Goal: Task Accomplishment & Management: Use online tool/utility

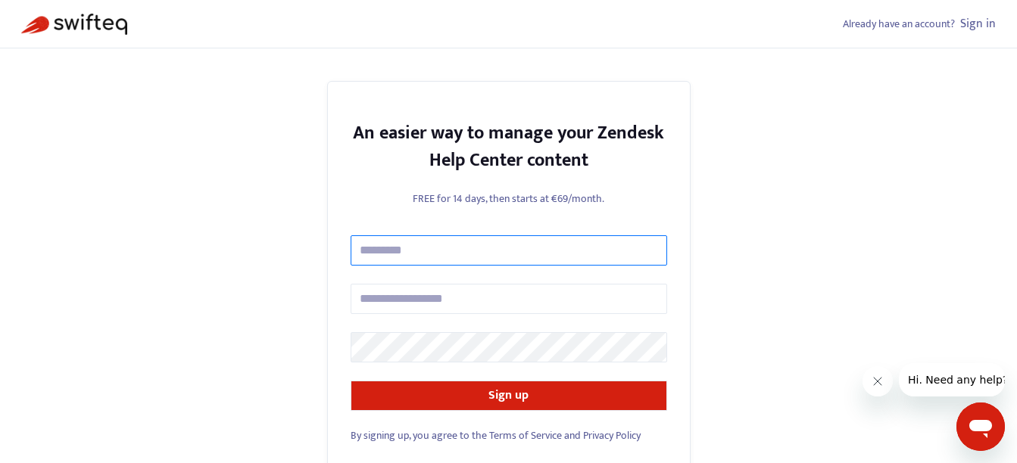
click at [446, 245] on input "text" at bounding box center [508, 250] width 316 height 30
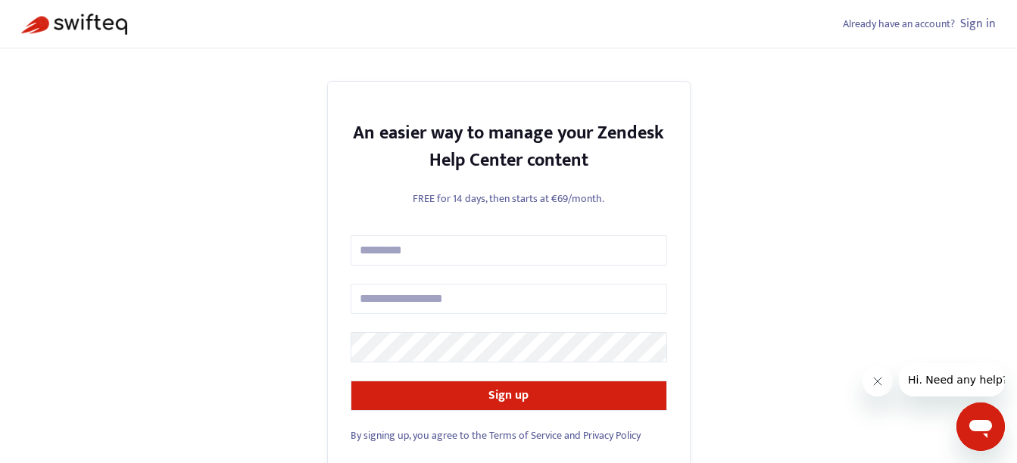
click at [903, 218] on div "Already have an account? Sign in An easier way to manage your Zendesk Help Cent…" at bounding box center [508, 252] width 1017 height 505
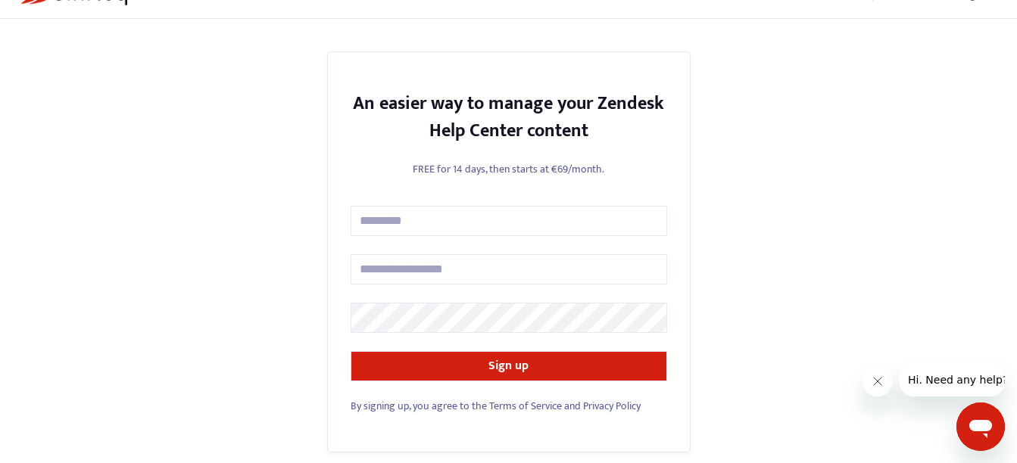
scroll to position [42, 0]
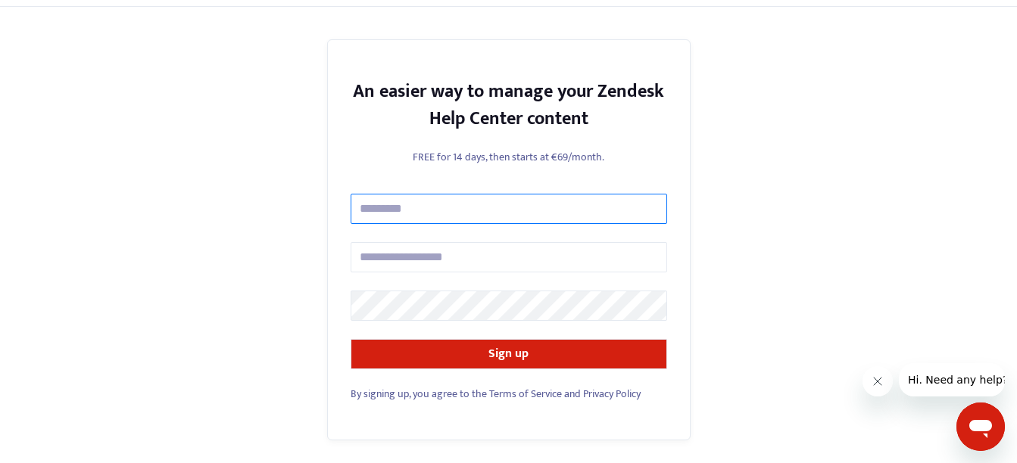
click at [457, 212] on input "text" at bounding box center [508, 209] width 316 height 30
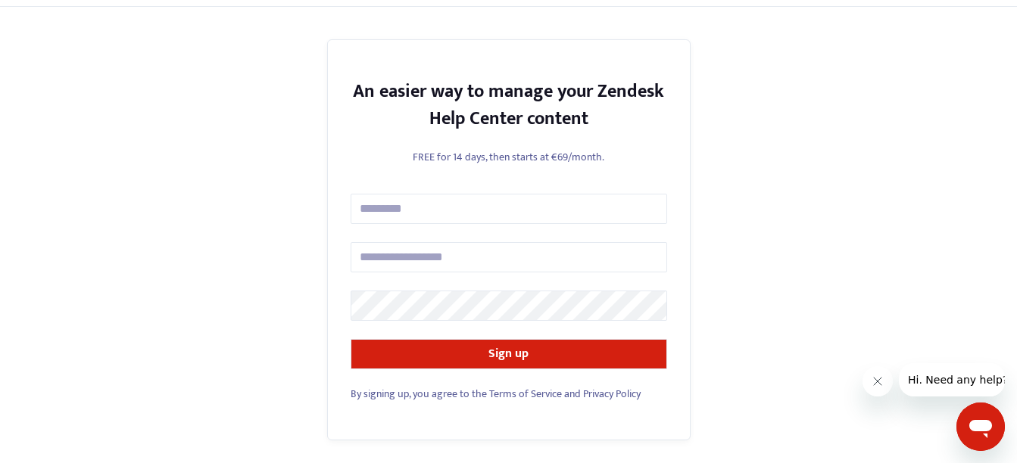
click at [783, 186] on div "Already have an account? Sign in An easier way to manage your Zendesk Help Cent…" at bounding box center [508, 210] width 1017 height 505
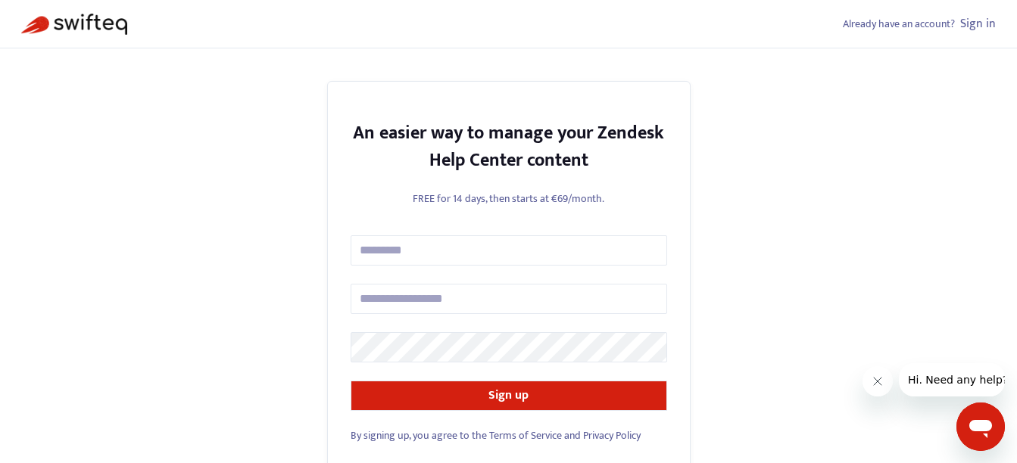
click at [979, 22] on link "Sign in" at bounding box center [978, 24] width 36 height 20
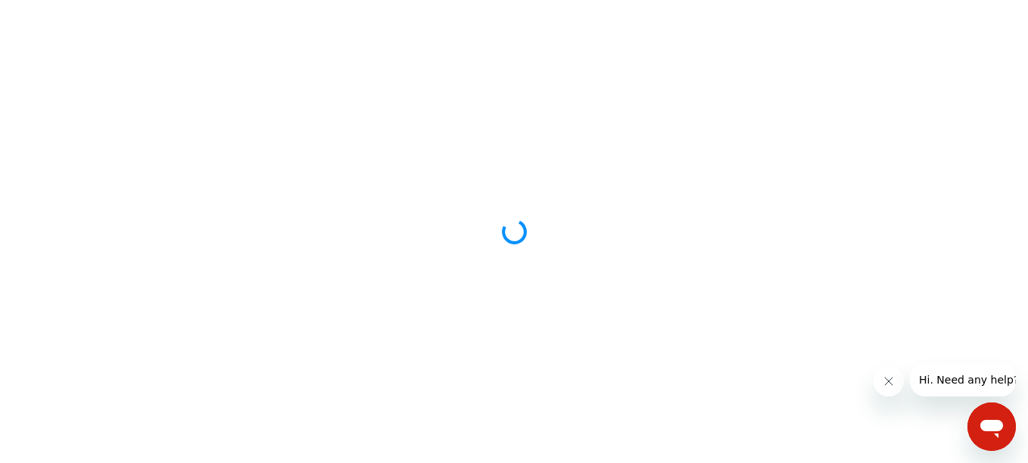
click at [391, 56] on div at bounding box center [514, 231] width 1028 height 463
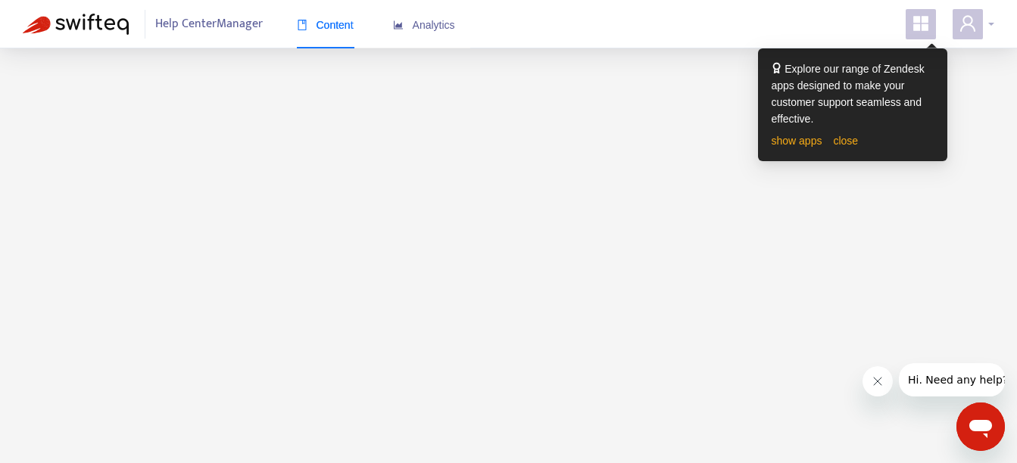
click at [992, 17] on div at bounding box center [973, 24] width 42 height 30
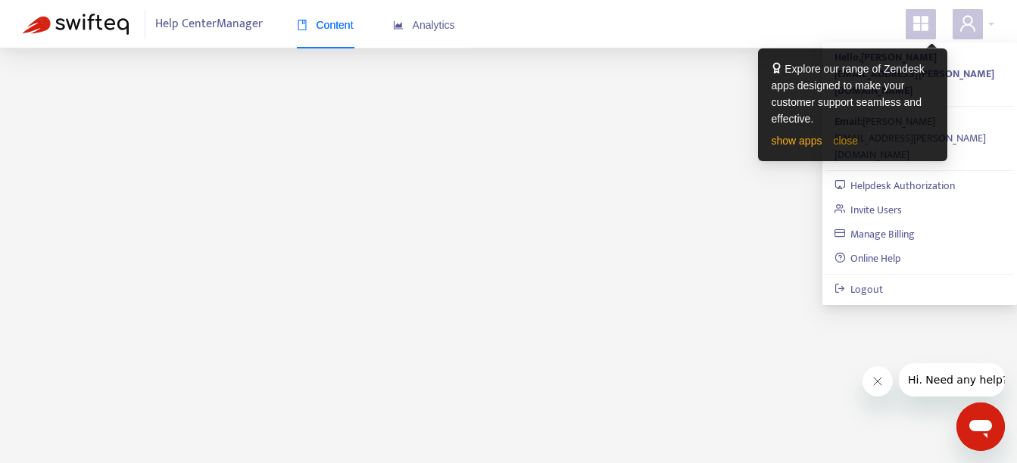
click at [842, 139] on link "close" at bounding box center [845, 141] width 25 height 12
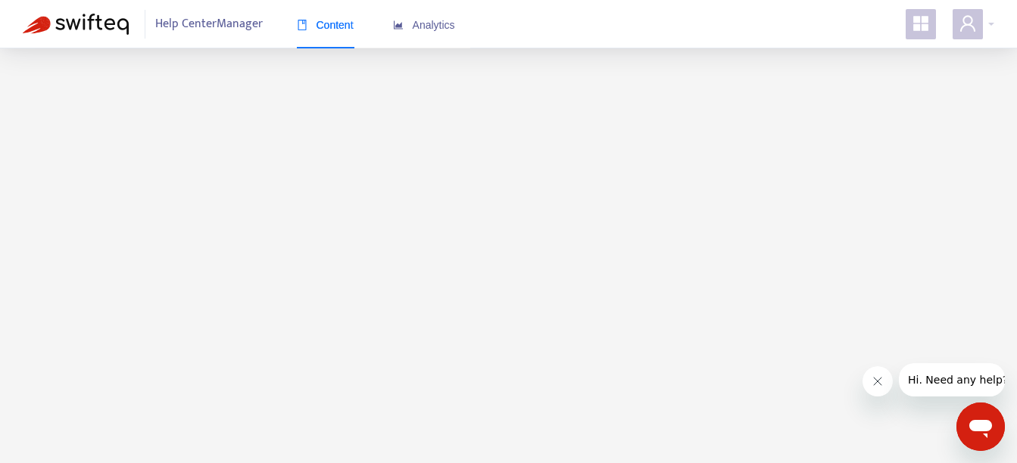
click at [936, 17] on div at bounding box center [926, 24] width 42 height 30
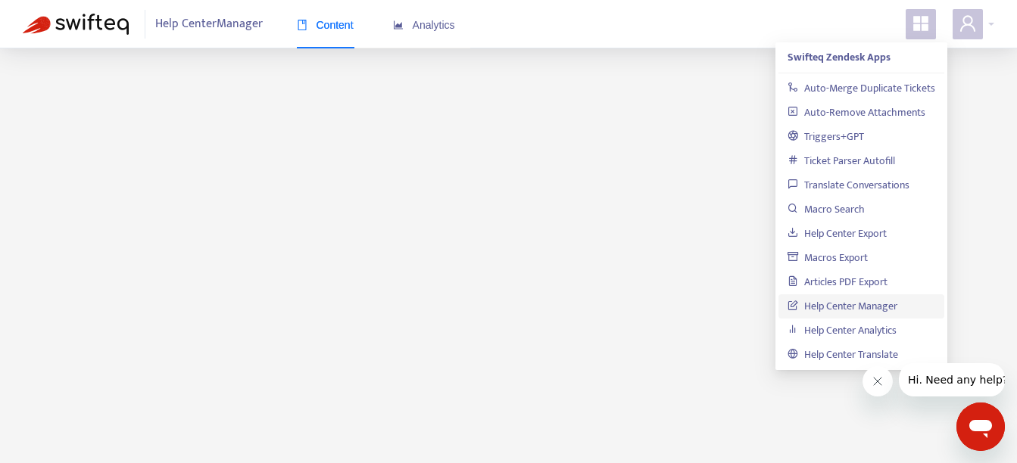
click at [858, 304] on link "Help Center Manager" at bounding box center [842, 305] width 110 height 17
click at [843, 304] on link "Help Center Manager" at bounding box center [842, 305] width 110 height 17
click at [821, 305] on link "Help Center Manager" at bounding box center [842, 305] width 110 height 17
click at [481, 195] on main at bounding box center [508, 279] width 1017 height 463
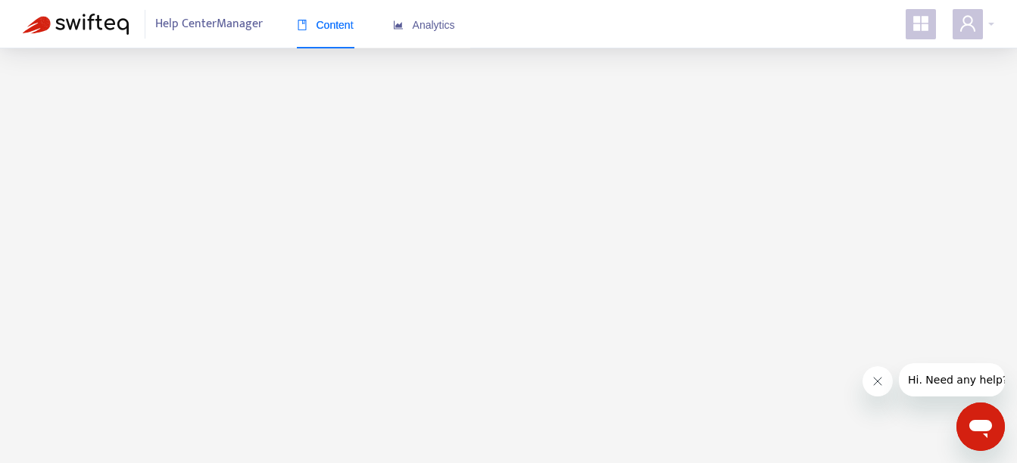
click at [220, 23] on span "Help Center Manager" at bounding box center [208, 24] width 107 height 29
click at [323, 30] on span "Content" at bounding box center [325, 25] width 57 height 12
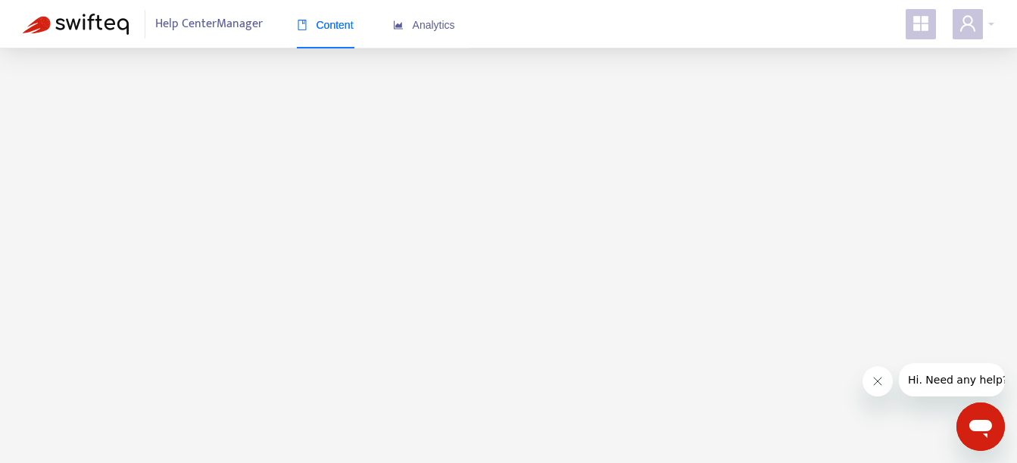
drag, startPoint x: 323, startPoint y: 30, endPoint x: 578, endPoint y: 33, distance: 255.1
click at [581, 31] on div "Help Center Manager Content Analytics" at bounding box center [508, 24] width 1017 height 48
click at [193, 26] on span "Help Center Manager" at bounding box center [208, 24] width 107 height 29
click at [117, 25] on img at bounding box center [76, 24] width 106 height 21
click at [195, 23] on span "Help Center Manager" at bounding box center [208, 24] width 107 height 29
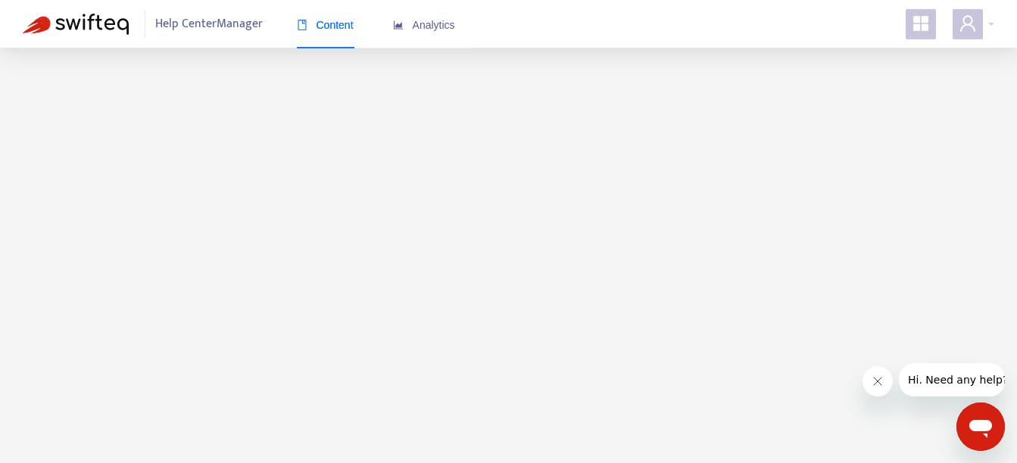
click at [230, 13] on span "Help Center Manager" at bounding box center [208, 24] width 107 height 29
click at [224, 23] on span "Help Center Manager" at bounding box center [208, 24] width 107 height 29
click at [996, 21] on div "Help Center Manager Content Analytics" at bounding box center [508, 24] width 1017 height 48
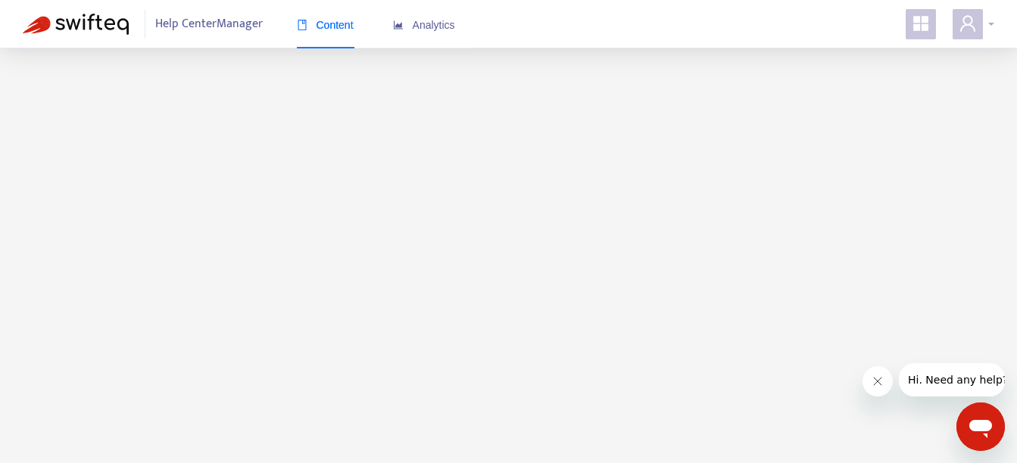
click at [993, 23] on div at bounding box center [973, 24] width 42 height 30
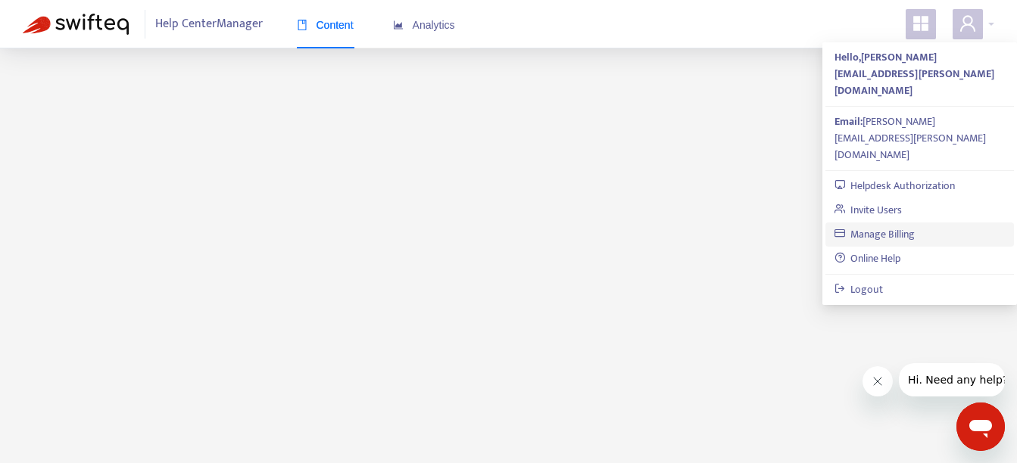
click at [911, 226] on link "Manage Billing" at bounding box center [874, 234] width 81 height 17
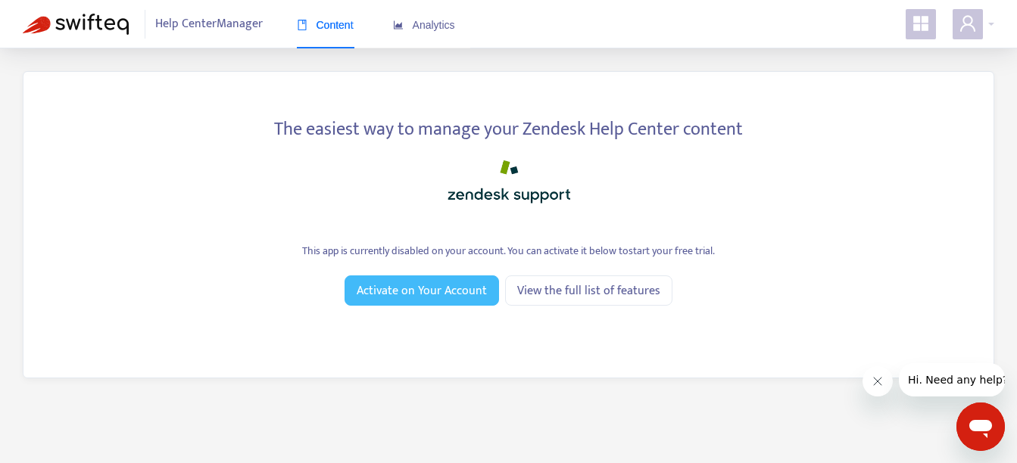
click at [441, 291] on span "Activate on Your Account" at bounding box center [422, 291] width 130 height 19
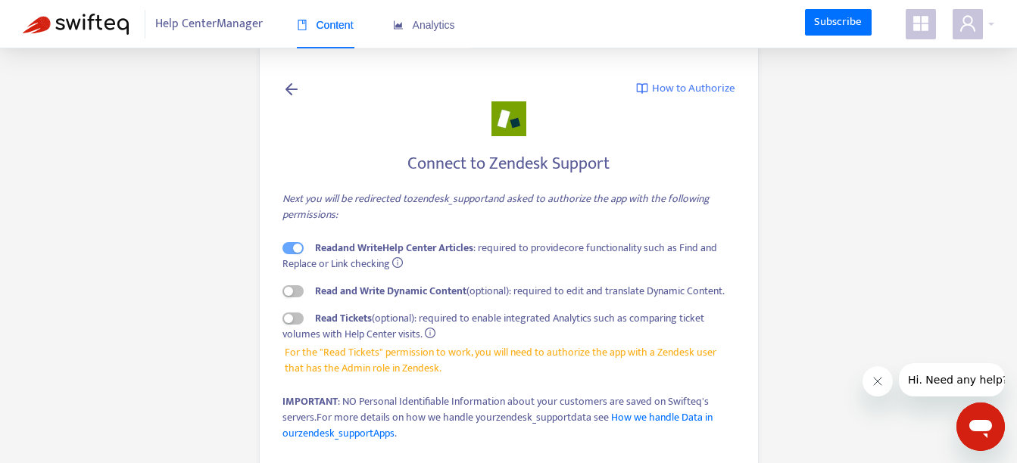
drag, startPoint x: 279, startPoint y: 195, endPoint x: 391, endPoint y: 215, distance: 113.9
click at [391, 215] on div "How to Authorize Connect to Zendesk Support Next you will be redirected to zend…" at bounding box center [509, 365] width 500 height 646
click at [391, 215] on div "Next you will be redirected to zendesk_support and asked to authorize the app w…" at bounding box center [508, 207] width 453 height 32
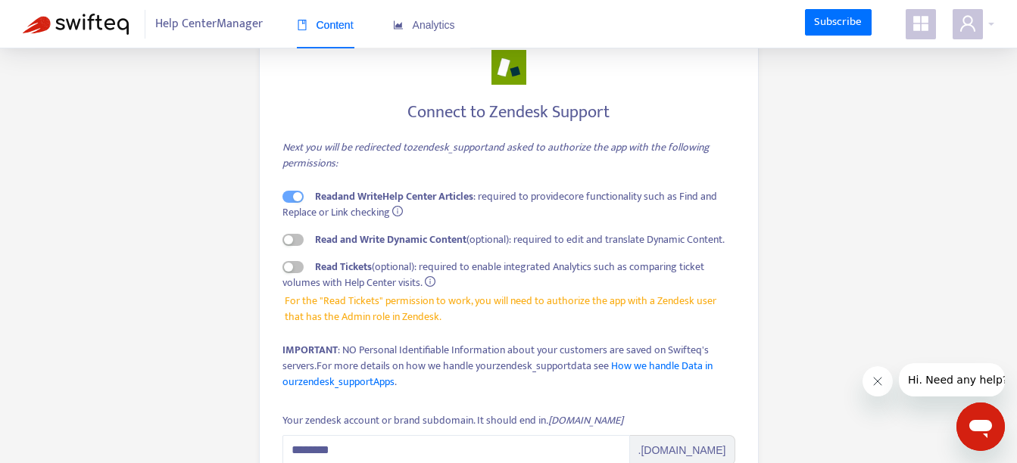
scroll to position [52, 0]
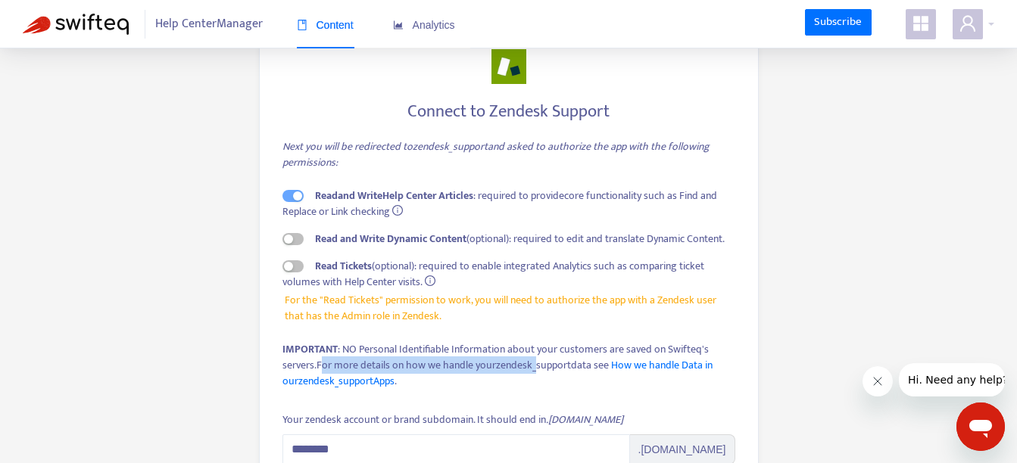
drag, startPoint x: 323, startPoint y: 363, endPoint x: 534, endPoint y: 357, distance: 210.5
click at [534, 357] on span "For more details on how we handle your zendesk_support data see How we handle D…" at bounding box center [497, 373] width 430 height 33
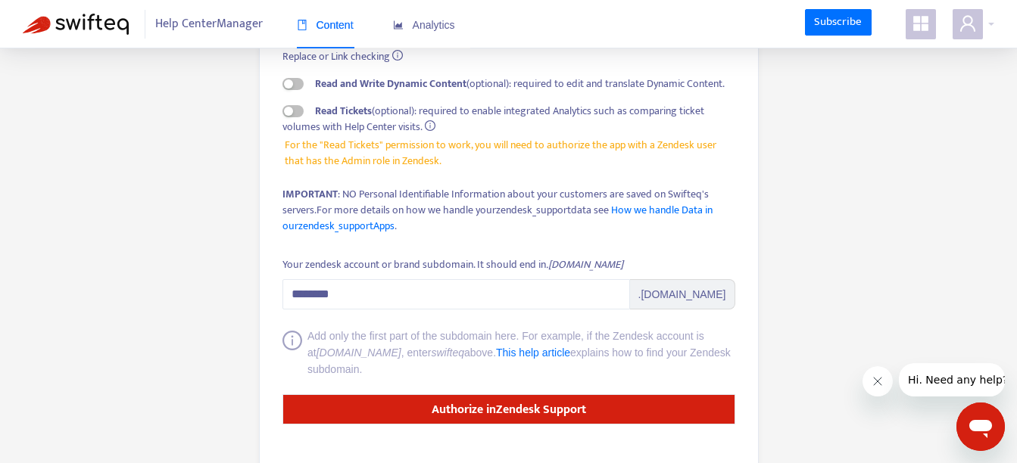
scroll to position [210, 0]
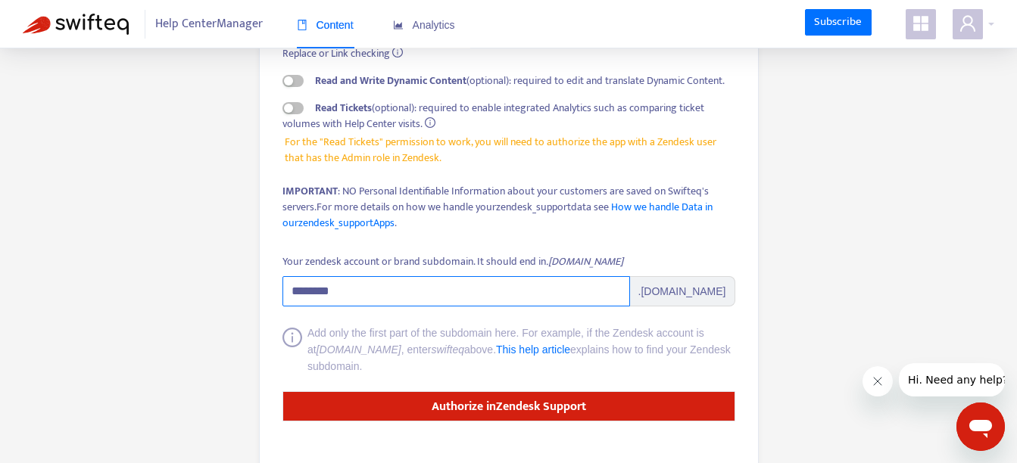
click at [405, 291] on input "********" at bounding box center [455, 291] width 347 height 30
drag, startPoint x: 405, startPoint y: 291, endPoint x: 321, endPoint y: 296, distance: 84.2
click at [321, 296] on input "********" at bounding box center [455, 291] width 347 height 30
type input "********"
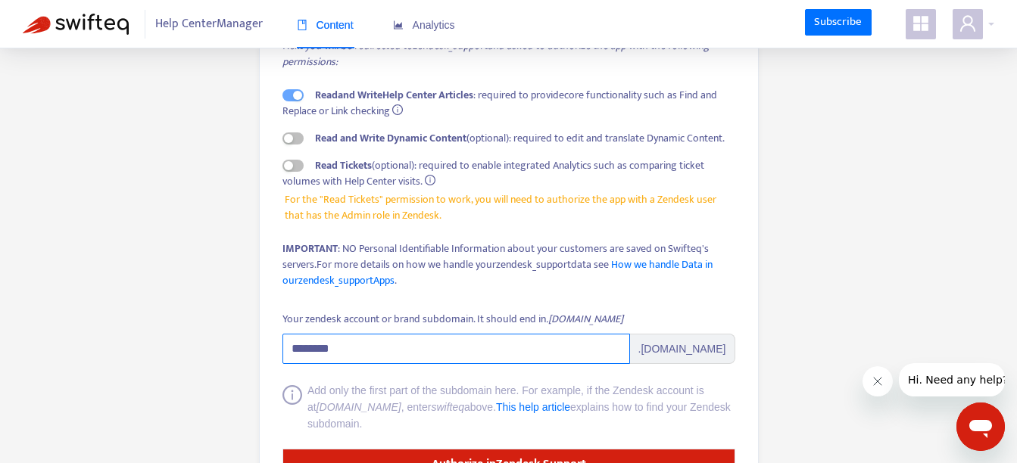
scroll to position [151, 0]
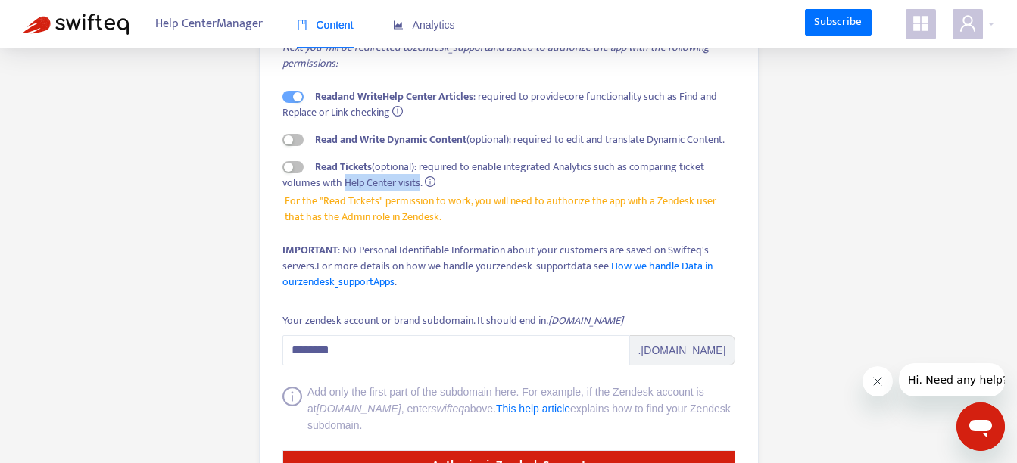
drag, startPoint x: 341, startPoint y: 182, endPoint x: 417, endPoint y: 185, distance: 76.5
click at [417, 185] on span "Read Tickets (optional): required to enable integrated Analytics such as compar…" at bounding box center [493, 174] width 422 height 33
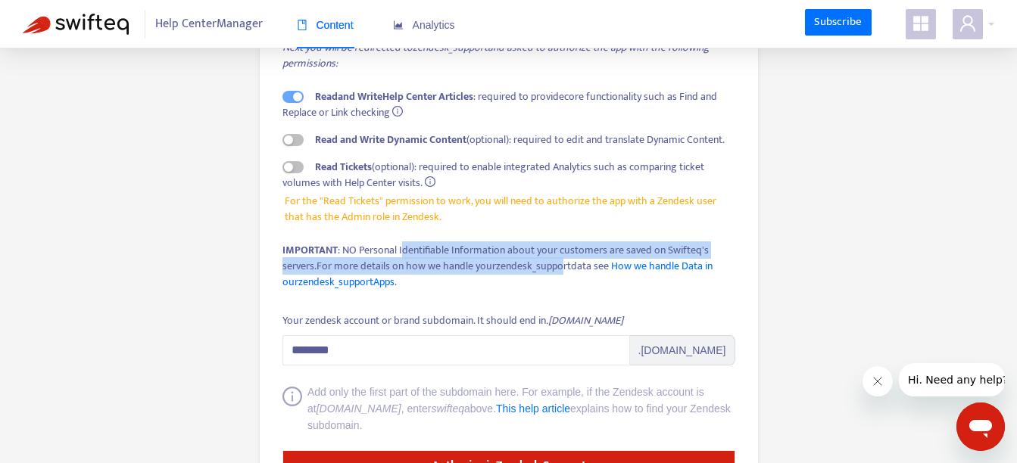
drag, startPoint x: 402, startPoint y: 252, endPoint x: 562, endPoint y: 267, distance: 160.4
click at [562, 267] on div "IMPORTANT : NO Personal Identifiable Information about your customers are saved…" at bounding box center [508, 266] width 453 height 48
click at [562, 267] on span "For more details on how we handle your zendesk_support data see How we handle D…" at bounding box center [497, 273] width 430 height 33
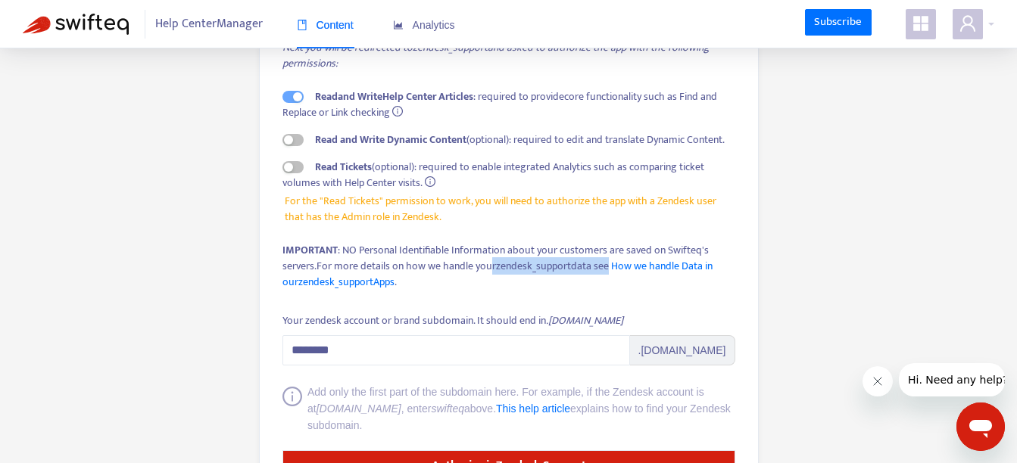
drag, startPoint x: 487, startPoint y: 263, endPoint x: 602, endPoint y: 266, distance: 115.1
click at [602, 266] on span "For more details on how we handle your zendesk_support data see How we handle D…" at bounding box center [497, 273] width 430 height 33
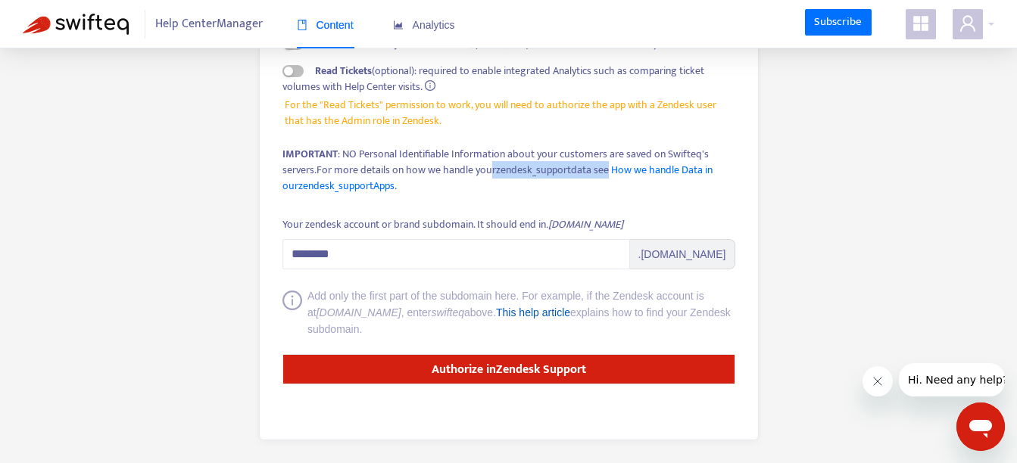
click at [544, 316] on link "This help article" at bounding box center [533, 313] width 74 height 12
click at [431, 194] on div "Connect to Zendesk Support Next you will be redirected to zendesk_support and a…" at bounding box center [508, 55] width 453 height 310
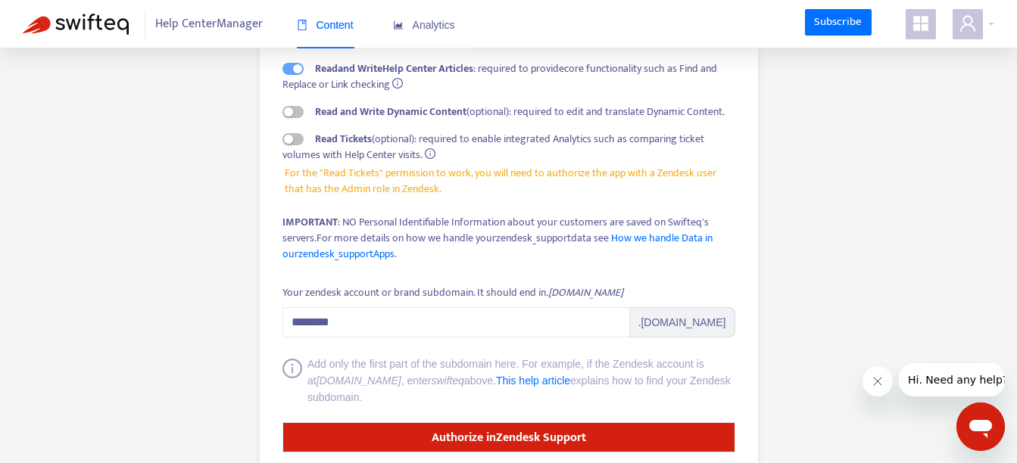
scroll to position [158, 0]
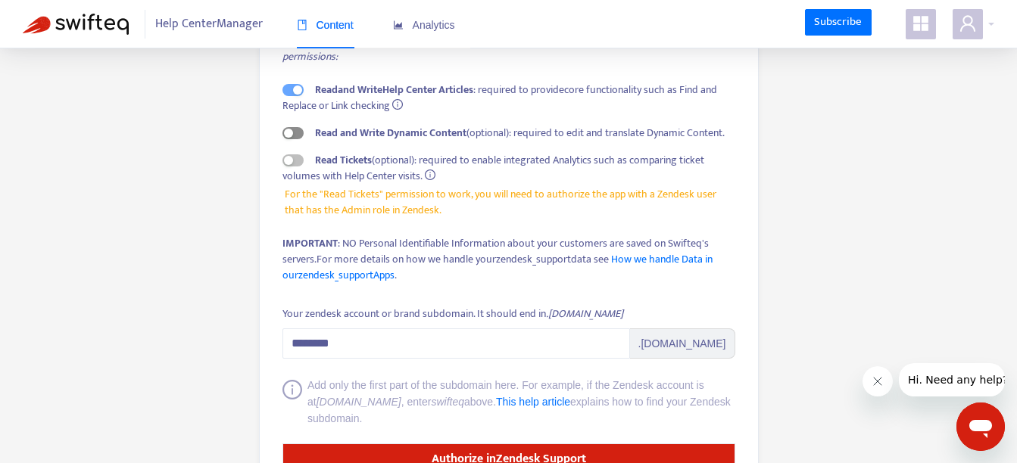
click at [290, 136] on div "button" at bounding box center [288, 133] width 9 height 9
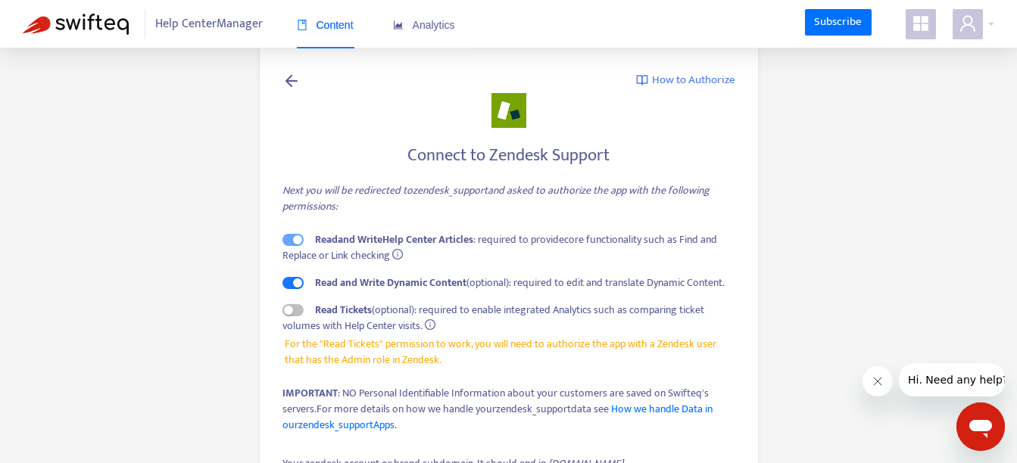
scroll to position [0, 0]
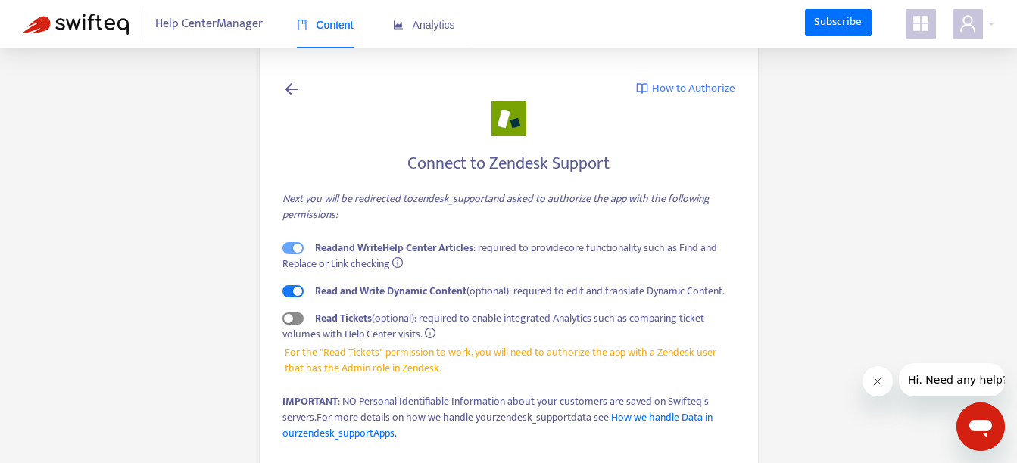
click at [292, 319] on div "button" at bounding box center [288, 318] width 9 height 9
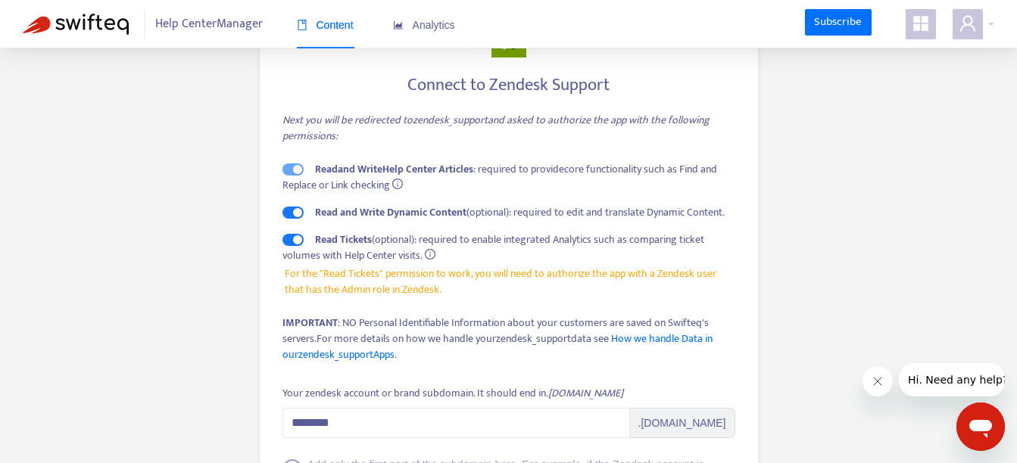
scroll to position [79, 0]
click at [430, 22] on span "Analytics" at bounding box center [424, 25] width 62 height 12
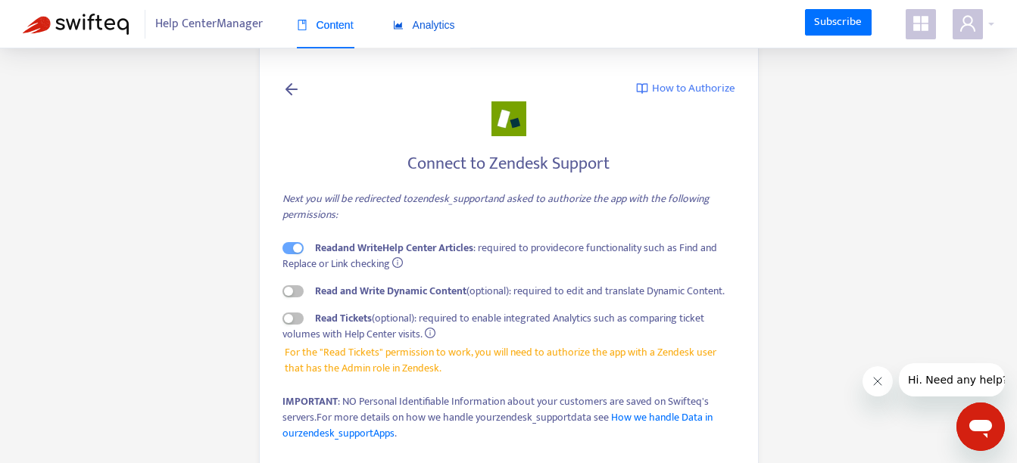
click at [425, 27] on span "Analytics" at bounding box center [424, 25] width 62 height 12
click at [447, 33] on div "Analytics" at bounding box center [424, 25] width 62 height 17
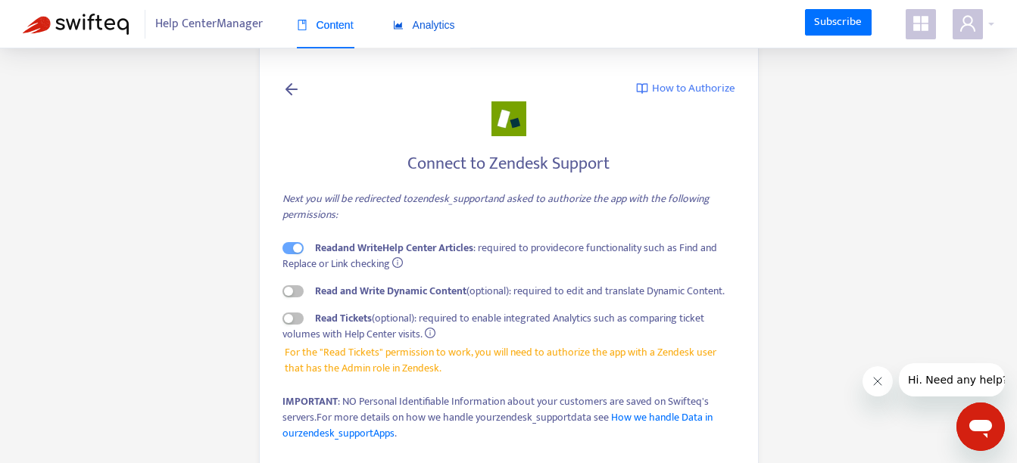
click at [447, 33] on div "Analytics" at bounding box center [424, 25] width 62 height 17
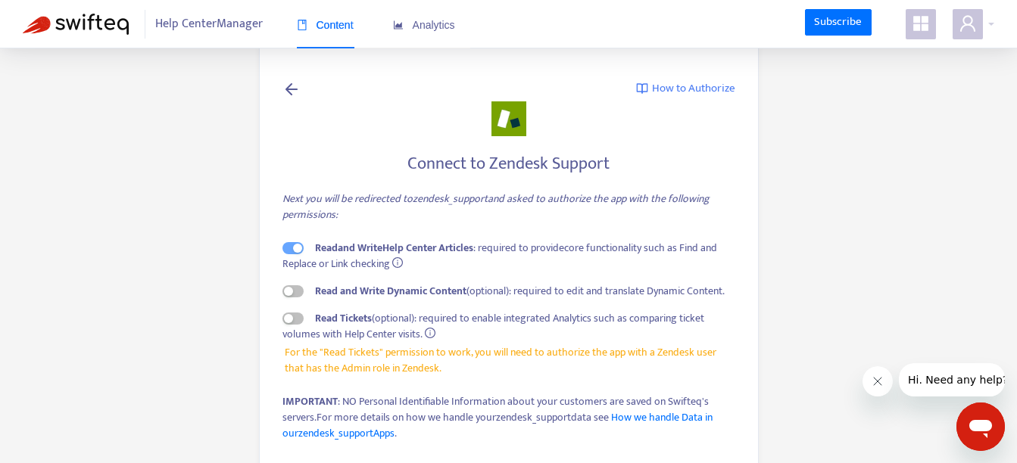
click at [329, 31] on span "Content" at bounding box center [325, 25] width 57 height 12
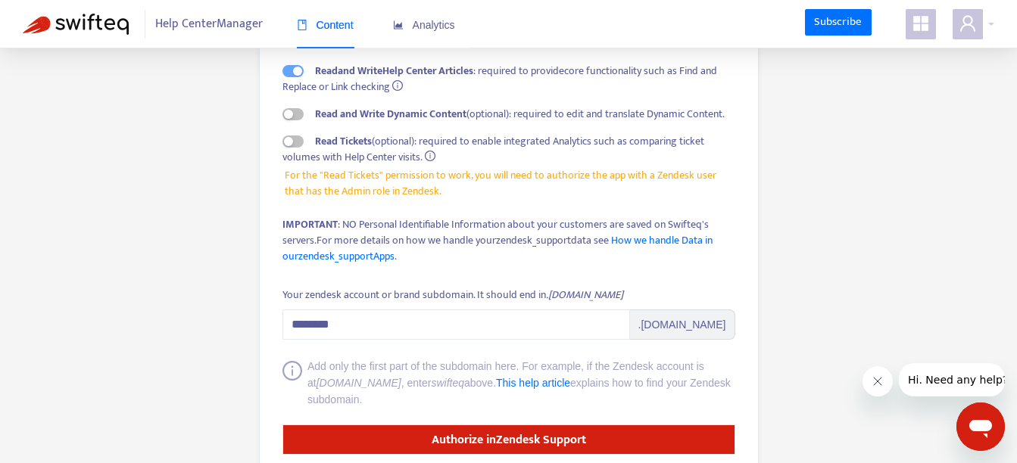
scroll to position [178, 0]
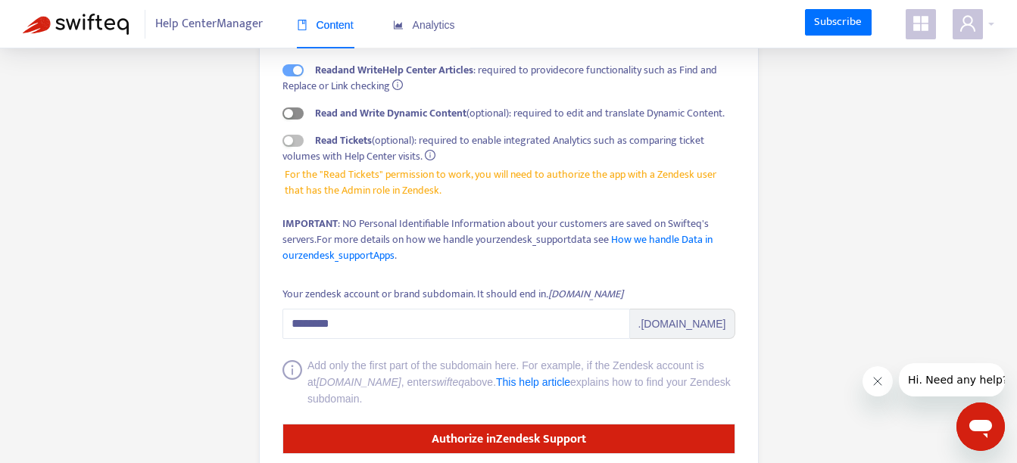
click at [291, 112] on div "button" at bounding box center [288, 113] width 9 height 9
click at [289, 139] on div "button" at bounding box center [288, 140] width 9 height 9
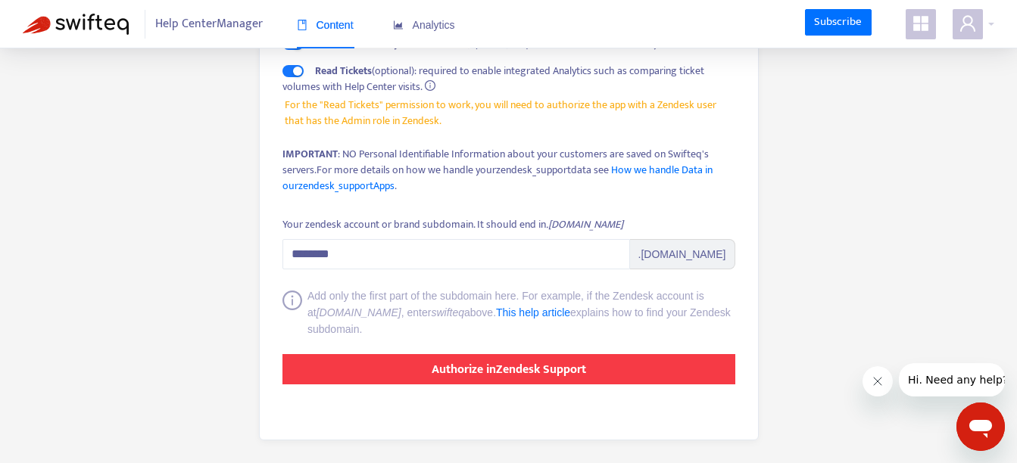
click at [496, 369] on strong "Authorize in Zendesk Support" at bounding box center [508, 370] width 154 height 20
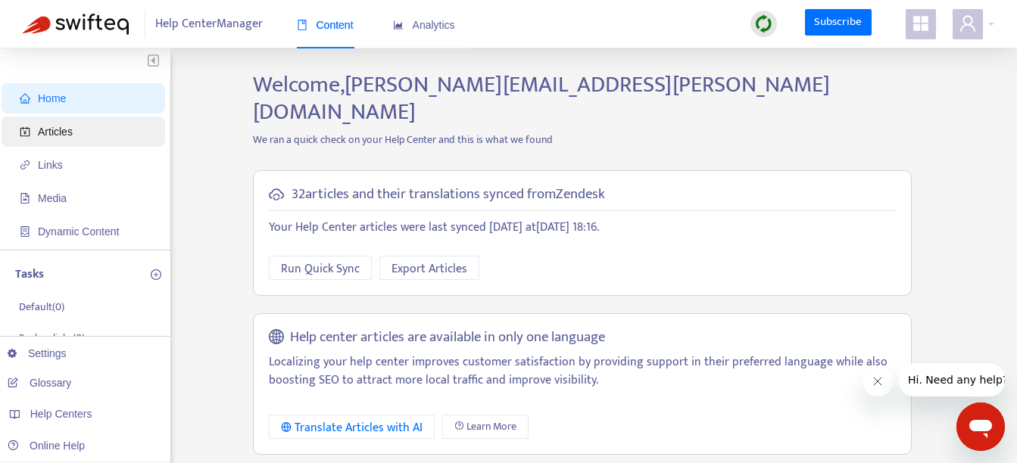
click at [56, 132] on span "Articles" at bounding box center [55, 132] width 35 height 12
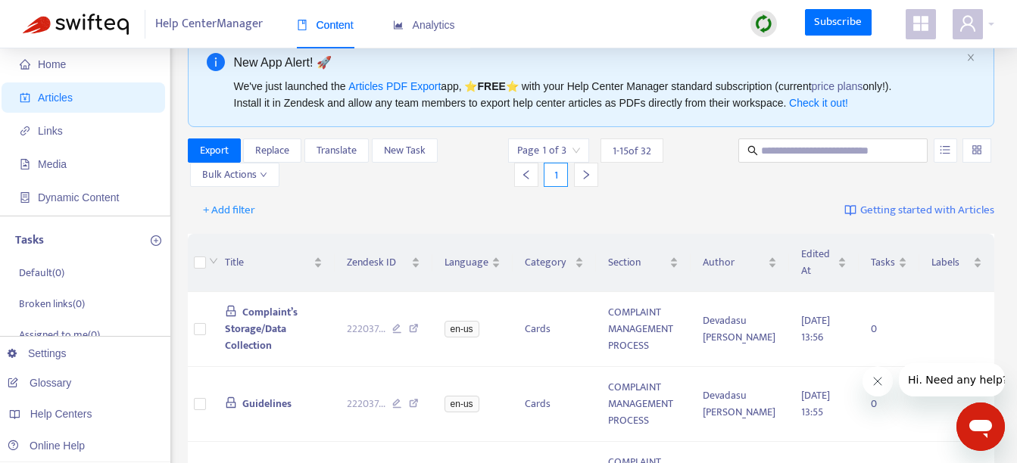
scroll to position [35, 0]
click at [59, 55] on span "Home" at bounding box center [86, 63] width 133 height 30
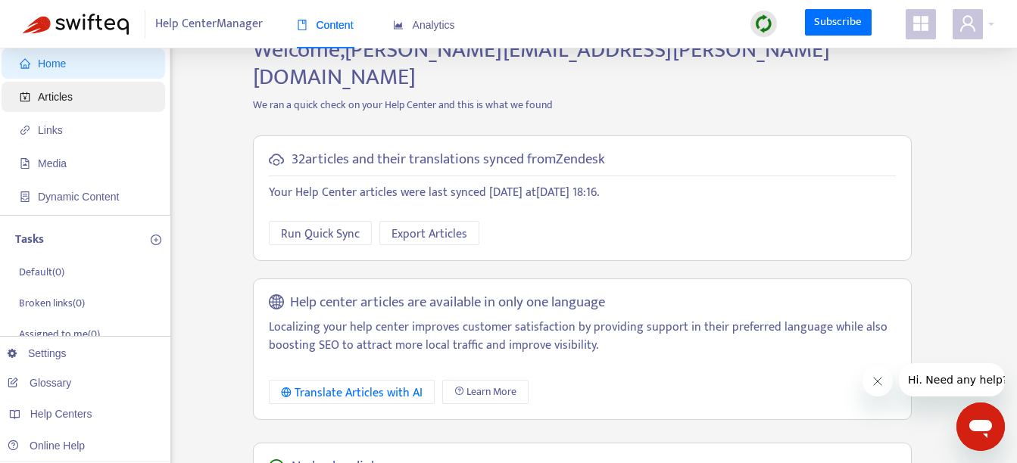
click at [39, 106] on span "Articles" at bounding box center [86, 97] width 133 height 30
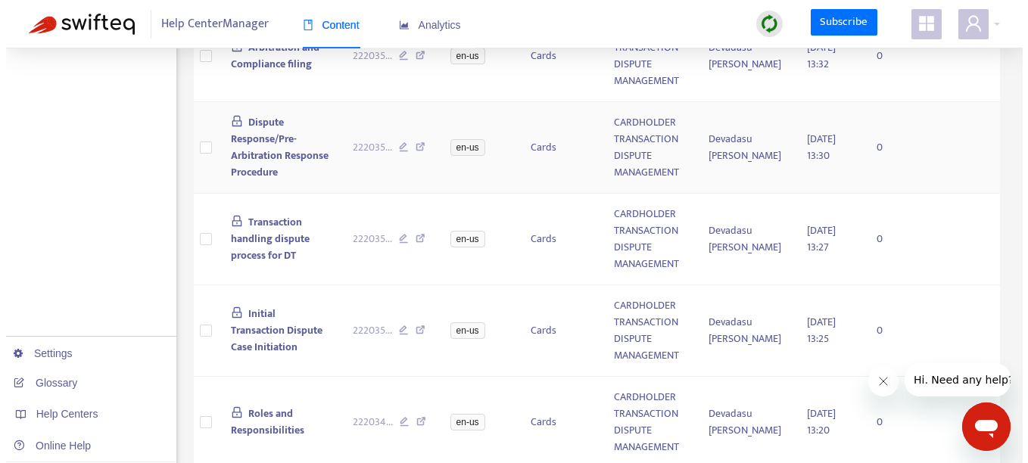
scroll to position [1049, 0]
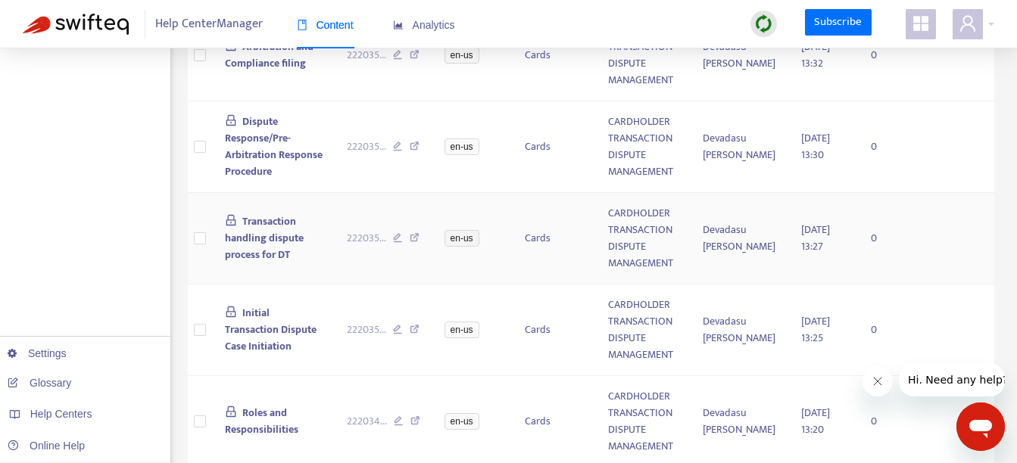
click at [263, 263] on span "Transaction handling dispute process for DT" at bounding box center [264, 238] width 79 height 51
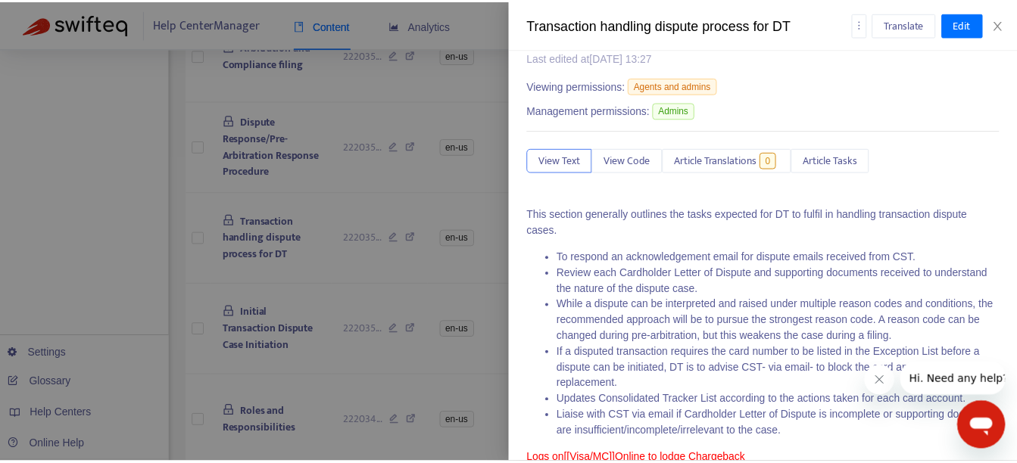
scroll to position [0, 0]
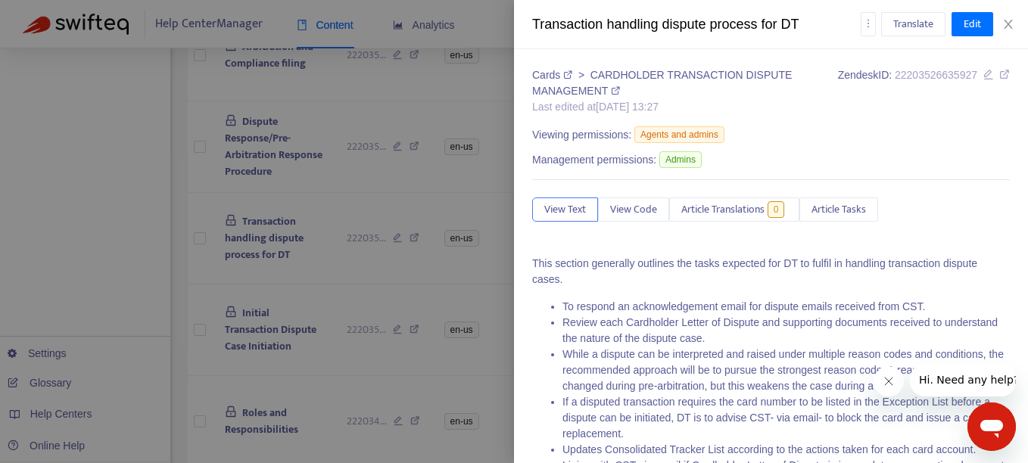
click at [1006, 17] on div "Translate Edit" at bounding box center [936, 24] width 150 height 24
click at [1006, 19] on icon "close" at bounding box center [1008, 24] width 12 height 12
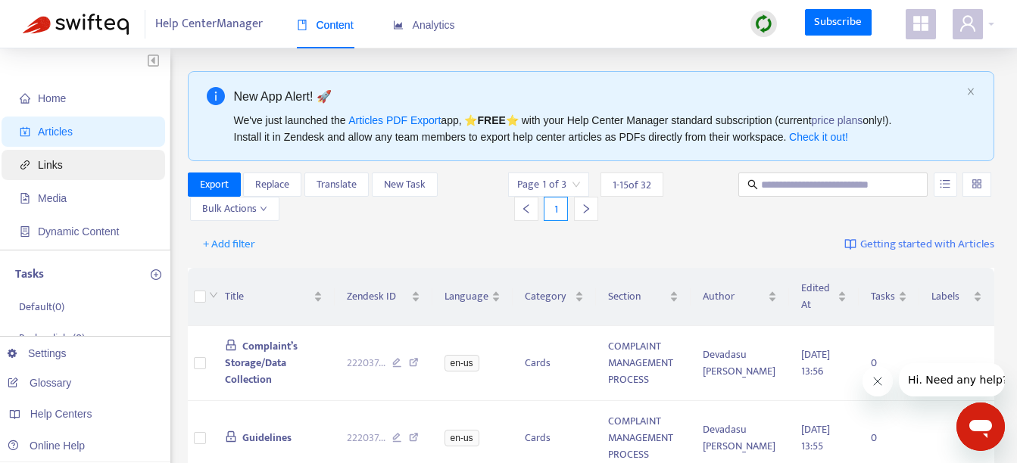
click at [51, 173] on span "Links" at bounding box center [86, 165] width 133 height 30
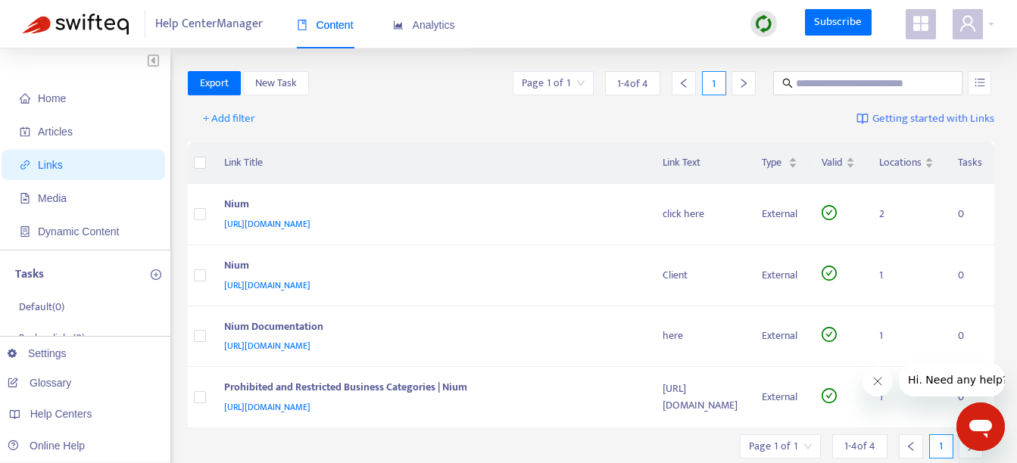
click at [893, 121] on span "Getting started with Links" at bounding box center [933, 119] width 122 height 17
click at [310, 217] on span "[URL][DOMAIN_NAME]" at bounding box center [267, 223] width 86 height 15
click at [416, 129] on div "+ Add filter Getting started with Links" at bounding box center [591, 122] width 807 height 42
click at [73, 158] on span "Links" at bounding box center [86, 165] width 133 height 30
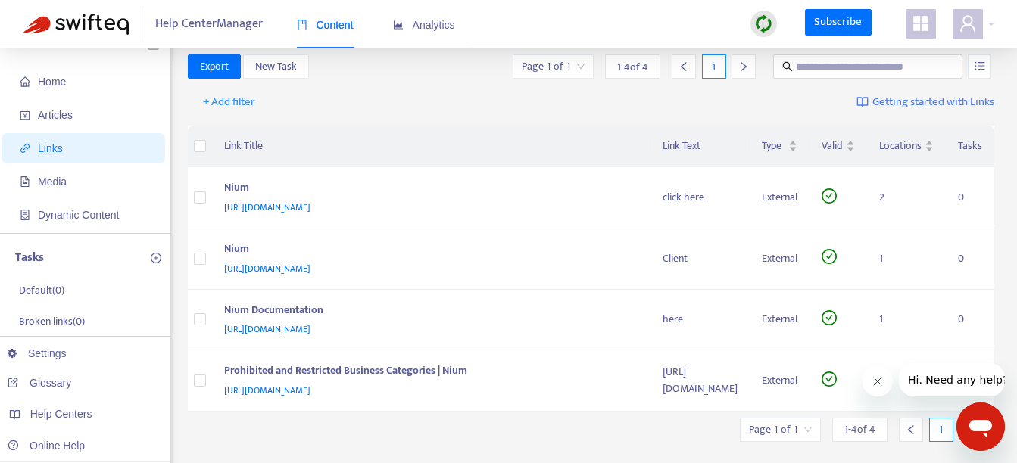
scroll to position [16, 0]
click at [30, 355] on link "Settings" at bounding box center [37, 353] width 59 height 12
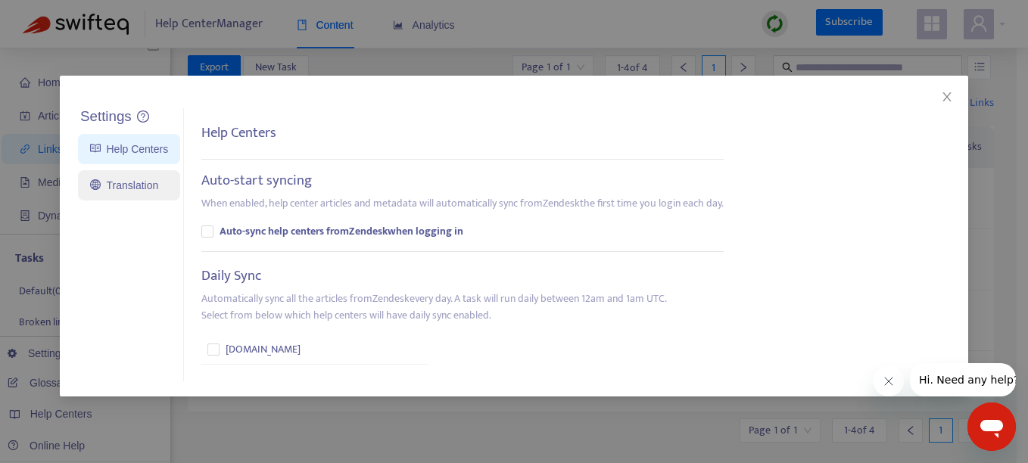
click at [119, 185] on link "Translation" at bounding box center [124, 185] width 68 height 12
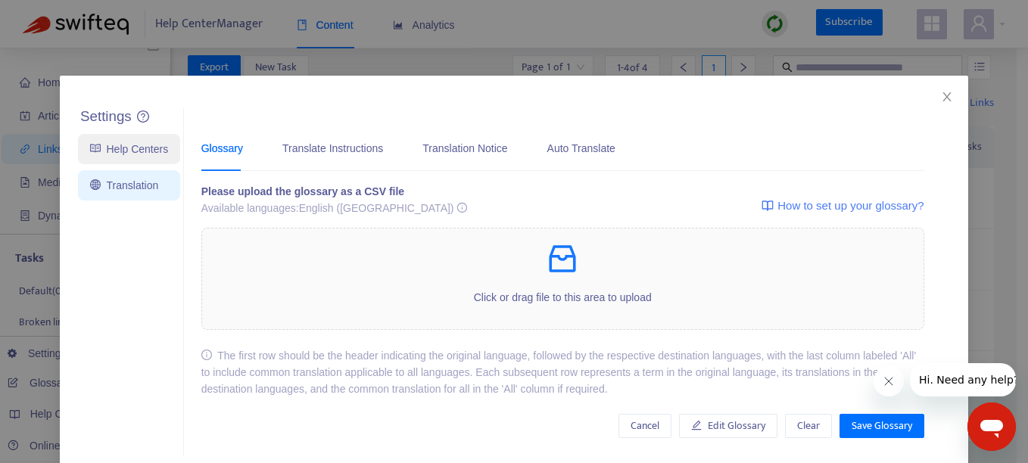
click at [139, 151] on link "Help Centers" at bounding box center [129, 149] width 78 height 12
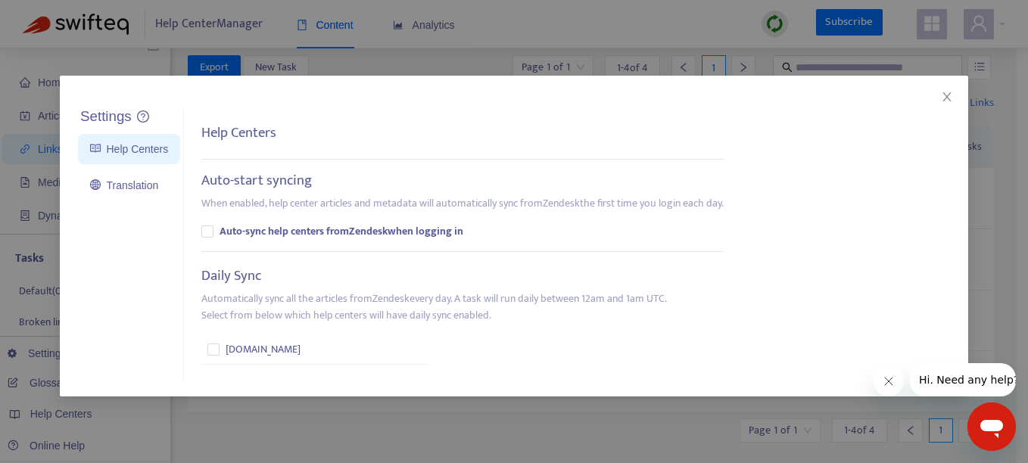
click at [563, 22] on div "Settings Help Centers Translation Settings Help Centers Auto-start syncing When…" at bounding box center [514, 231] width 1028 height 463
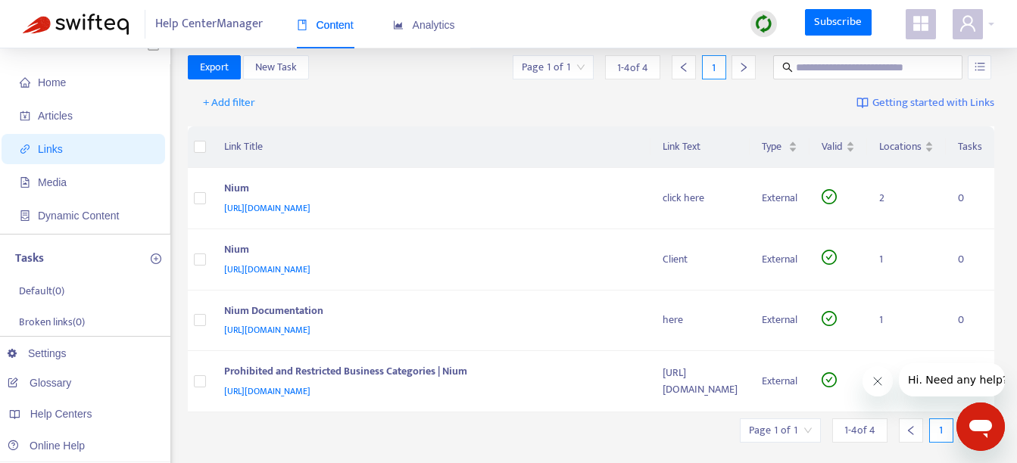
click at [410, 122] on div "+ Add filter Getting started with Links" at bounding box center [591, 107] width 807 height 42
click at [989, 19] on div at bounding box center [973, 24] width 42 height 30
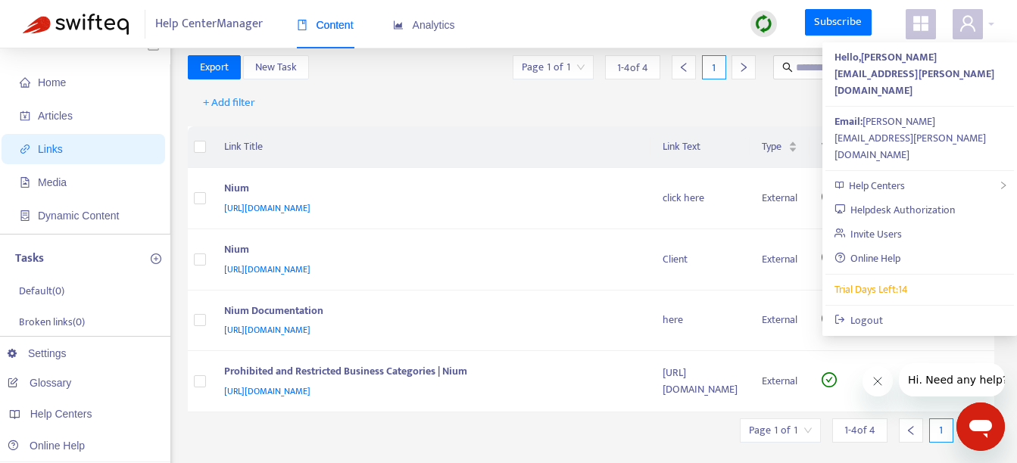
click at [445, 126] on th "Link Title" at bounding box center [431, 147] width 439 height 42
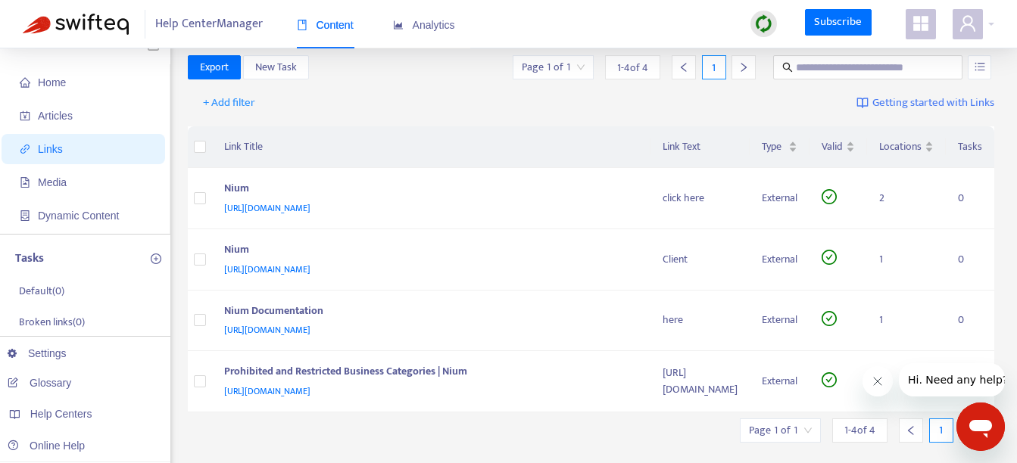
click at [197, 17] on span "Help Center Manager" at bounding box center [208, 24] width 107 height 29
click at [117, 30] on img at bounding box center [76, 24] width 106 height 21
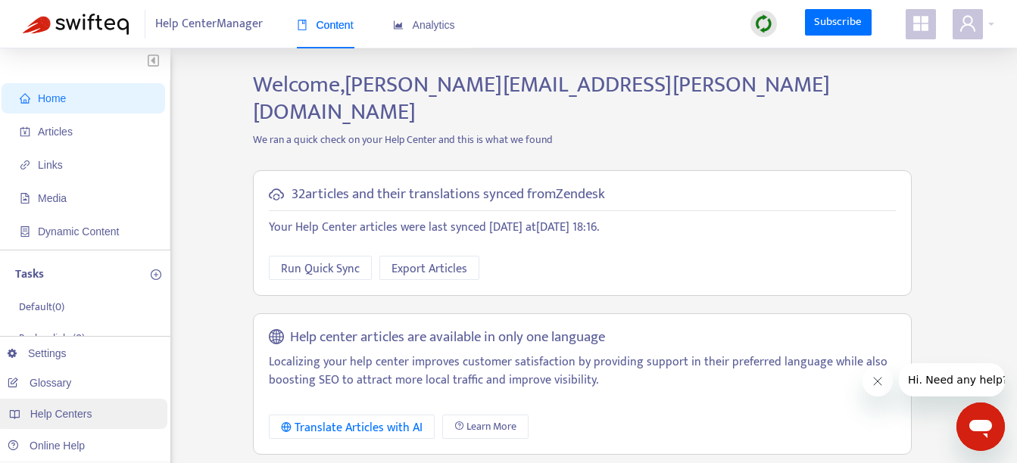
click at [41, 418] on span "Help Centers" at bounding box center [61, 414] width 62 height 12
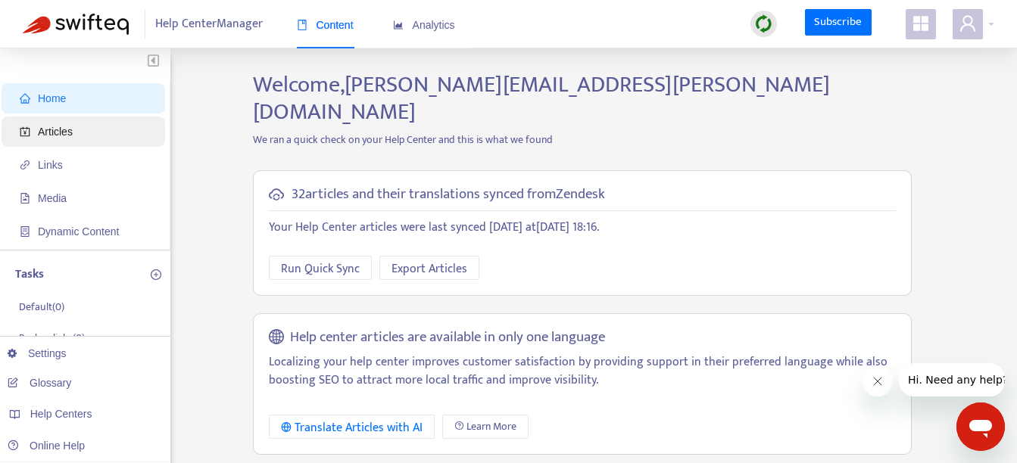
click at [73, 125] on span "Articles" at bounding box center [86, 132] width 133 height 30
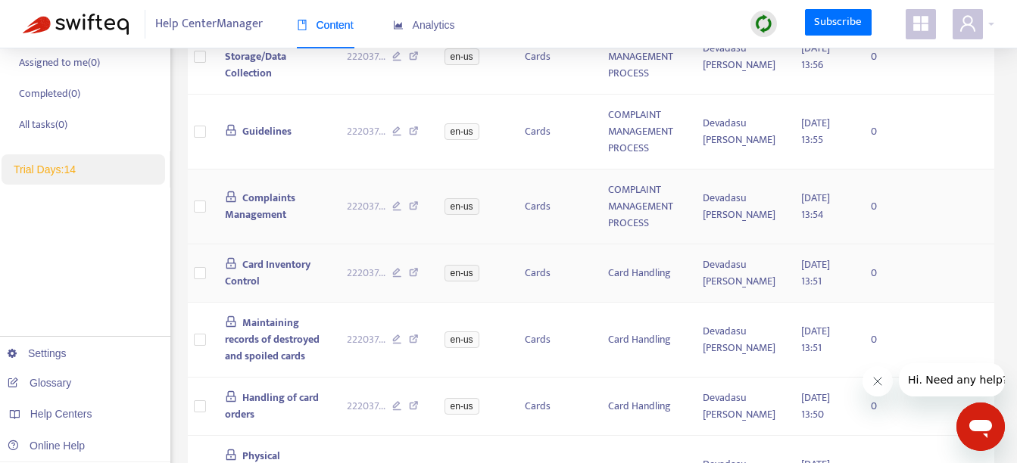
scroll to position [307, 0]
click at [402, 205] on icon at bounding box center [397, 208] width 10 height 14
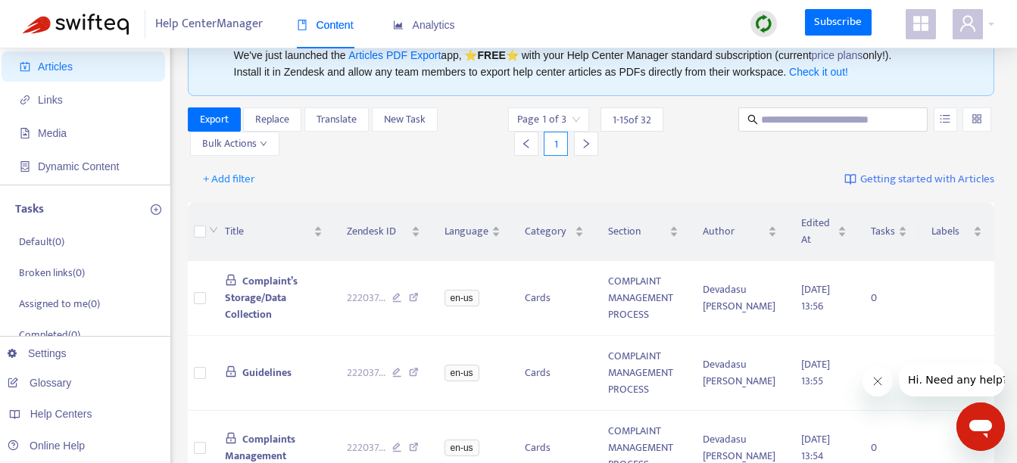
scroll to position [68, 0]
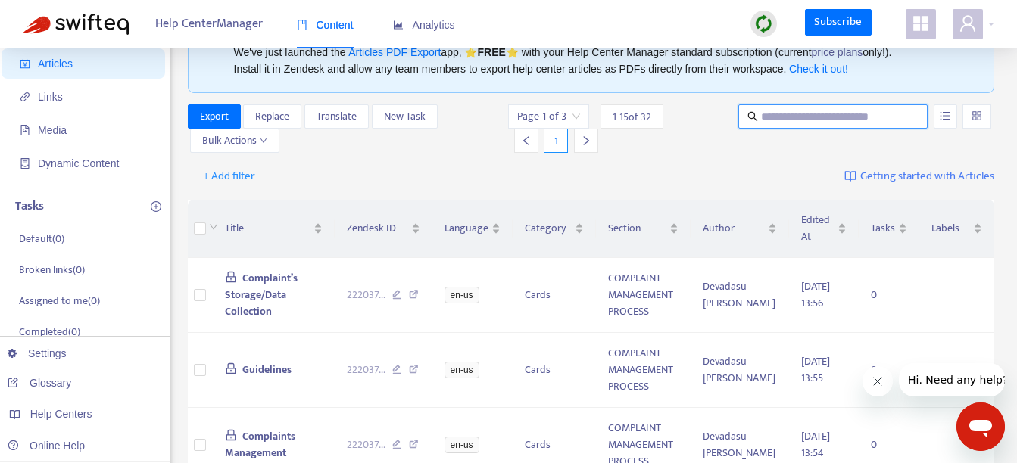
click at [837, 119] on input "text" at bounding box center [833, 116] width 145 height 17
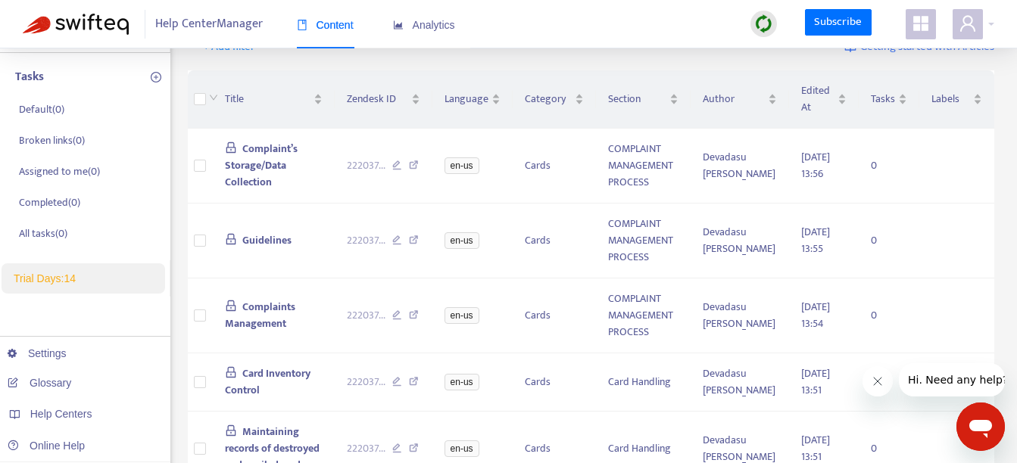
scroll to position [0, 0]
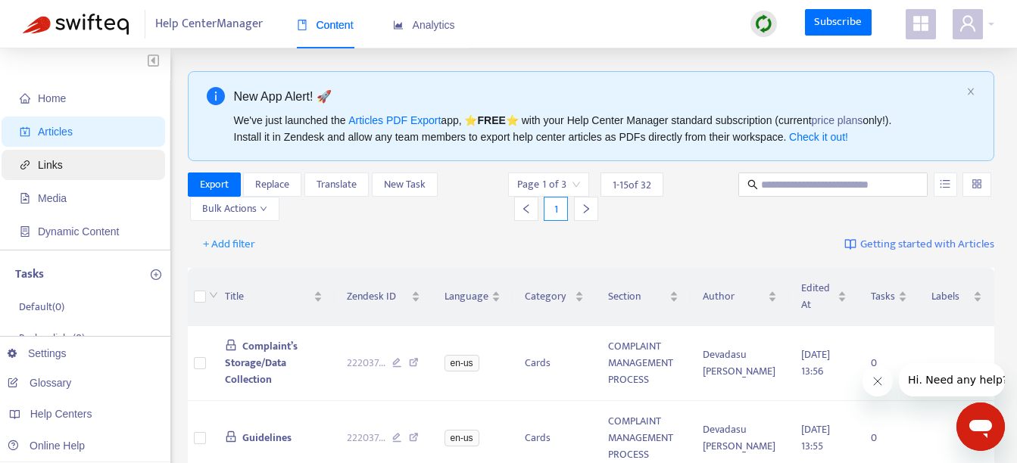
click at [62, 160] on span "Links" at bounding box center [86, 165] width 133 height 30
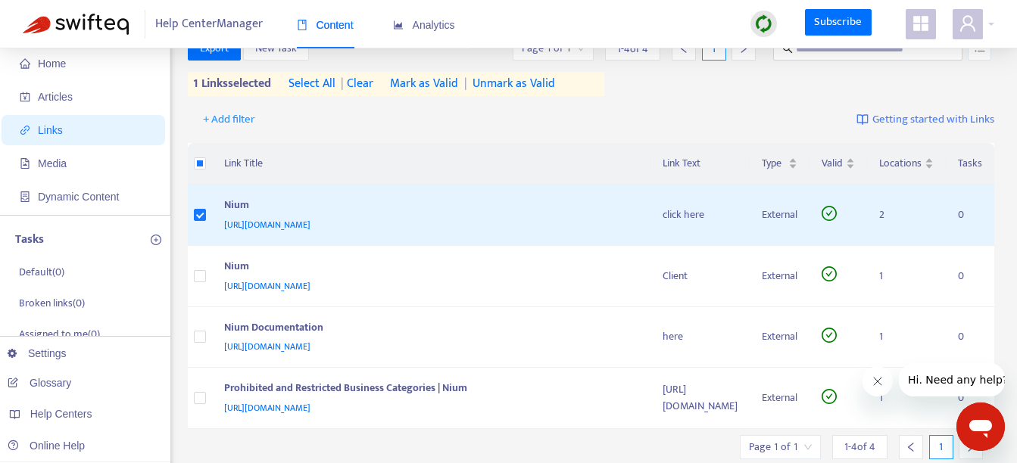
scroll to position [36, 0]
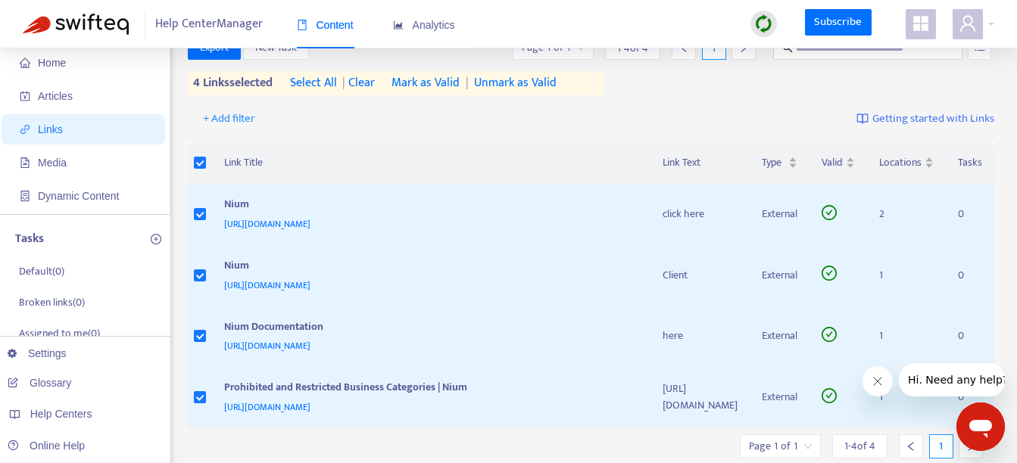
click at [340, 113] on div "+ Add filter Getting started with Links" at bounding box center [591, 122] width 807 height 42
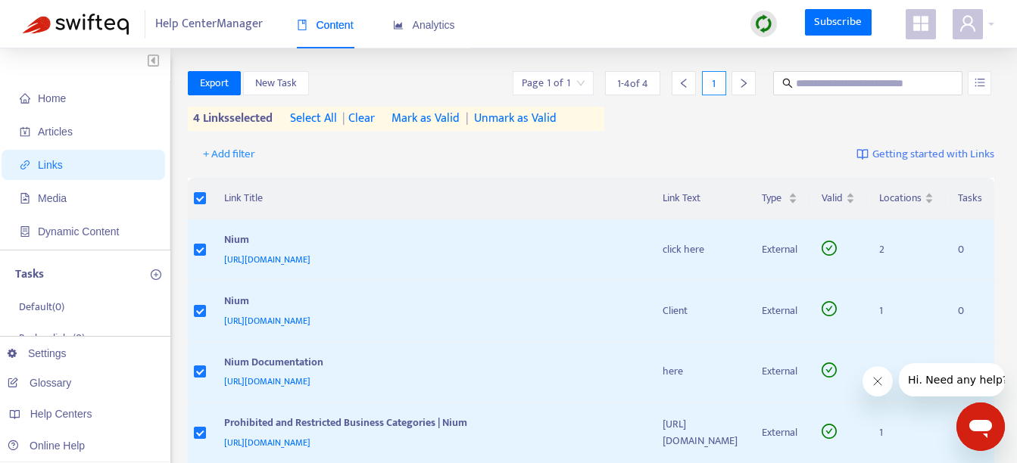
click at [665, 131] on div "Export New Task Page 1 of 1 1 - 4 of 4 1 4 links selected select all | clear Ma…" at bounding box center [591, 104] width 807 height 66
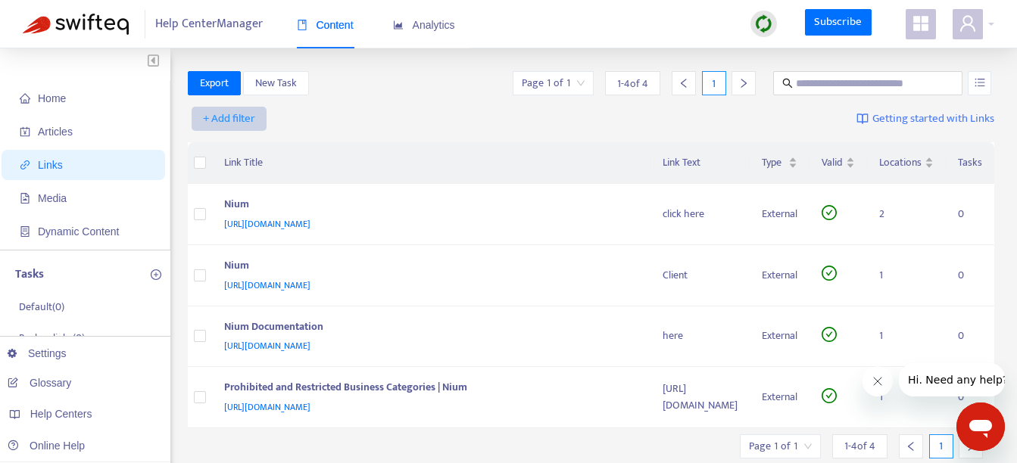
click at [232, 120] on span "+ Add filter" at bounding box center [229, 119] width 52 height 18
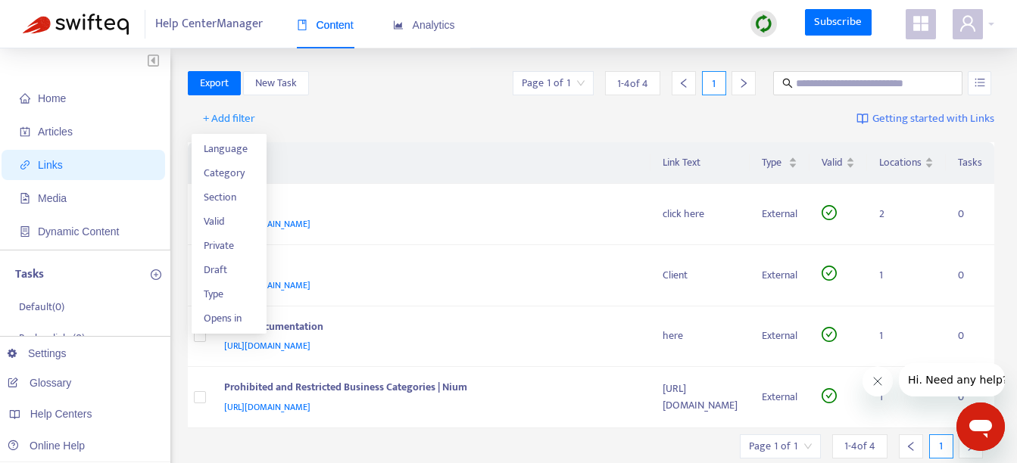
click at [385, 149] on th "Link Title" at bounding box center [431, 163] width 439 height 42
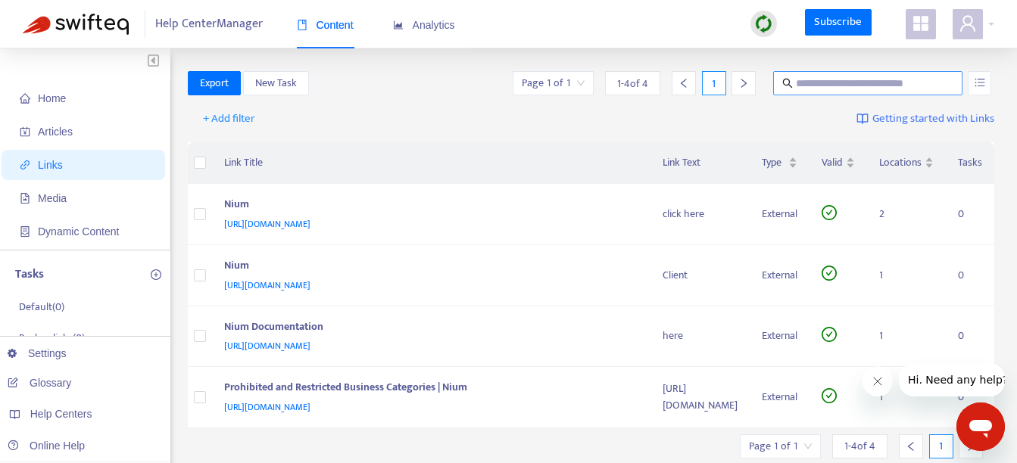
click at [868, 83] on input "text" at bounding box center [868, 83] width 145 height 17
click at [971, 79] on button "button" at bounding box center [978, 83] width 23 height 24
click at [768, 129] on div "+ Add filter Getting started with Links" at bounding box center [591, 122] width 807 height 42
click at [902, 122] on span "Getting started with Links" at bounding box center [933, 119] width 122 height 17
click at [752, 28] on div at bounding box center [763, 24] width 26 height 26
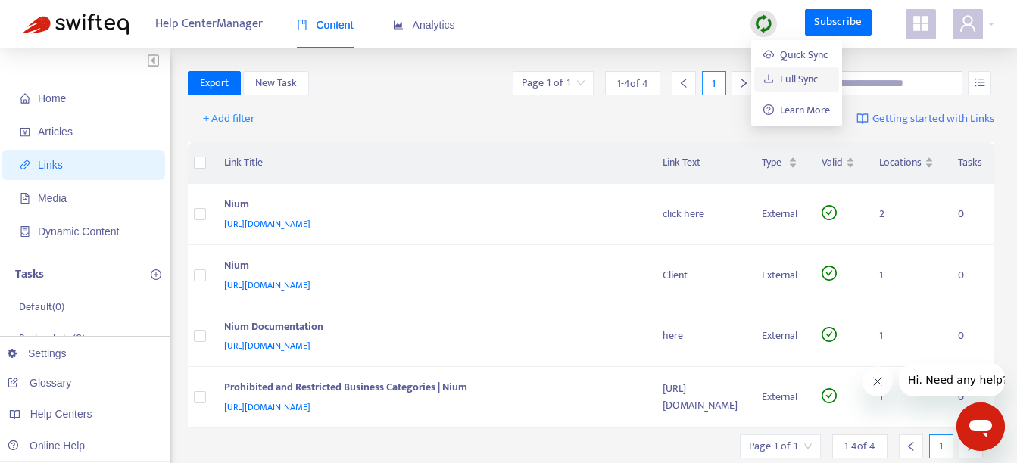
click at [793, 75] on link "Full Sync" at bounding box center [790, 78] width 54 height 17
click at [408, 106] on div "+ Add filter Getting started with Links" at bounding box center [591, 122] width 807 height 42
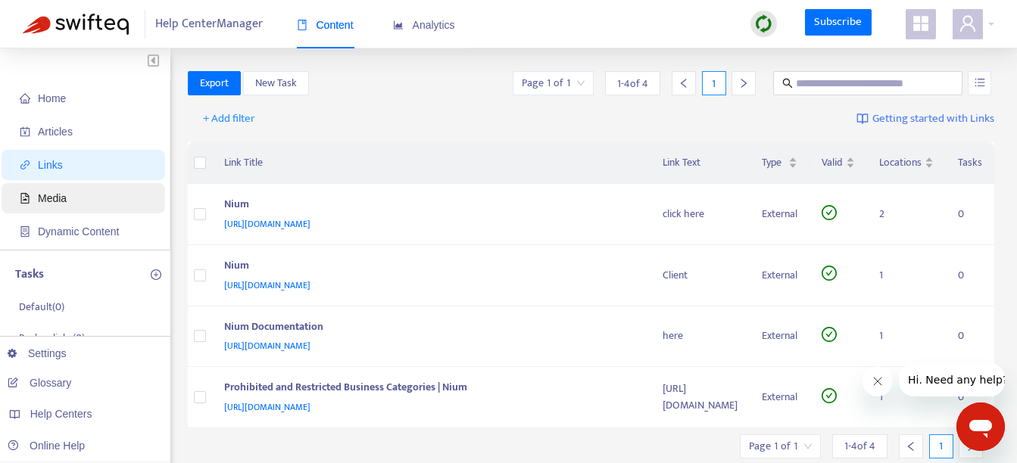
click at [67, 198] on span "Media" at bounding box center [86, 198] width 133 height 30
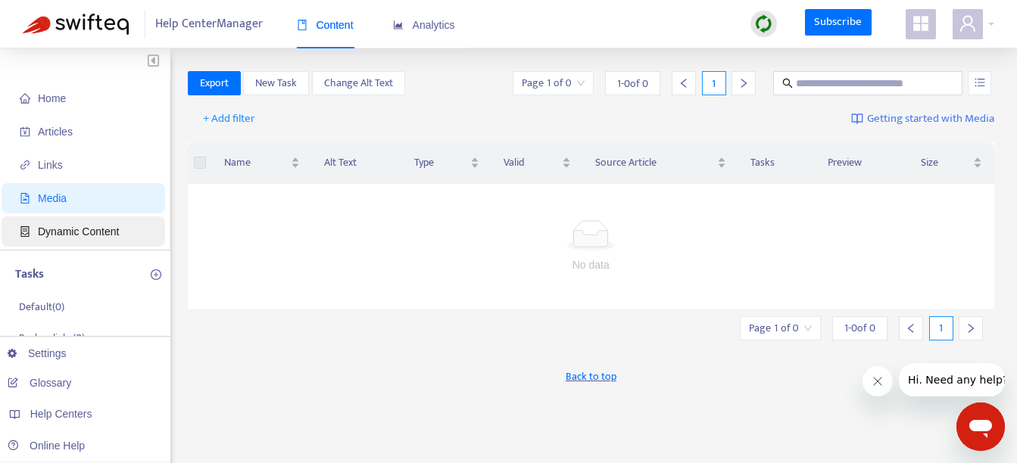
click at [75, 226] on span "Dynamic Content" at bounding box center [78, 232] width 81 height 12
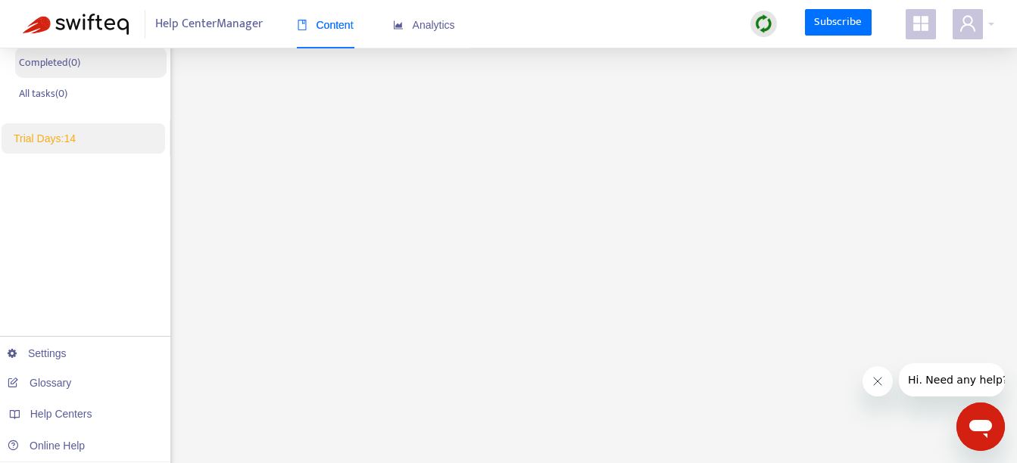
scroll to position [338, 0]
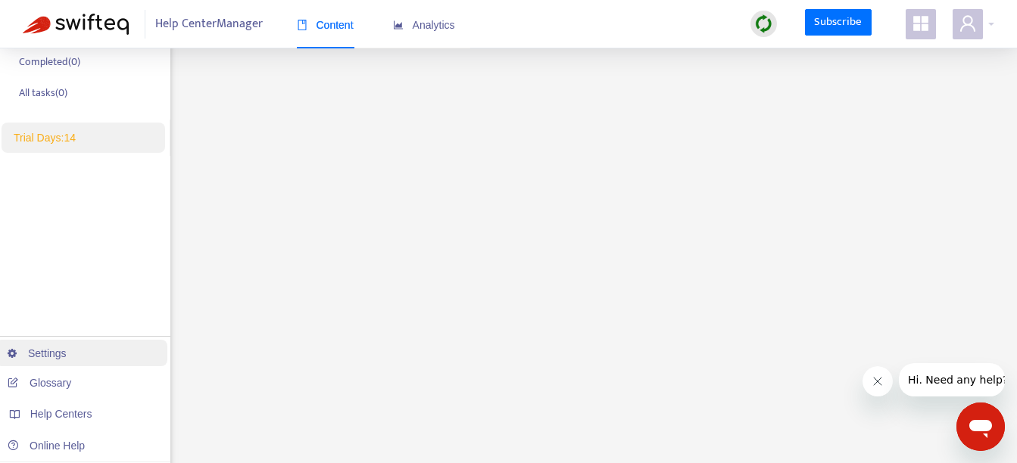
click at [47, 351] on link "Settings" at bounding box center [37, 353] width 59 height 12
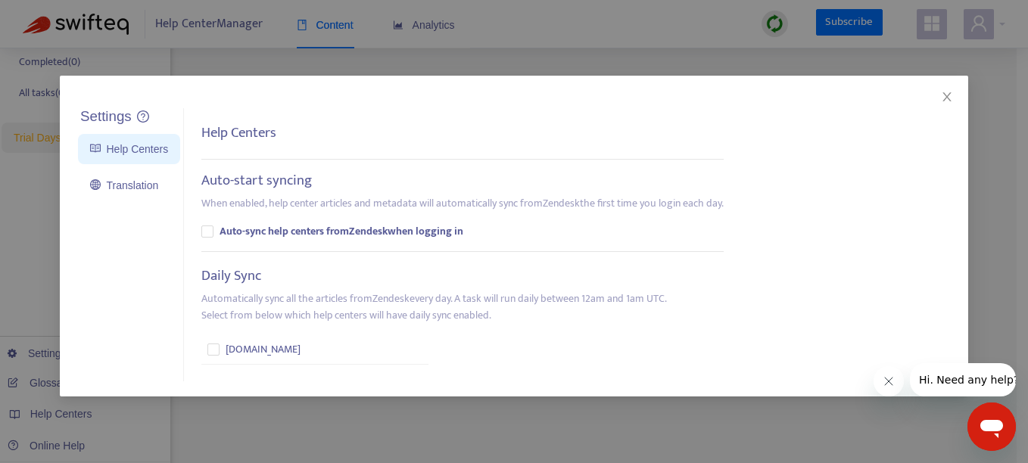
click at [588, 297] on p "Automatically sync all the articles from Zendesk every day. A task will run dai…" at bounding box center [433, 307] width 465 height 33
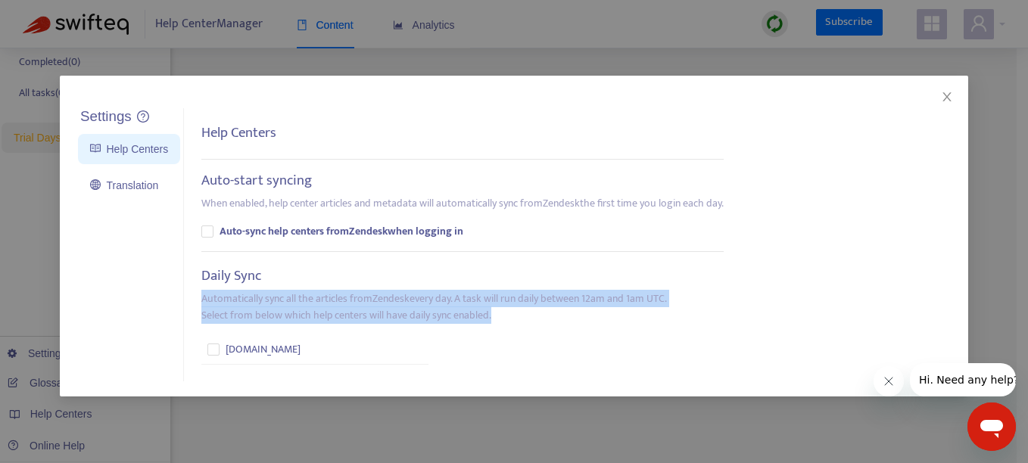
drag, startPoint x: 499, startPoint y: 318, endPoint x: 197, endPoint y: 288, distance: 303.5
click at [197, 288] on div "Help Centers Auto-start syncing When enabled, help center articles and metadata…" at bounding box center [468, 245] width 568 height 274
drag, startPoint x: 197, startPoint y: 288, endPoint x: 200, endPoint y: 297, distance: 9.6
click at [201, 297] on p "Automatically sync all the articles from Zendesk every day. A task will run dai…" at bounding box center [433, 307] width 465 height 33
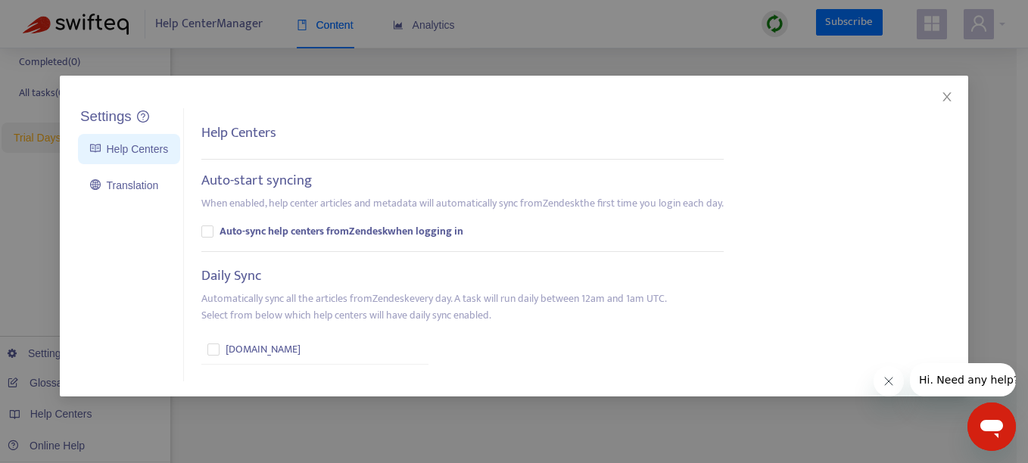
click at [201, 297] on p "Automatically sync all the articles from Zendesk every day. A task will run dai…" at bounding box center [433, 307] width 465 height 33
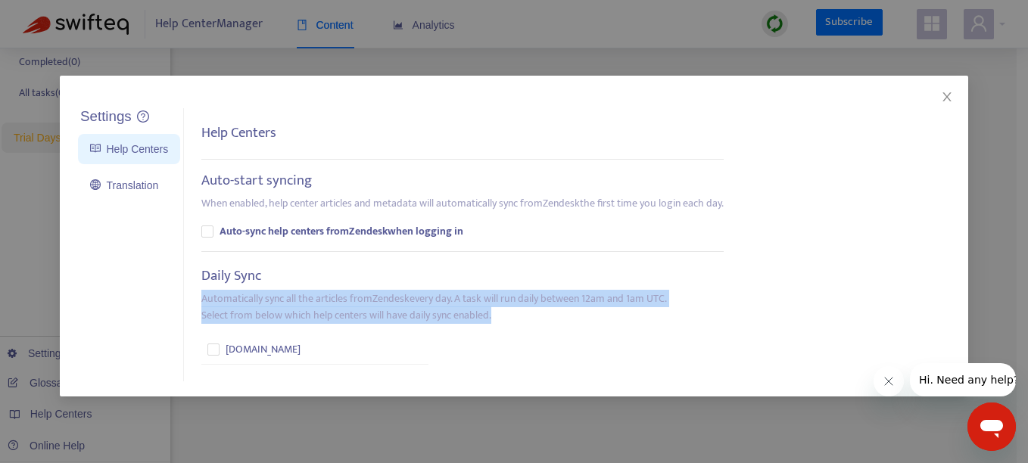
drag, startPoint x: 200, startPoint y: 297, endPoint x: 509, endPoint y: 312, distance: 309.9
click at [509, 312] on p "Automatically sync all the articles from Zendesk every day. A task will run dai…" at bounding box center [433, 307] width 465 height 33
drag, startPoint x: 509, startPoint y: 312, endPoint x: 195, endPoint y: 286, distance: 315.2
click at [195, 286] on div "Help Centers Auto-start syncing When enabled, help center articles and metadata…" at bounding box center [468, 245] width 568 height 274
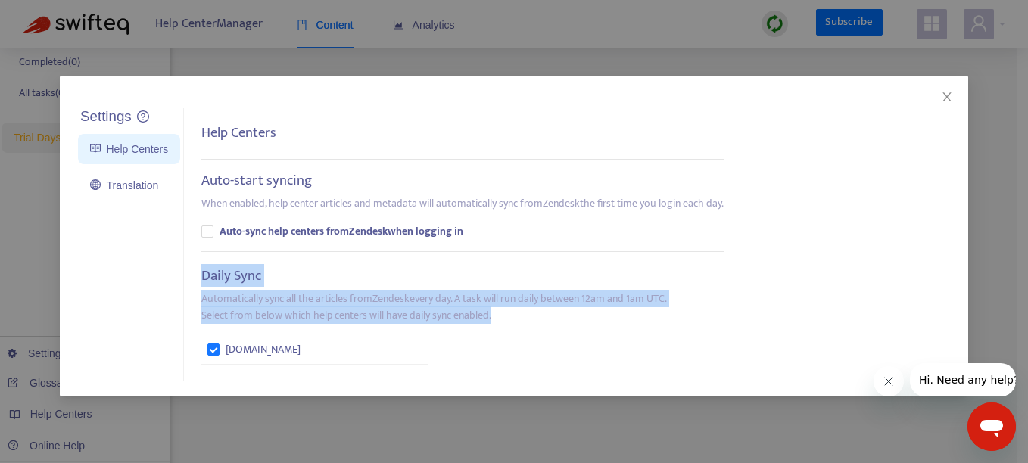
click at [195, 286] on div "Help Centers Auto-start syncing When enabled, help center articles and metadata…" at bounding box center [468, 245] width 568 height 274
drag, startPoint x: 195, startPoint y: 278, endPoint x: 503, endPoint y: 321, distance: 310.3
click at [503, 321] on div "Help Centers Auto-start syncing When enabled, help center articles and metadata…" at bounding box center [468, 245] width 568 height 274
click at [503, 321] on p "Automatically sync all the articles from Zendesk every day. A task will run dai…" at bounding box center [433, 307] width 465 height 33
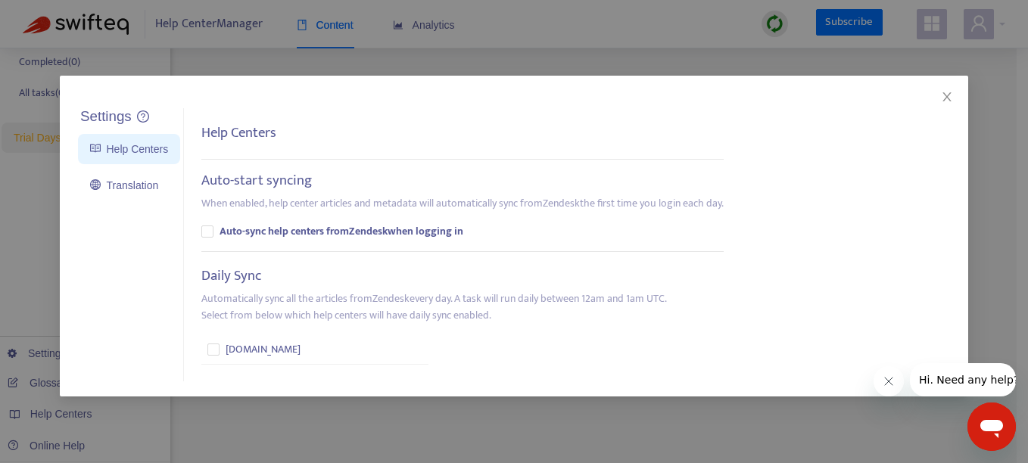
click at [743, 258] on div "Help Centers Auto-start syncing When enabled, help center articles and metadata…" at bounding box center [468, 245] width 568 height 274
click at [951, 92] on icon "close" at bounding box center [947, 97] width 12 height 12
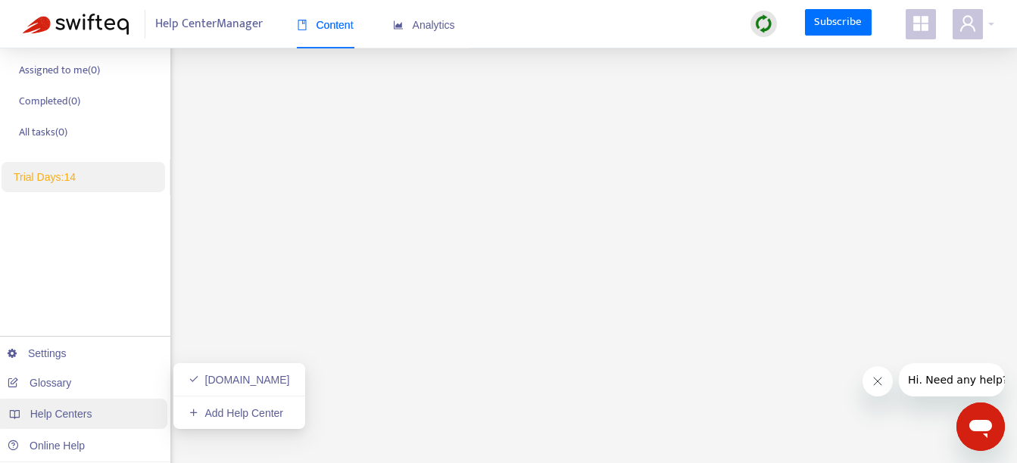
click at [79, 417] on span "Help Centers" at bounding box center [61, 414] width 62 height 12
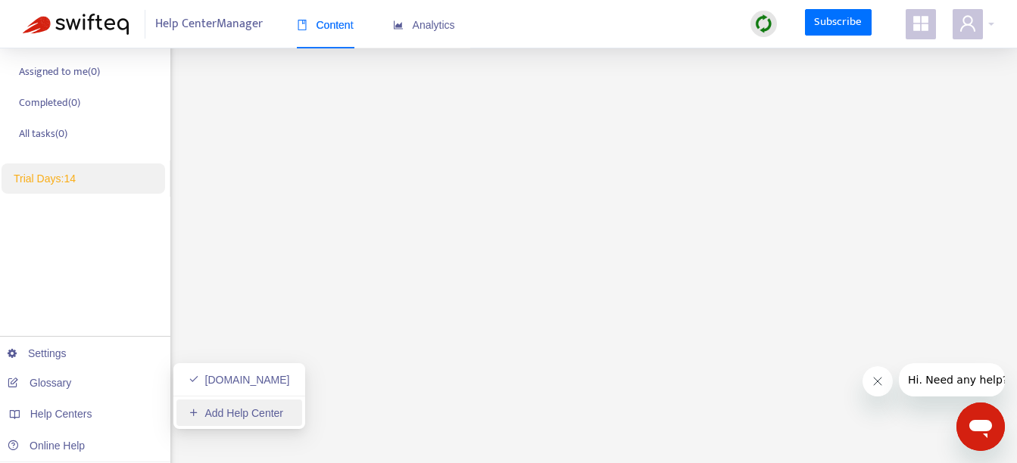
click at [238, 417] on link "Add Help Center" at bounding box center [235, 413] width 95 height 12
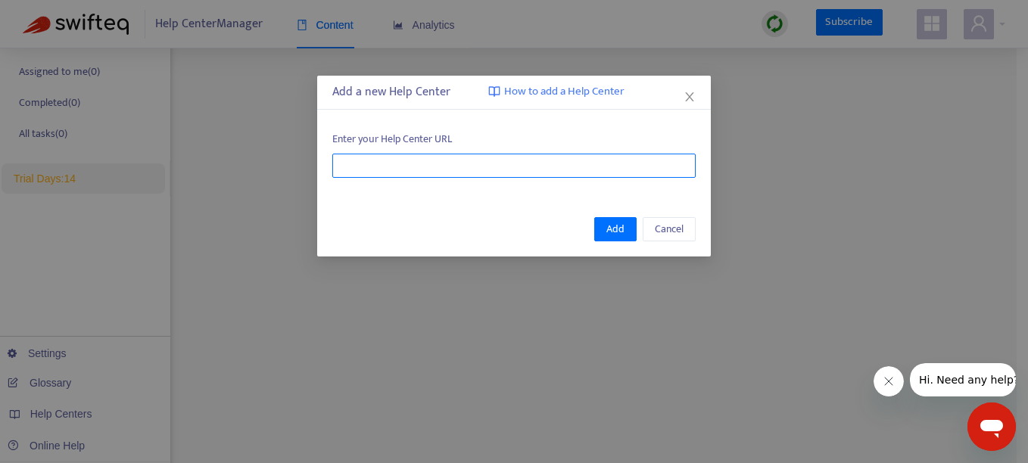
click at [403, 173] on input "text" at bounding box center [513, 166] width 363 height 24
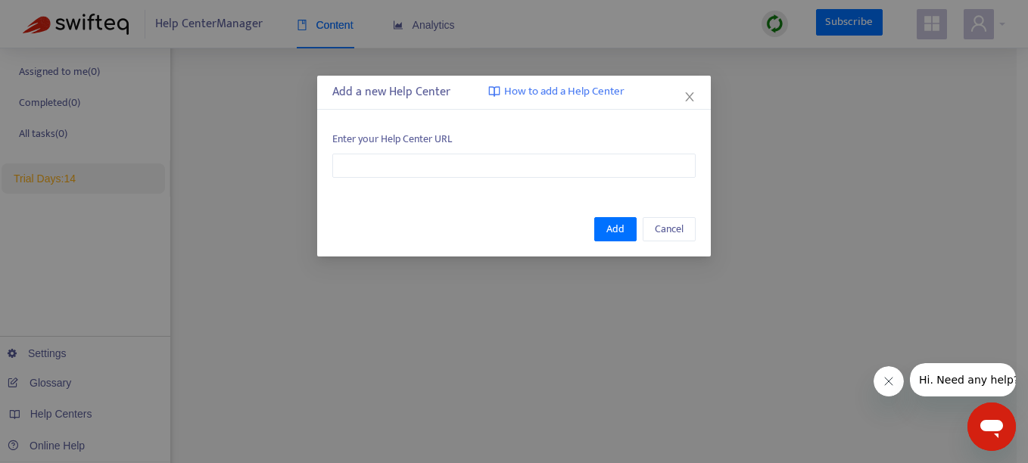
click at [396, 96] on div "Add a new Help Center How to add a Help Center" at bounding box center [513, 92] width 363 height 18
click at [688, 89] on button "Close" at bounding box center [689, 97] width 17 height 17
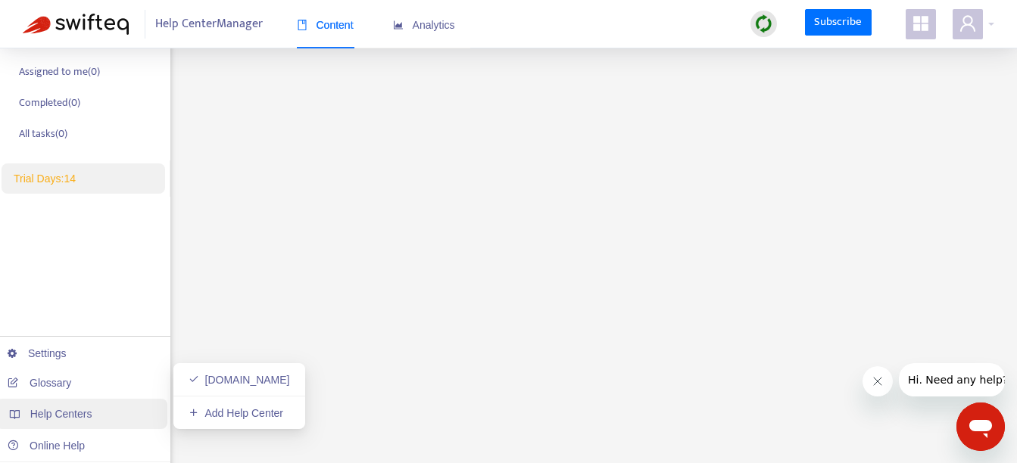
click at [50, 422] on div "Help Centers" at bounding box center [81, 414] width 172 height 30
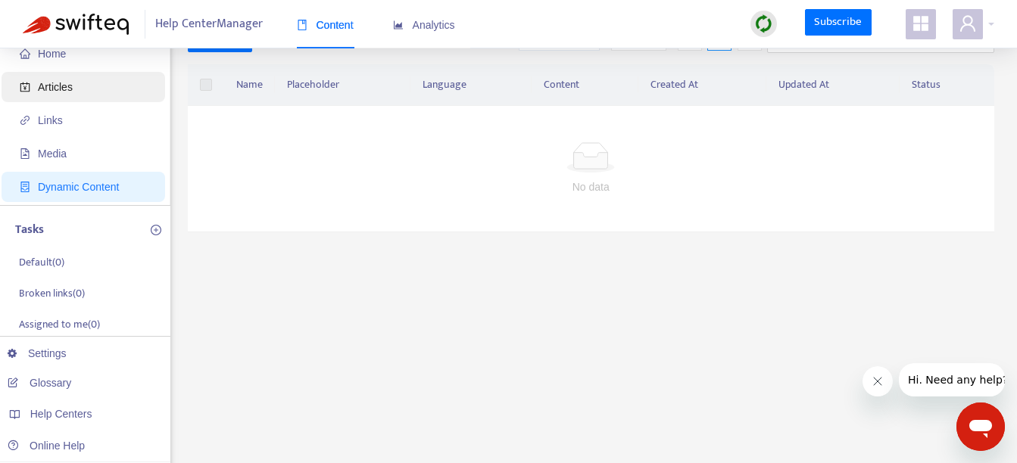
scroll to position [0, 0]
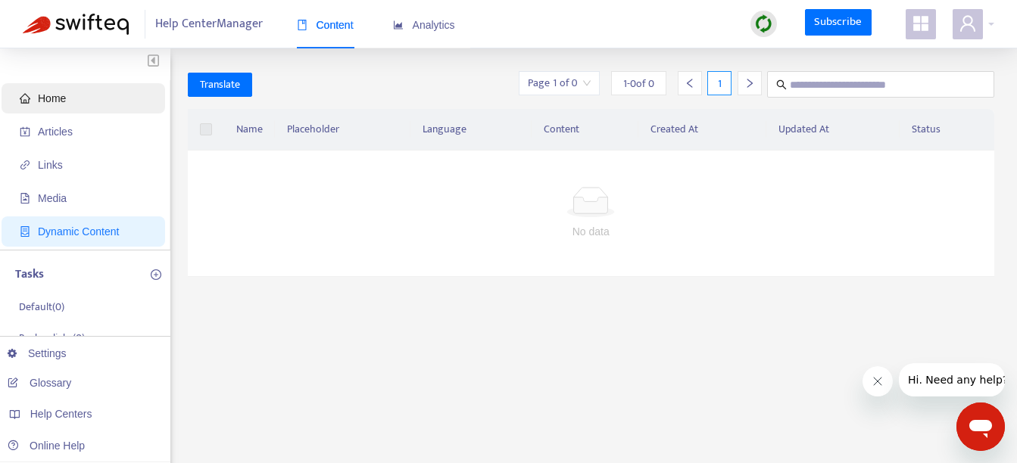
click at [63, 98] on span "Home" at bounding box center [52, 98] width 28 height 12
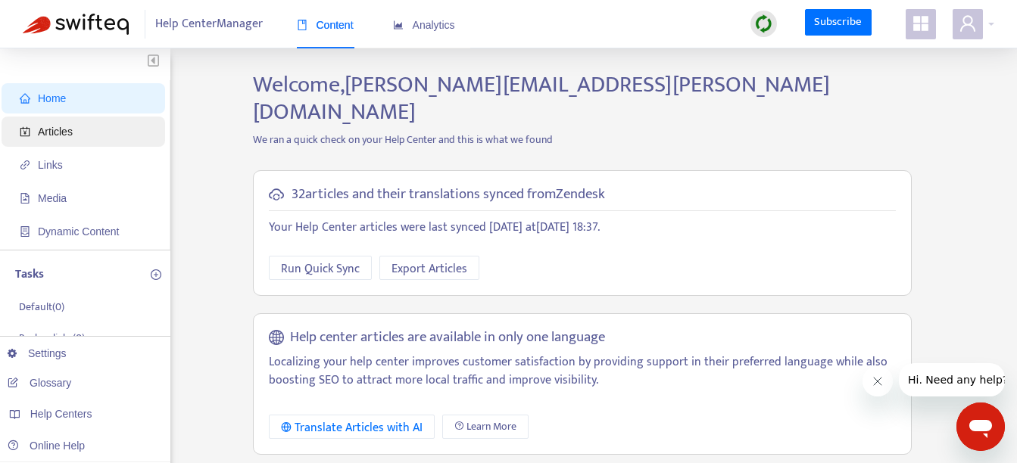
click at [61, 126] on span "Articles" at bounding box center [55, 132] width 35 height 12
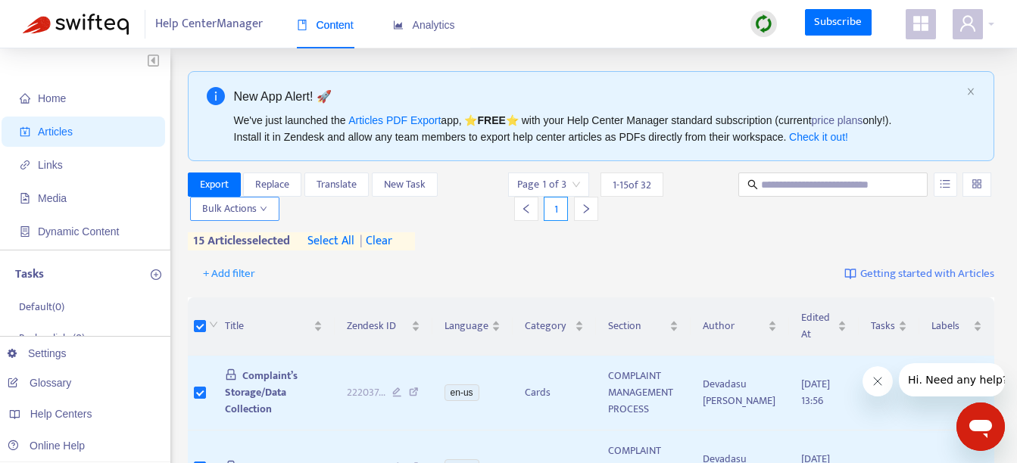
click at [265, 209] on icon "down" at bounding box center [263, 209] width 6 height 5
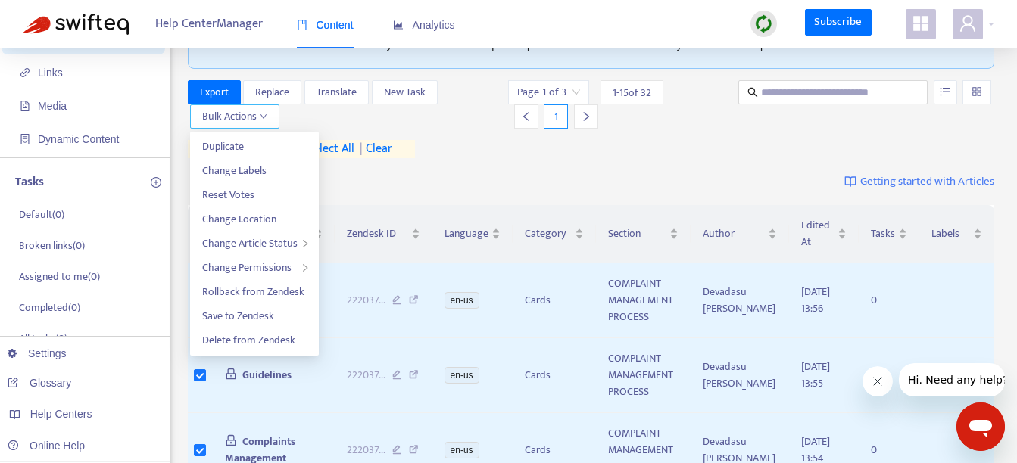
scroll to position [94, 0]
click at [485, 176] on div "+ Add filter Getting started with Articles" at bounding box center [591, 181] width 807 height 36
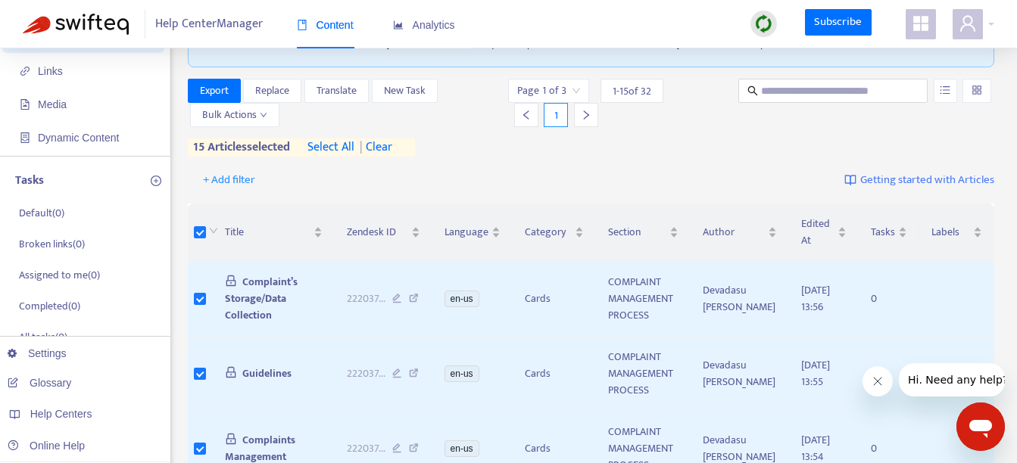
click at [387, 149] on span "| clear" at bounding box center [373, 148] width 38 height 18
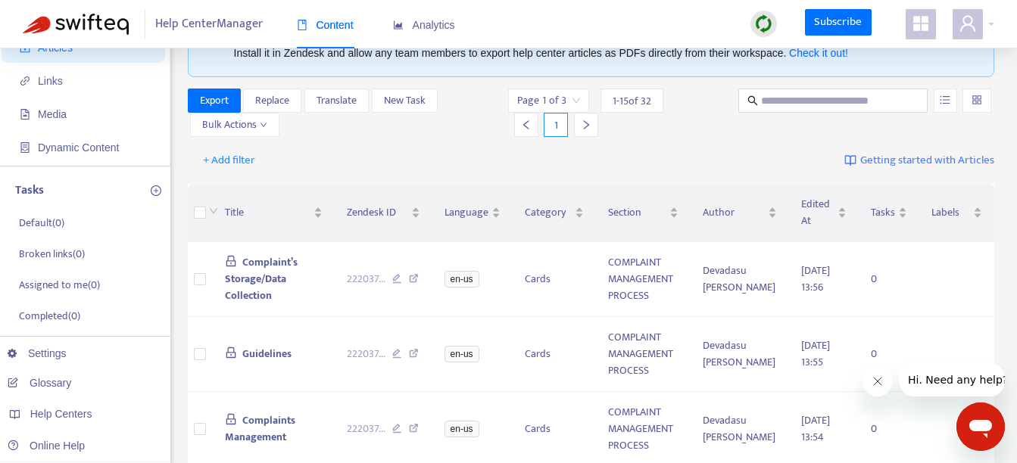
scroll to position [83, 0]
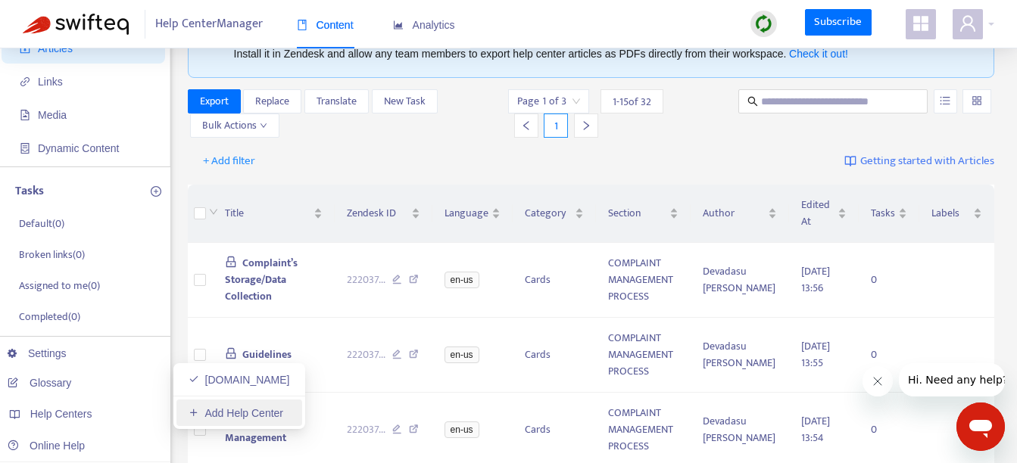
click at [235, 417] on link "Add Help Center" at bounding box center [235, 413] width 95 height 12
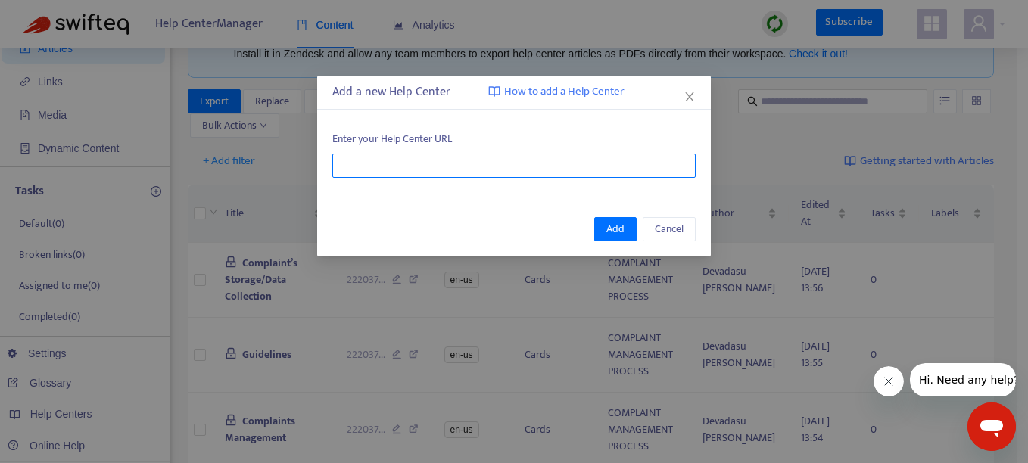
click at [376, 161] on input "text" at bounding box center [513, 166] width 363 height 24
paste input "**********"
type input "**********"
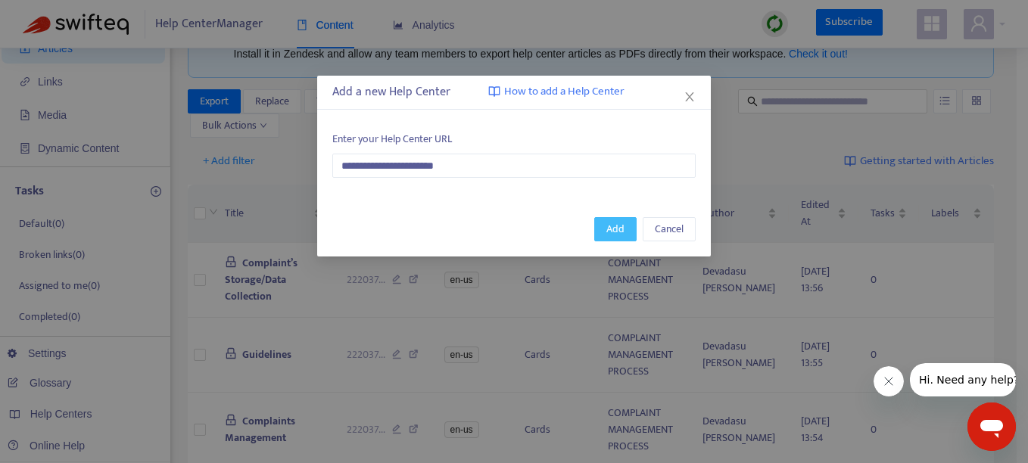
click at [616, 234] on span "Add" at bounding box center [615, 229] width 18 height 17
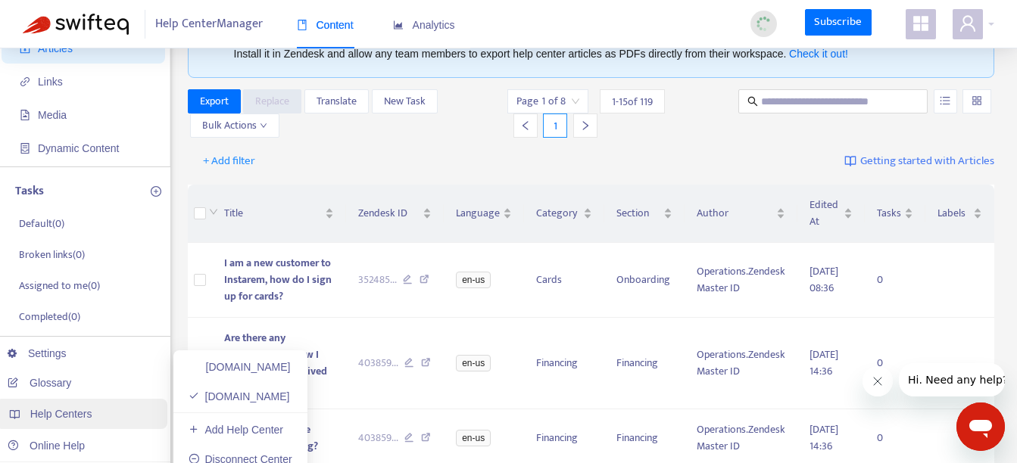
scroll to position [129, 0]
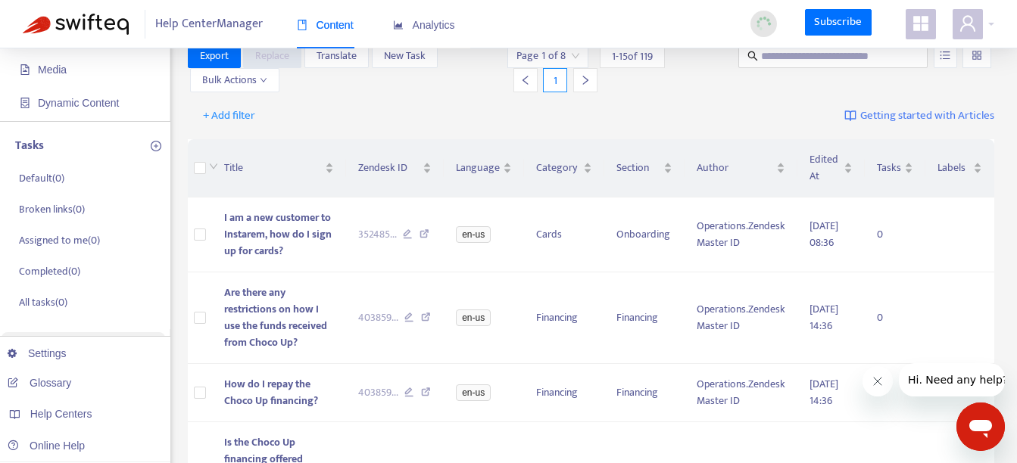
click at [699, 97] on div "Export Replace Translate New Task Bulk Actions Page 1 of 8 1 - 15 of 119 1" at bounding box center [591, 71] width 807 height 54
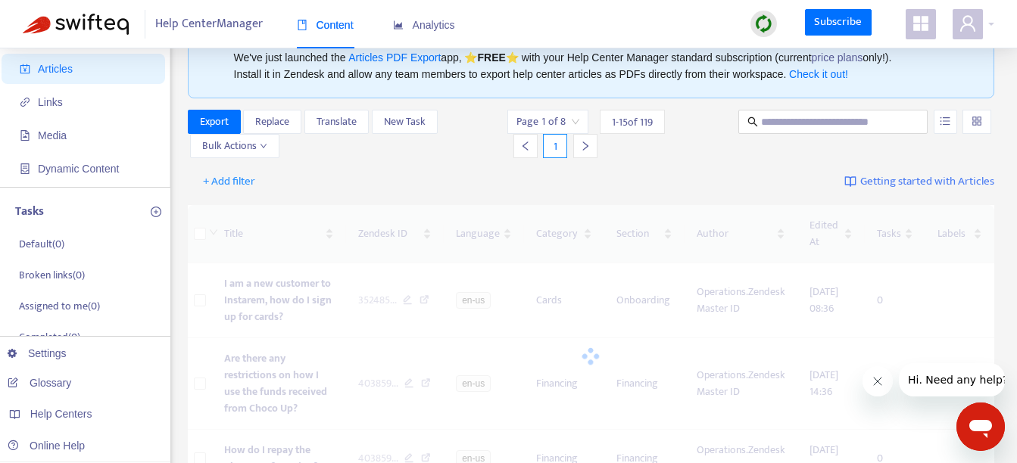
scroll to position [41, 0]
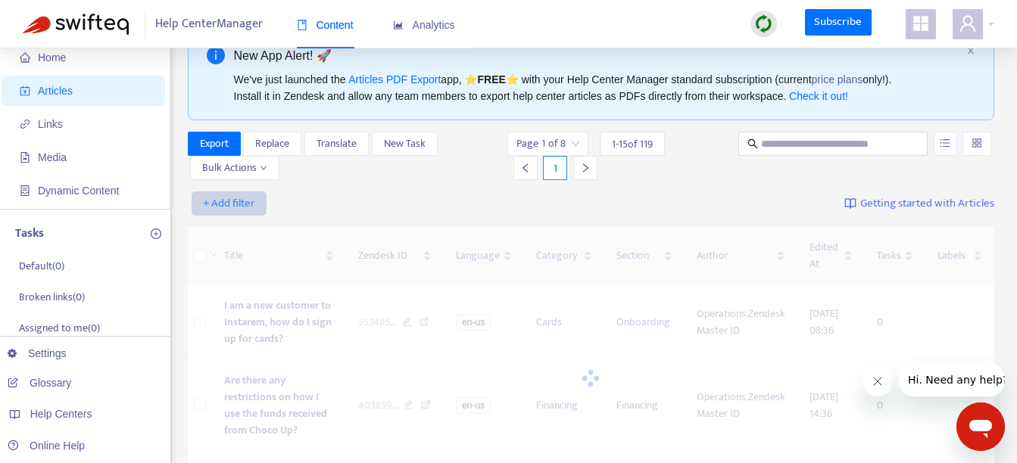
click at [248, 204] on span "+ Add filter" at bounding box center [229, 204] width 52 height 18
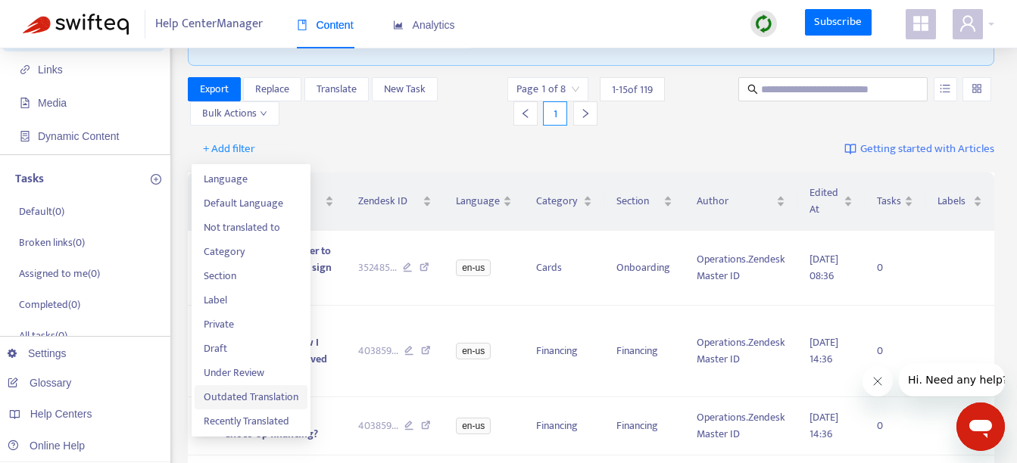
scroll to position [98, 0]
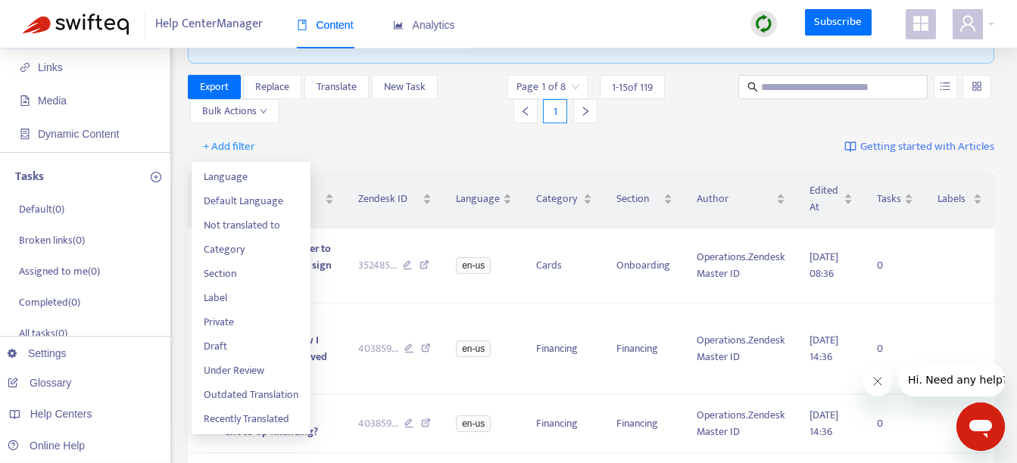
click at [437, 136] on div "+ Add filter Getting started with Articles" at bounding box center [591, 147] width 807 height 36
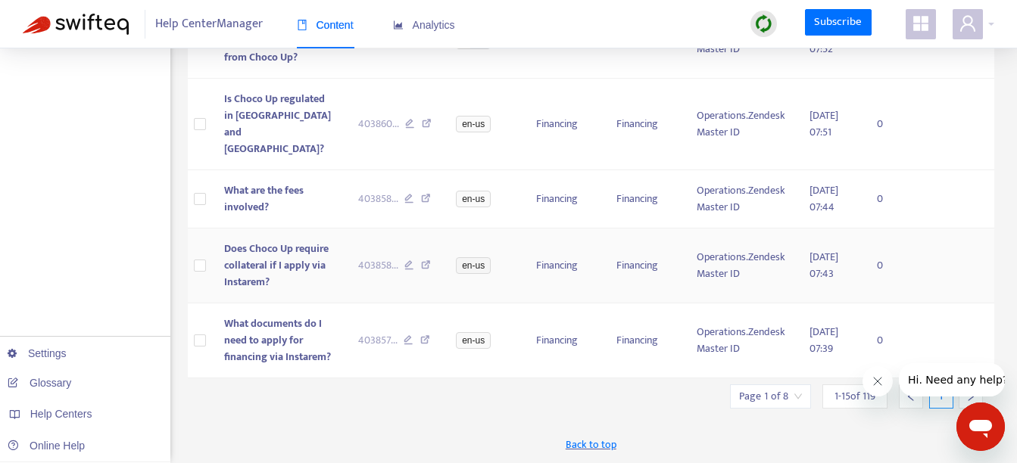
scroll to position [1272, 0]
click at [410, 425] on div "Back to top" at bounding box center [591, 444] width 807 height 38
click at [879, 382] on icon "Close message from company" at bounding box center [876, 381] width 12 height 12
click at [874, 394] on span "1 - 15 of 119" at bounding box center [854, 396] width 41 height 16
click at [845, 396] on span "1 - 15 of 119" at bounding box center [854, 396] width 41 height 16
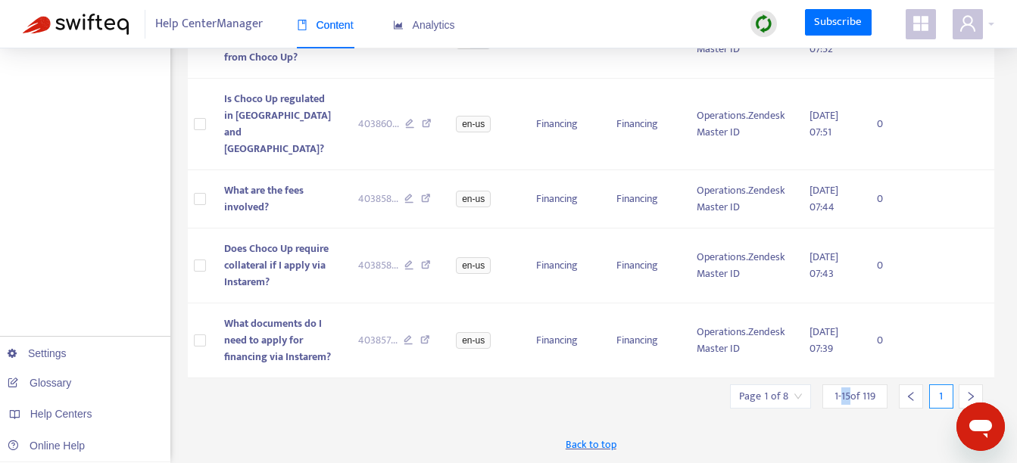
click at [845, 397] on span "1 - 15 of 119" at bounding box center [854, 396] width 41 height 16
drag, startPoint x: 845, startPoint y: 397, endPoint x: 824, endPoint y: 403, distance: 21.3
click at [824, 403] on div "1 - 15 of 119" at bounding box center [854, 397] width 65 height 24
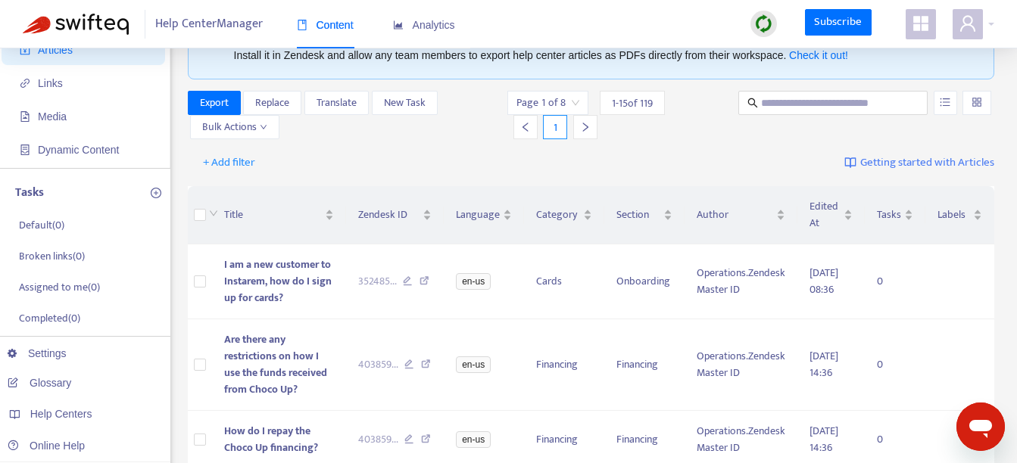
scroll to position [79, 0]
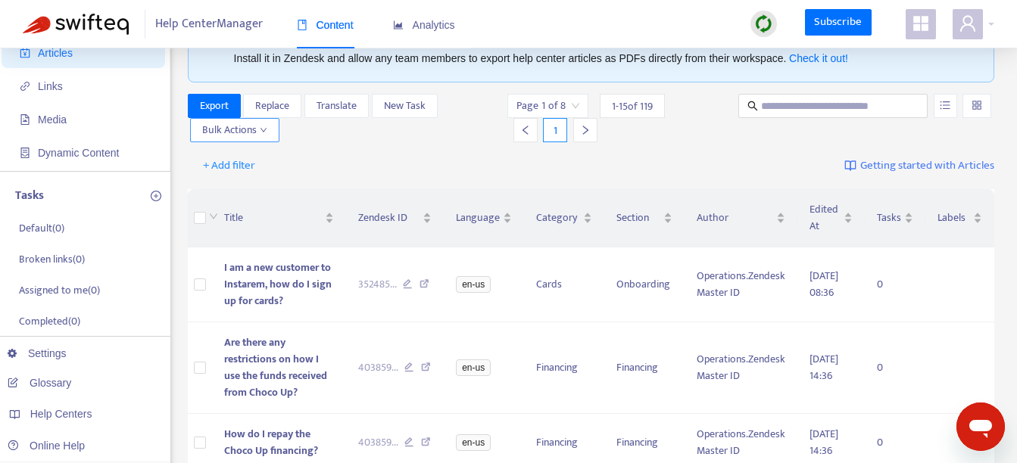
click at [262, 135] on span "Bulk Actions" at bounding box center [234, 130] width 65 height 17
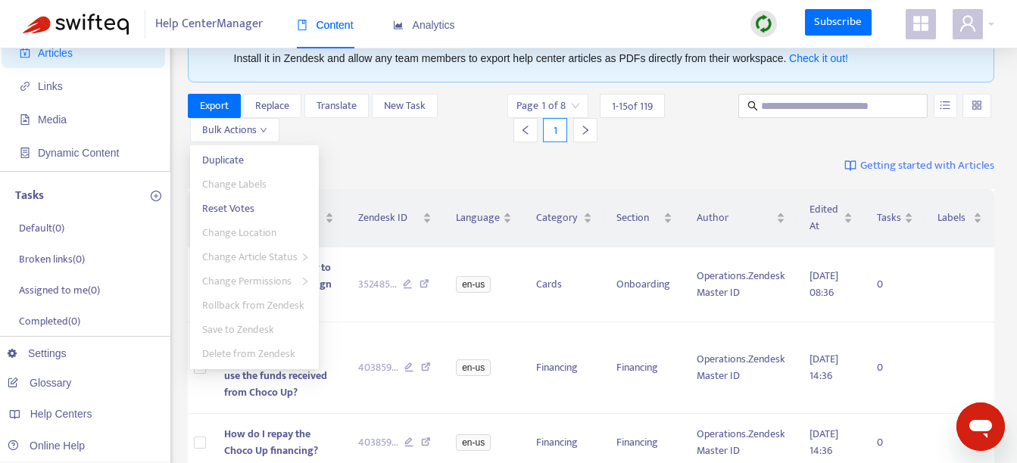
click at [340, 133] on div "Export Replace Translate New Task Bulk Actions" at bounding box center [346, 118] width 317 height 48
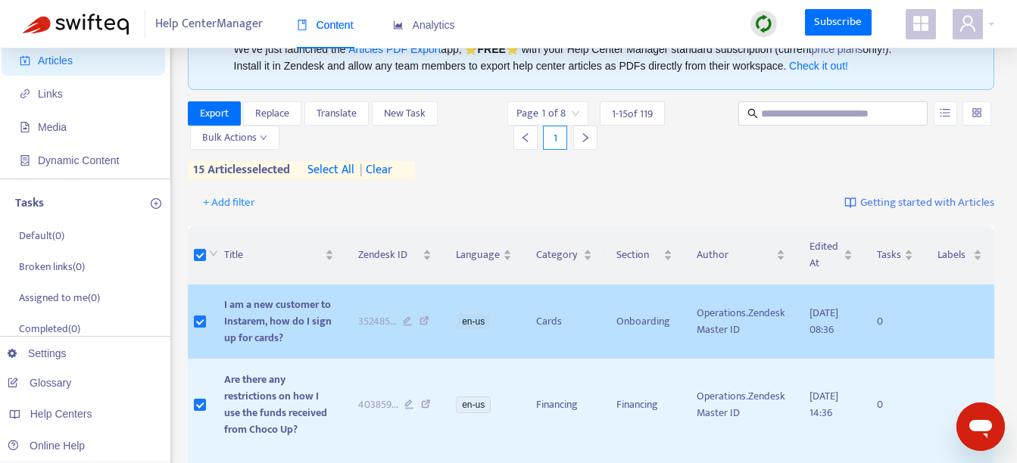
scroll to position [70, 0]
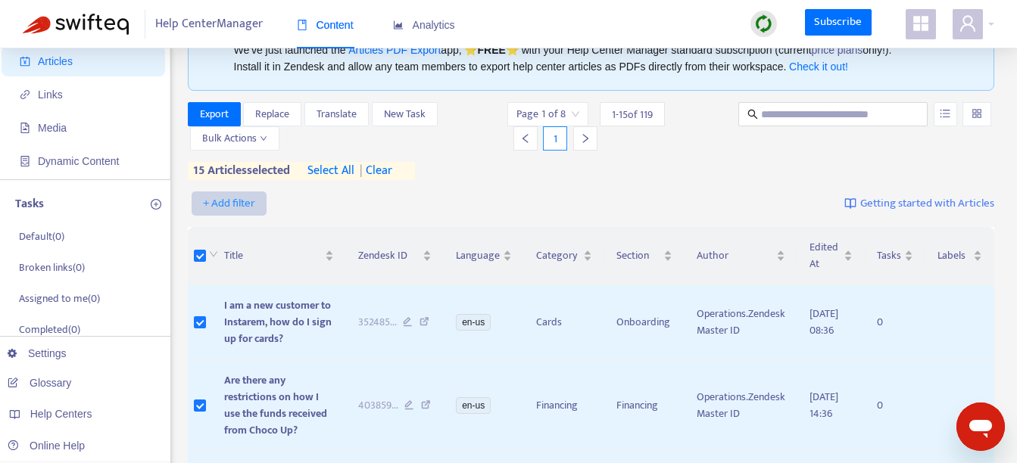
click at [245, 201] on span "+ Add filter" at bounding box center [229, 204] width 52 height 18
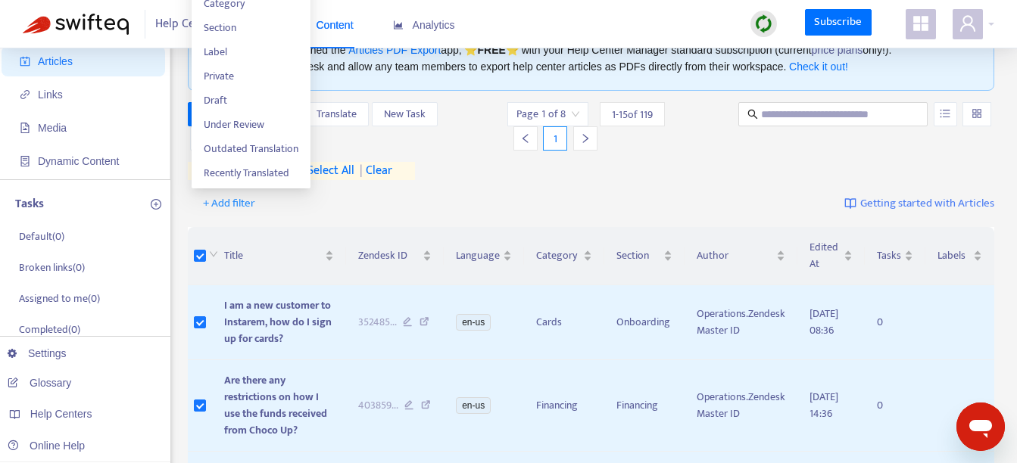
scroll to position [0, 0]
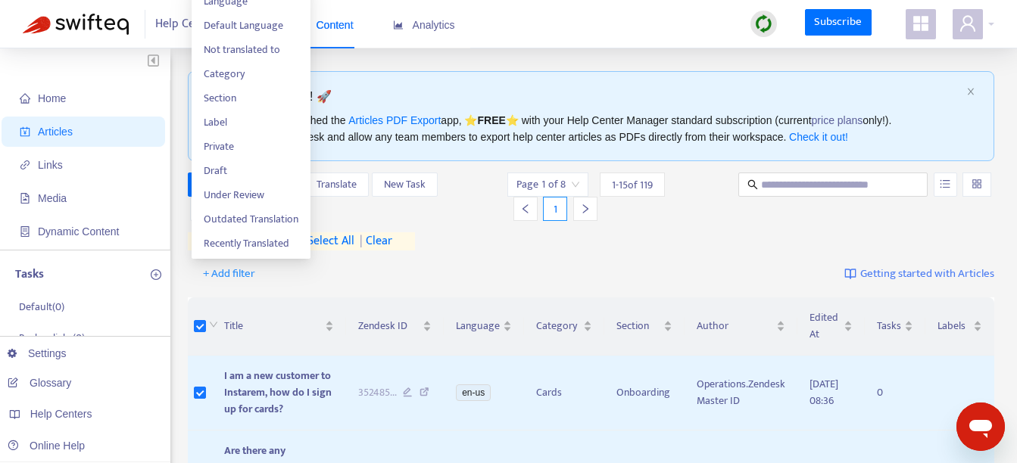
click at [685, 251] on div "Export Replace Translate New Task Bulk Actions Page 1 of 8 1 - 15 of 119 1 15 a…" at bounding box center [591, 212] width 807 height 78
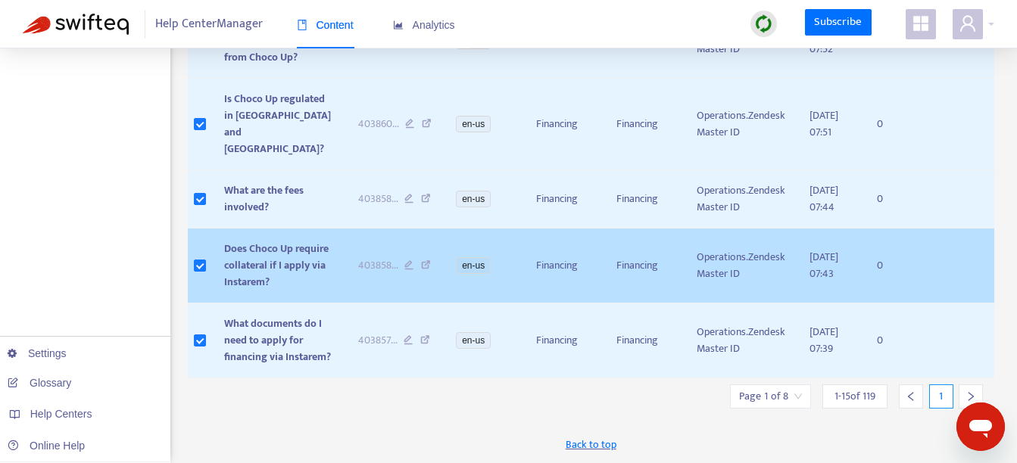
scroll to position [1301, 0]
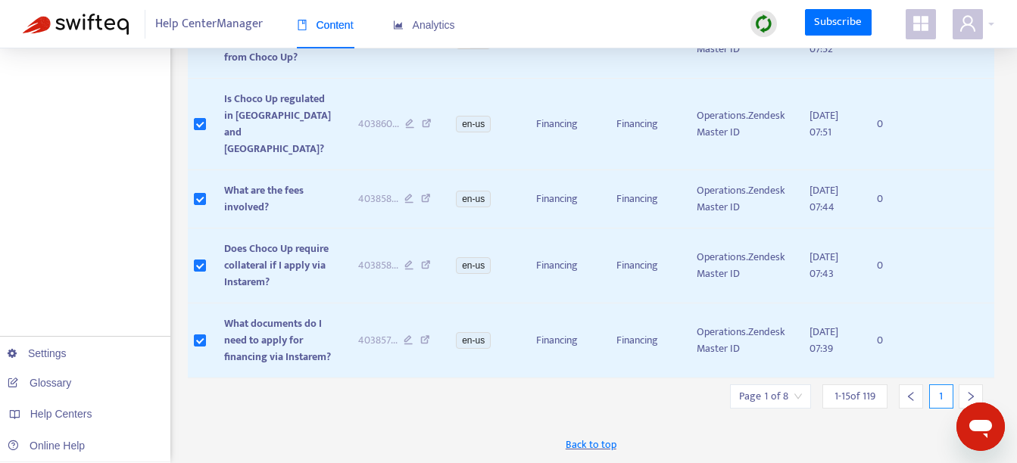
click at [973, 390] on div at bounding box center [970, 397] width 24 height 24
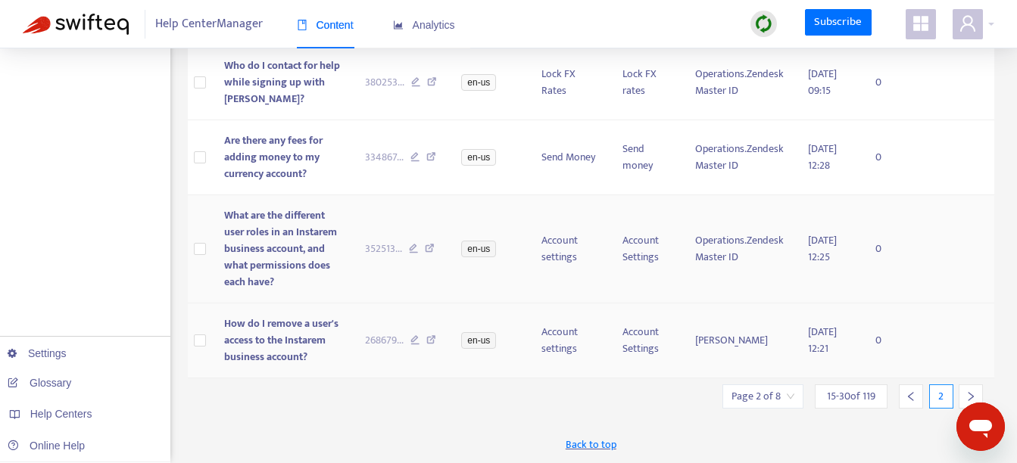
scroll to position [1284, 0]
click at [964, 391] on div at bounding box center [970, 397] width 24 height 24
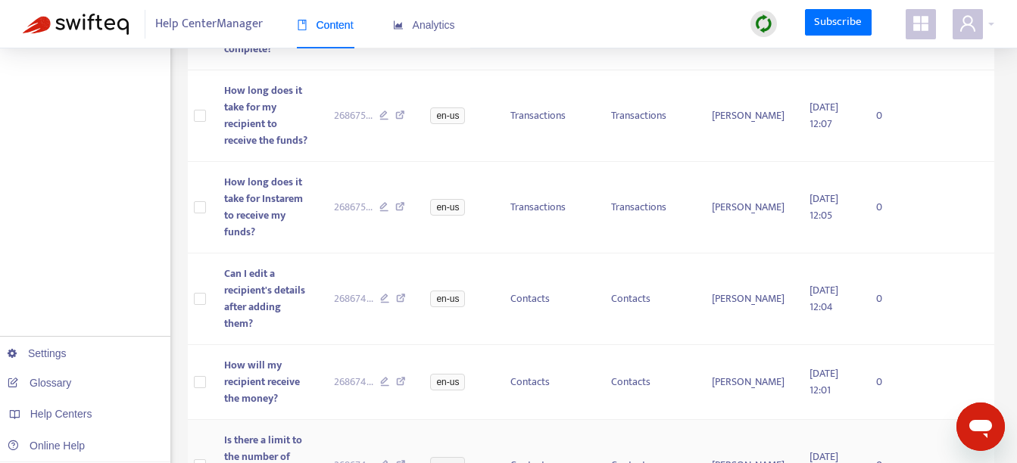
scroll to position [1201, 0]
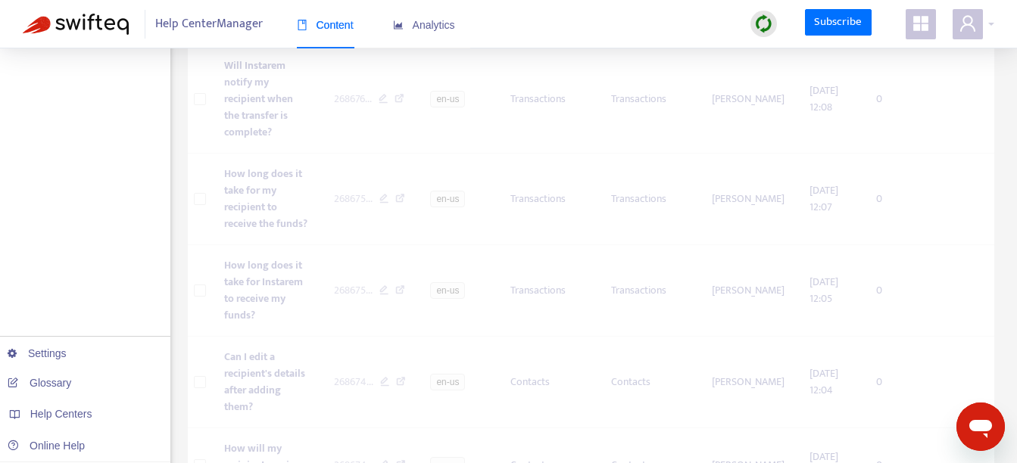
scroll to position [1051, 0]
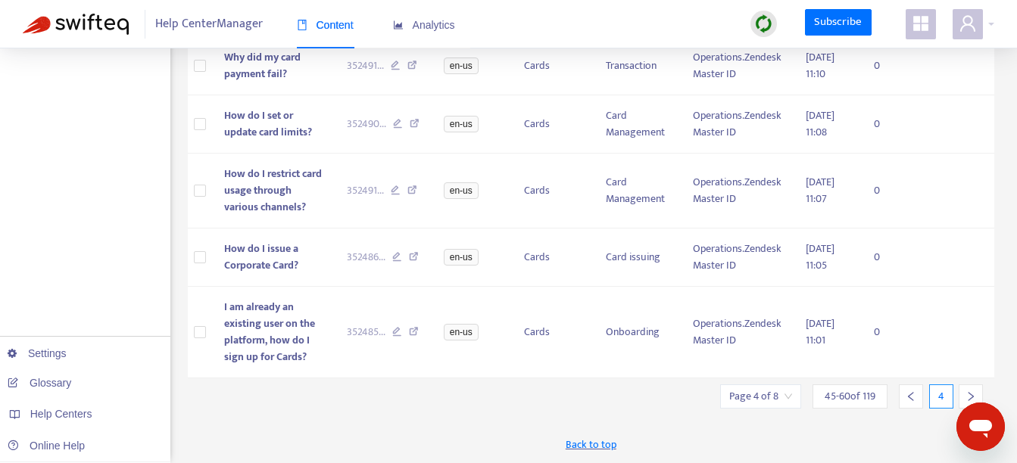
click at [971, 395] on icon "right" at bounding box center [970, 396] width 5 height 9
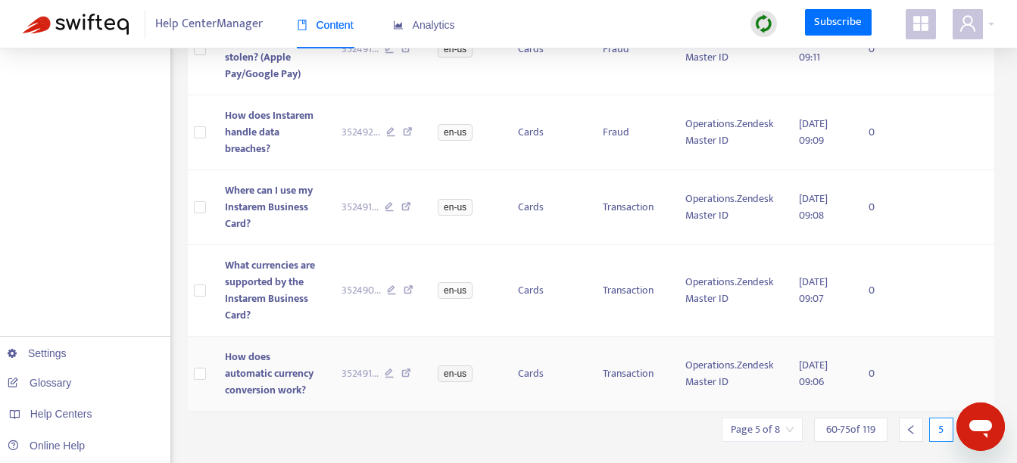
scroll to position [1301, 0]
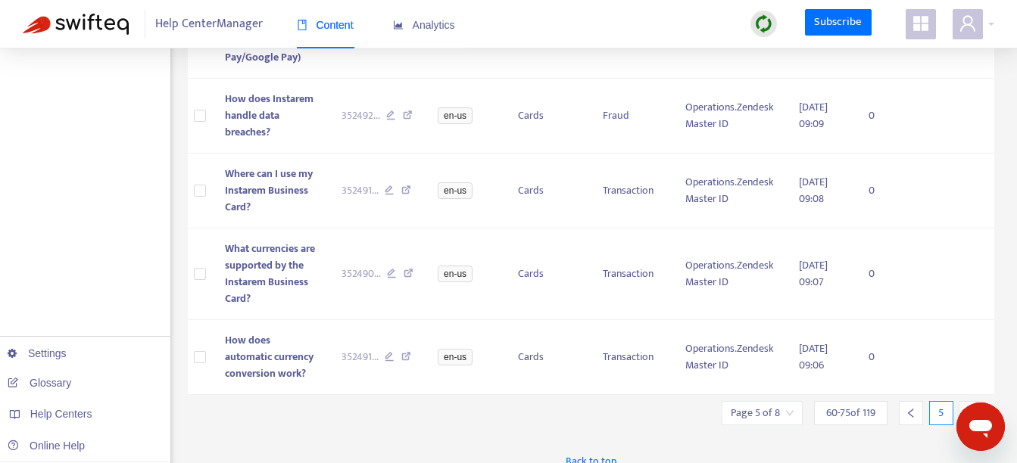
click at [976, 401] on div at bounding box center [970, 413] width 24 height 24
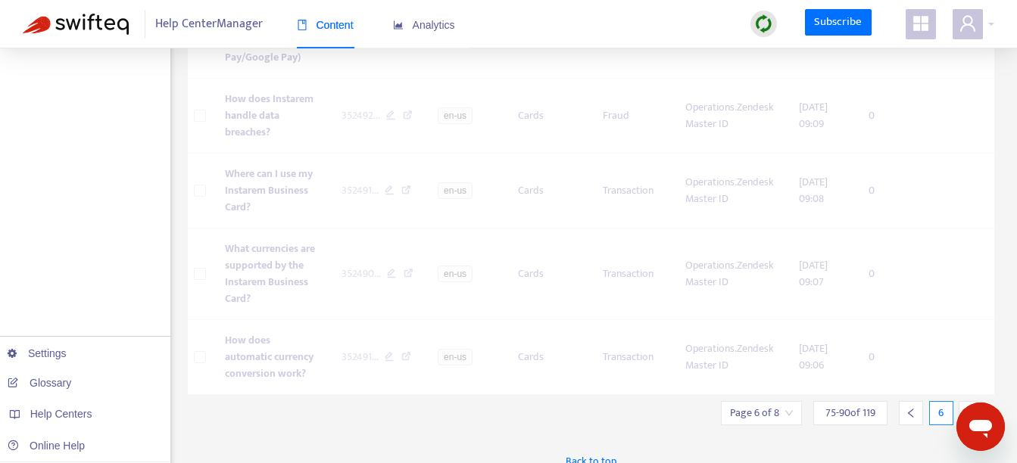
scroll to position [1101, 0]
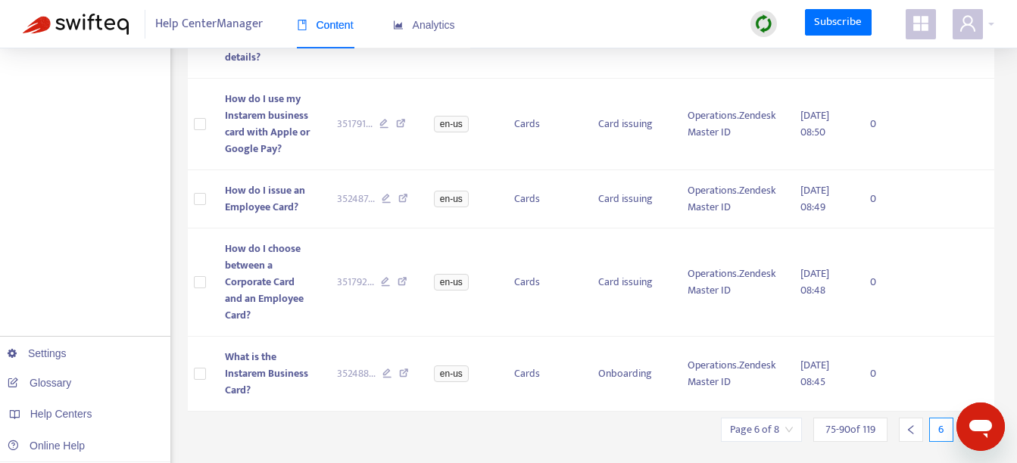
click at [971, 425] on icon "right" at bounding box center [970, 429] width 5 height 9
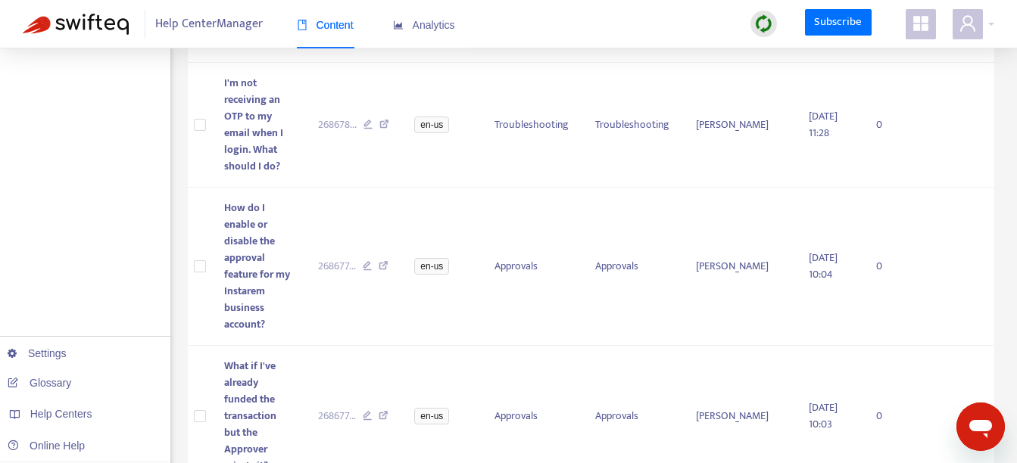
scroll to position [1667, 0]
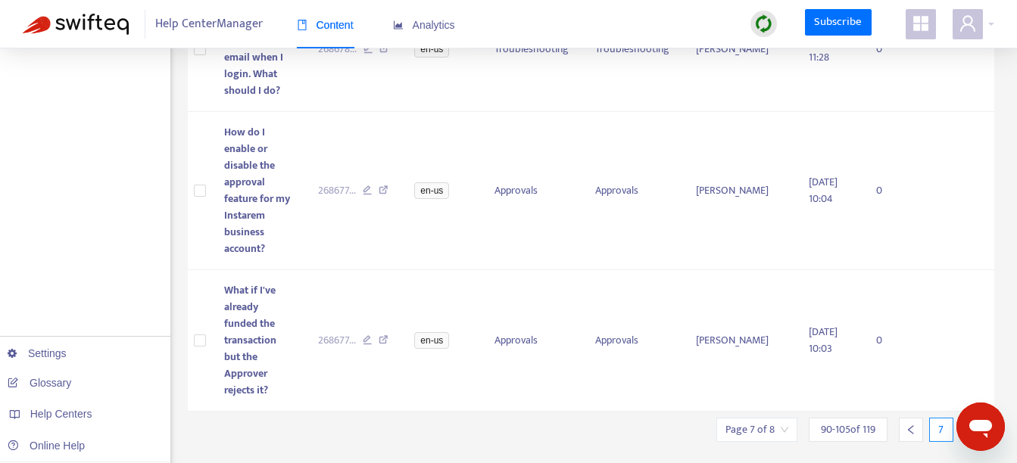
click at [970, 425] on icon "right" at bounding box center [970, 430] width 11 height 11
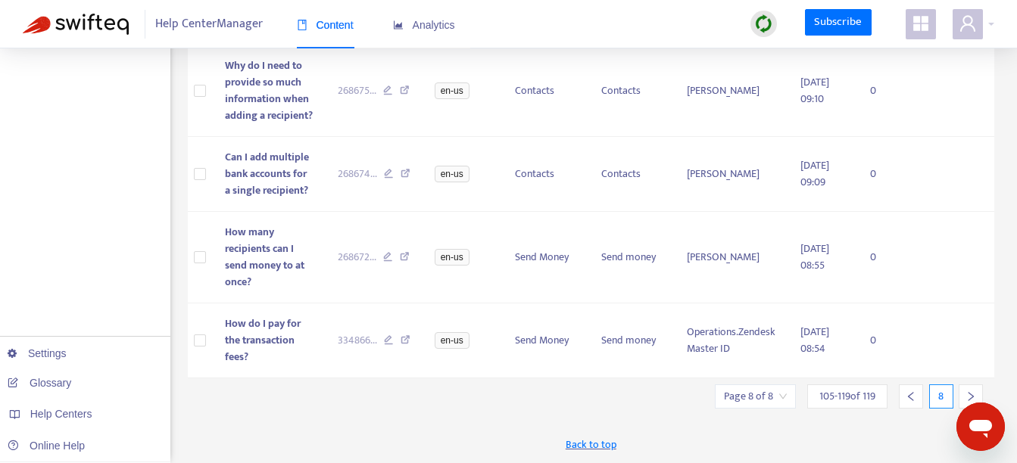
scroll to position [1143, 0]
click at [972, 397] on icon "right" at bounding box center [970, 396] width 5 height 9
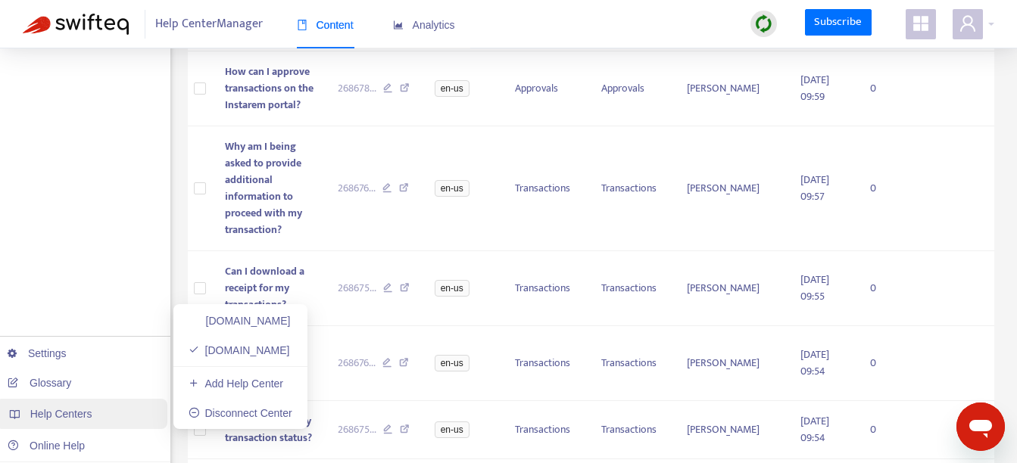
scroll to position [546, 0]
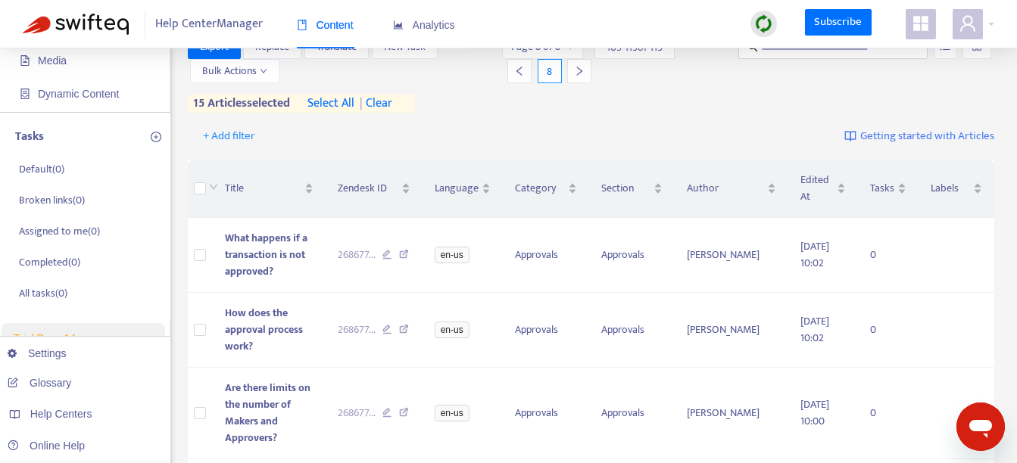
drag, startPoint x: 492, startPoint y: 228, endPoint x: 441, endPoint y: 120, distance: 118.8
click at [441, 120] on div "+ Add filter Getting started with Articles" at bounding box center [591, 137] width 807 height 36
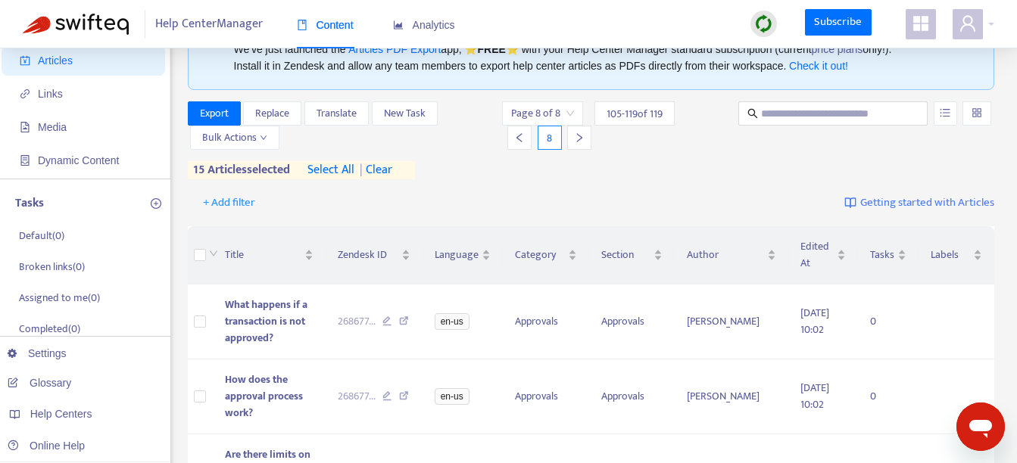
scroll to position [70, 0]
click at [480, 176] on div "Export Replace Translate New Task Bulk Actions Page 8 of 8 105 - 119 of 119 8 1…" at bounding box center [591, 141] width 807 height 78
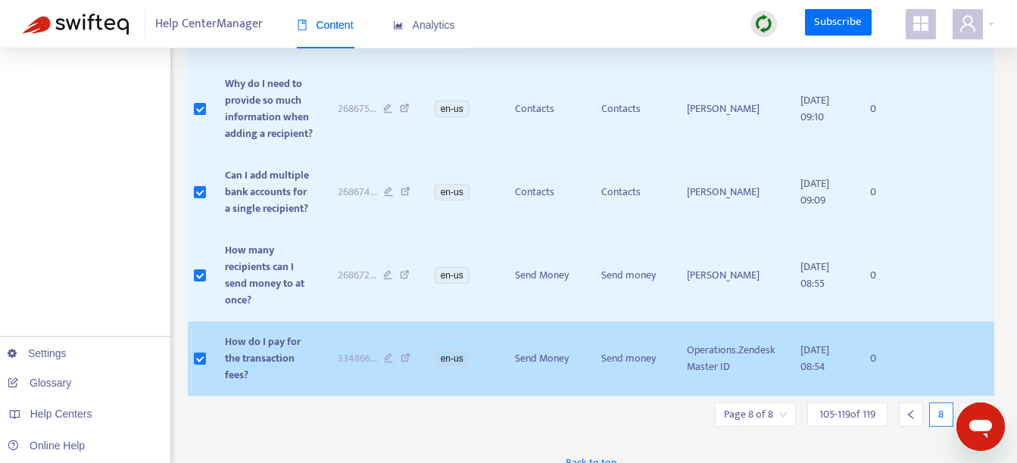
scroll to position [1143, 0]
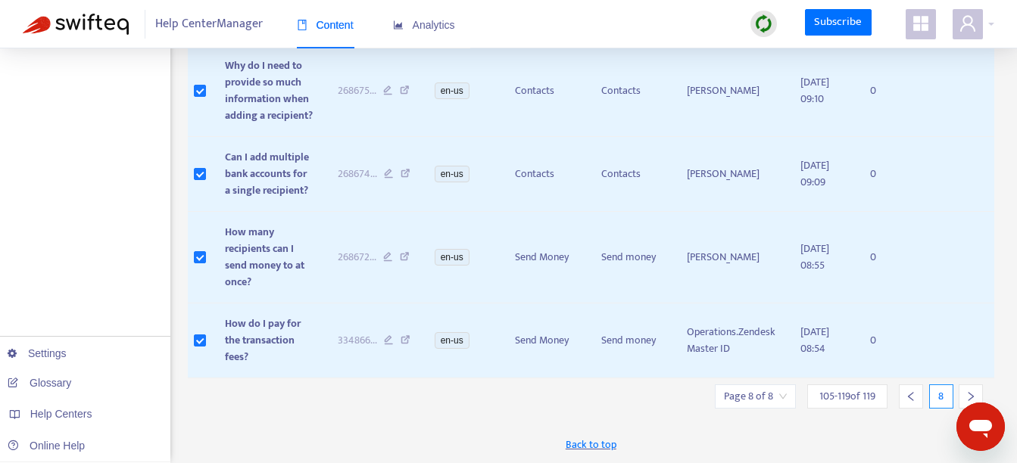
click at [914, 400] on icon "left" at bounding box center [910, 396] width 11 height 11
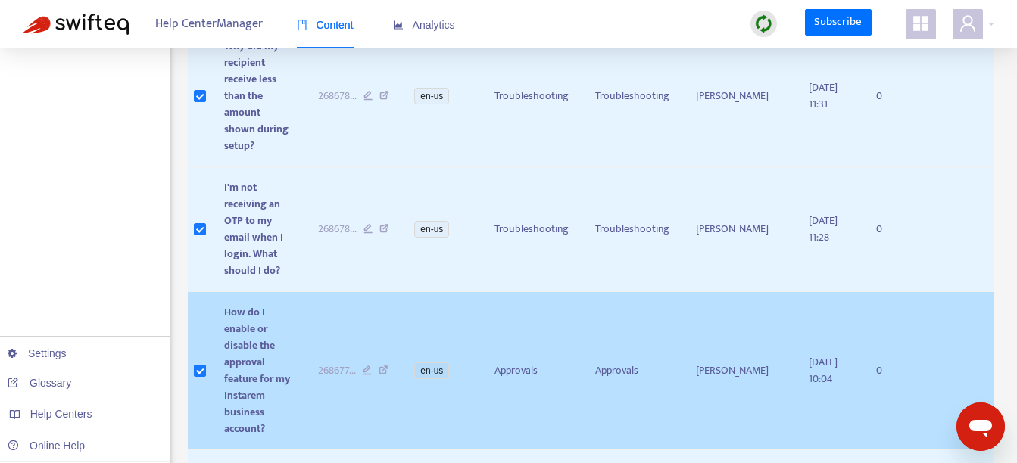
scroll to position [1667, 0]
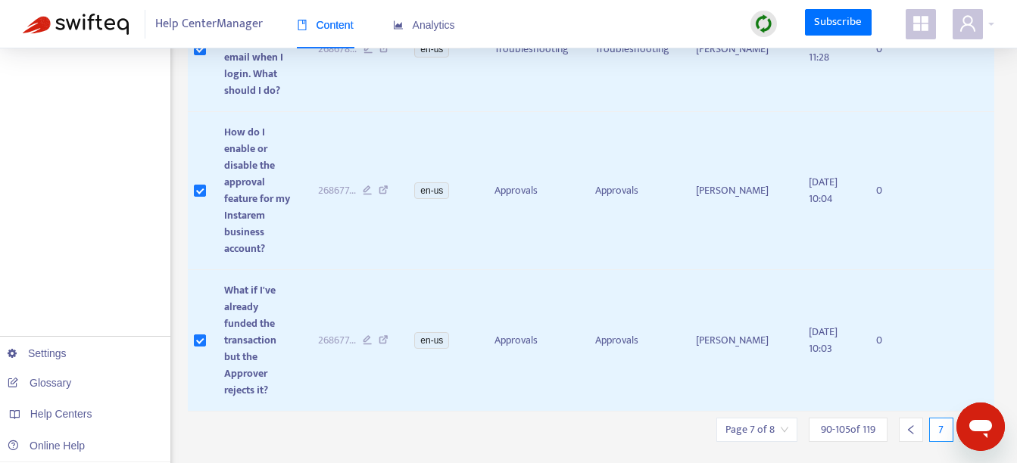
click at [909, 425] on icon "left" at bounding box center [910, 430] width 11 height 11
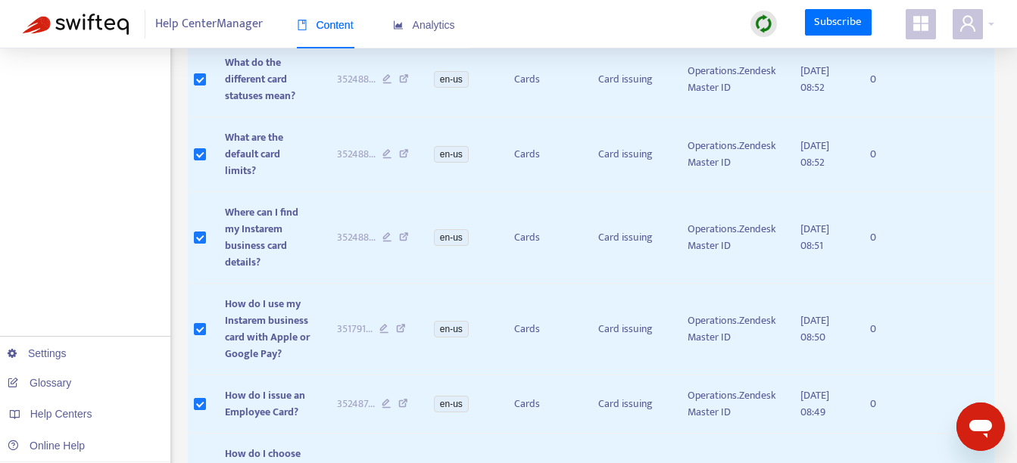
scroll to position [1101, 0]
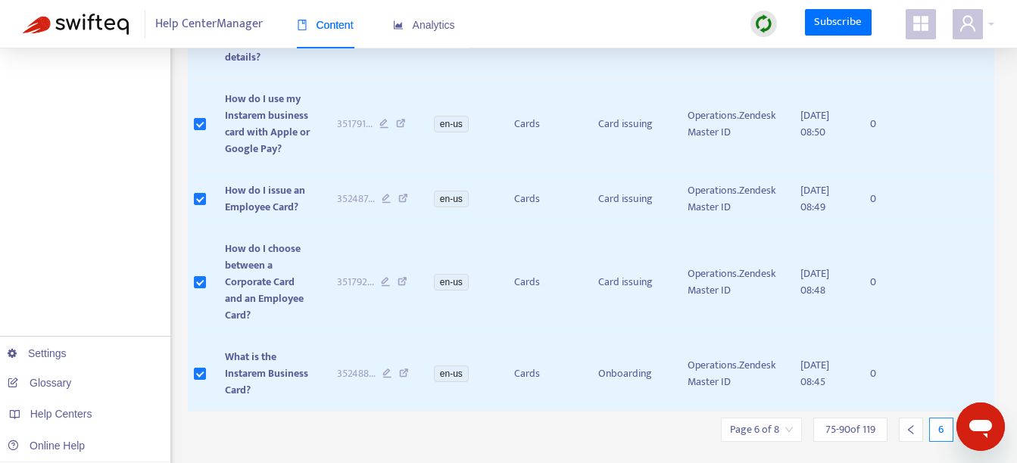
click at [906, 425] on icon "left" at bounding box center [910, 430] width 11 height 11
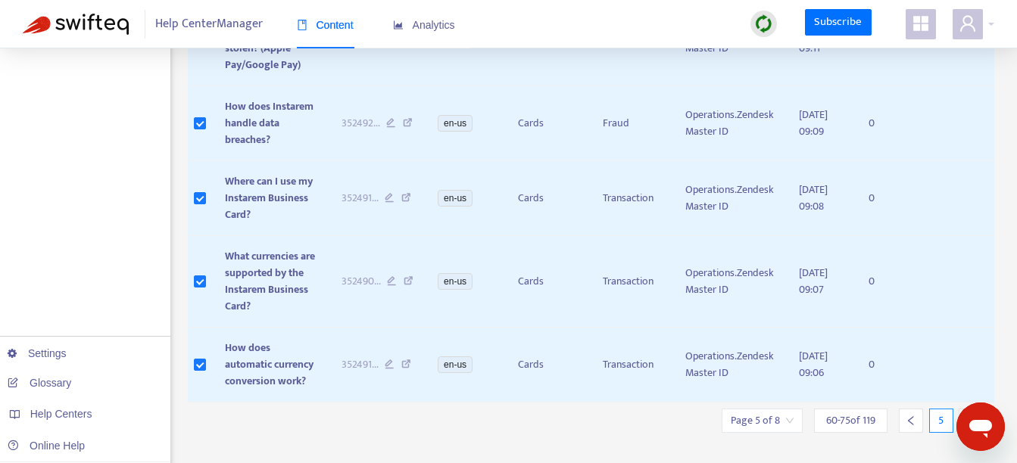
scroll to position [1301, 0]
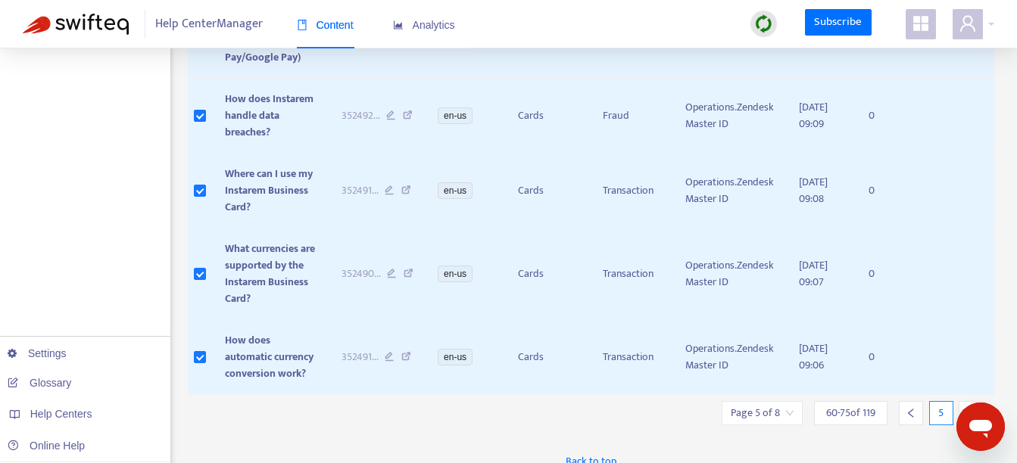
click at [910, 409] on icon "left" at bounding box center [910, 413] width 5 height 9
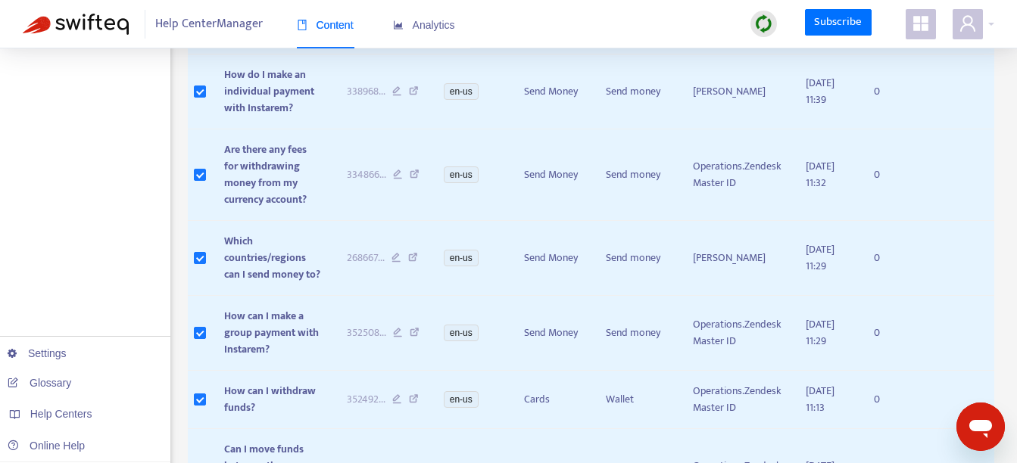
scroll to position [1051, 0]
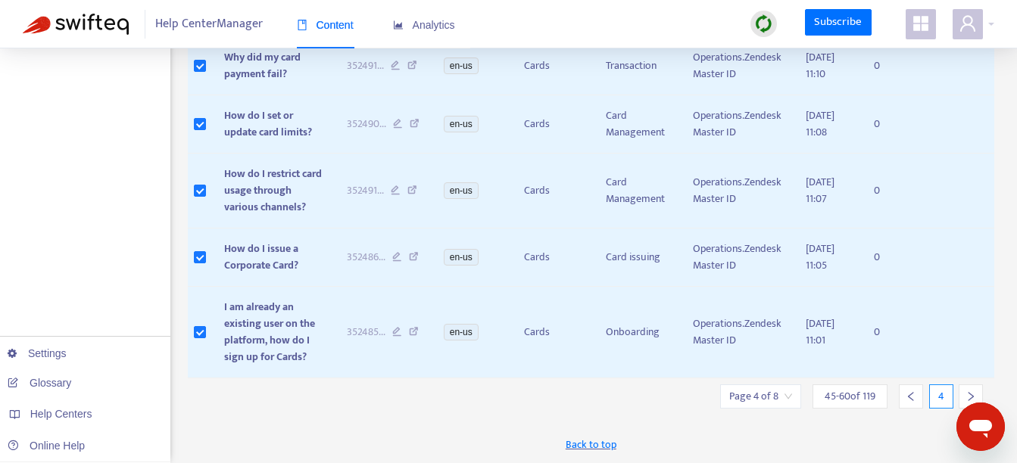
click at [908, 397] on icon "left" at bounding box center [910, 396] width 11 height 11
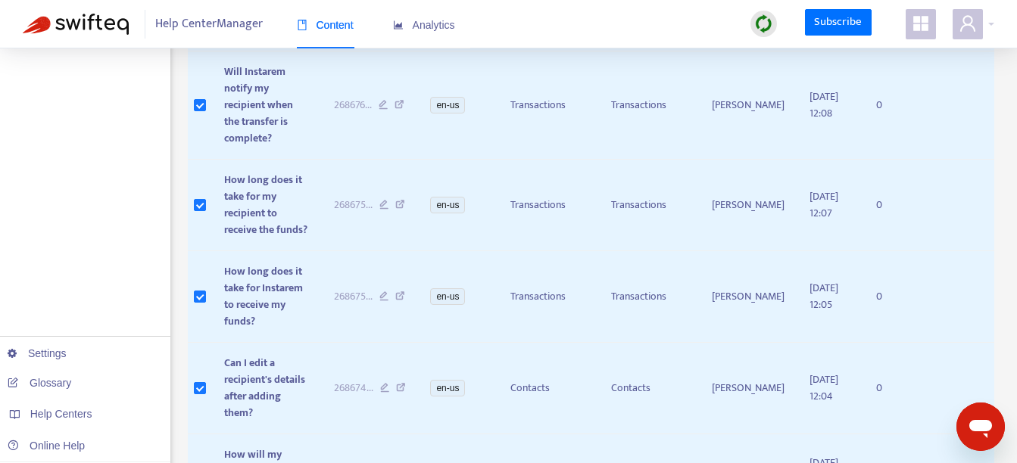
scroll to position [1201, 0]
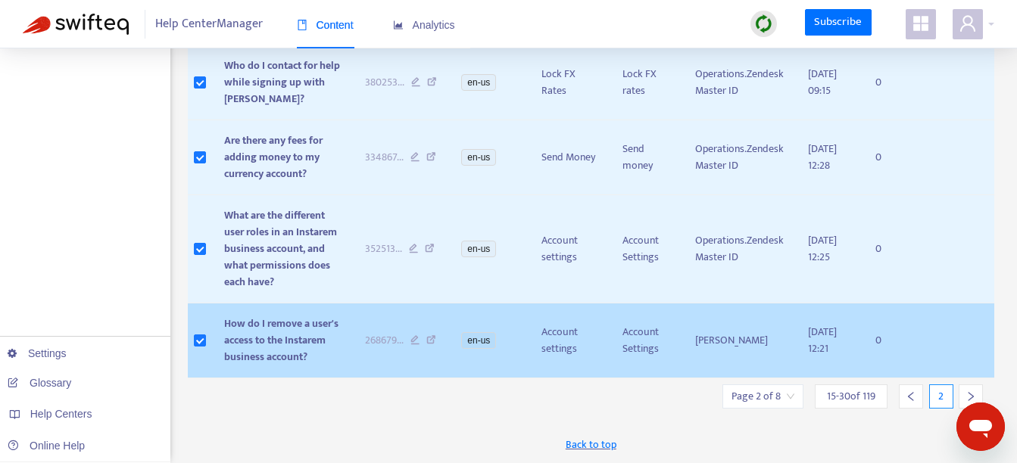
scroll to position [1284, 0]
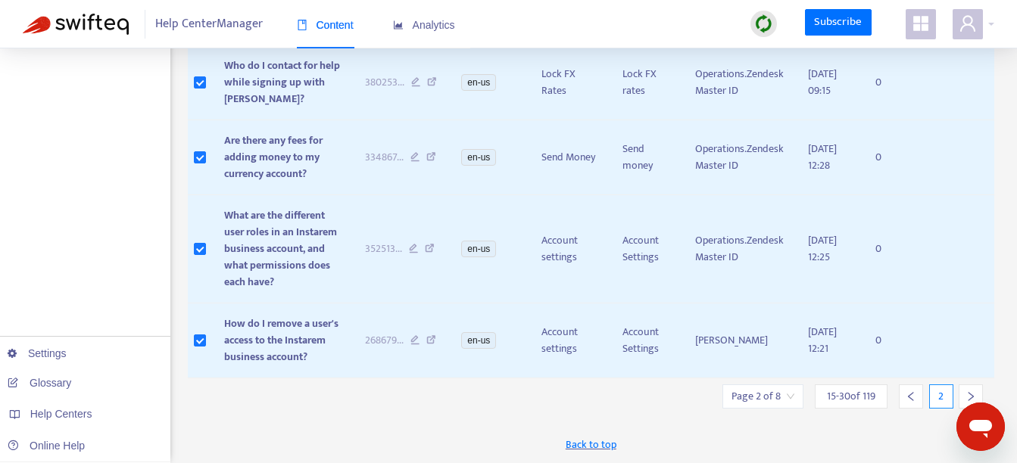
click at [910, 400] on icon "left" at bounding box center [910, 396] width 11 height 11
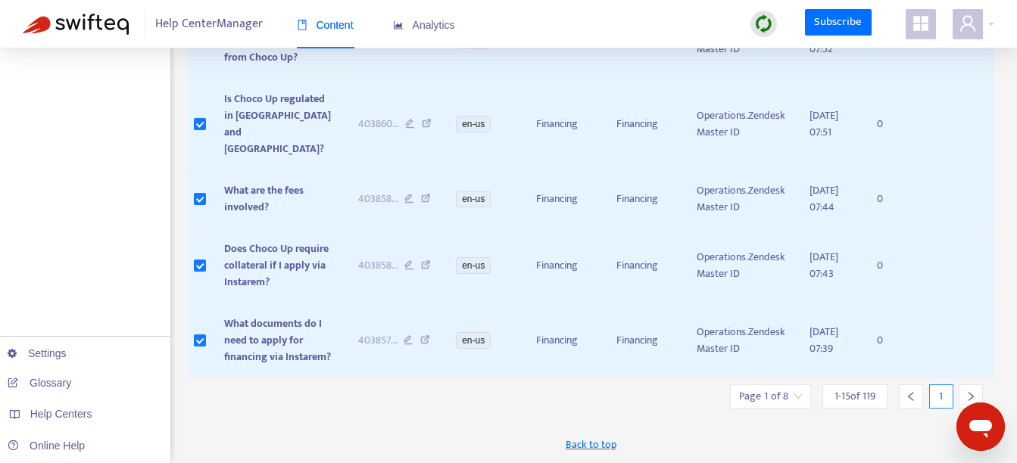
scroll to position [1301, 0]
click at [975, 396] on icon "right" at bounding box center [970, 396] width 11 height 11
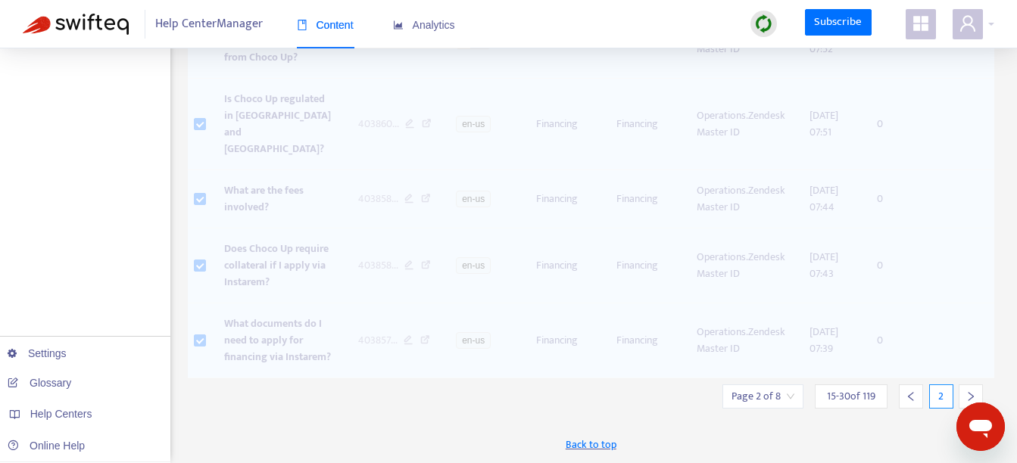
click at [974, 395] on icon "right" at bounding box center [970, 396] width 11 height 11
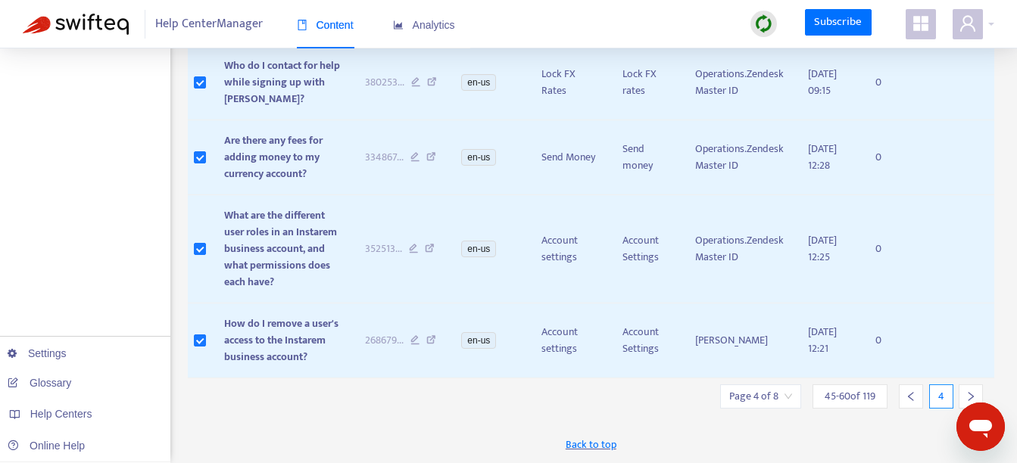
scroll to position [1284, 0]
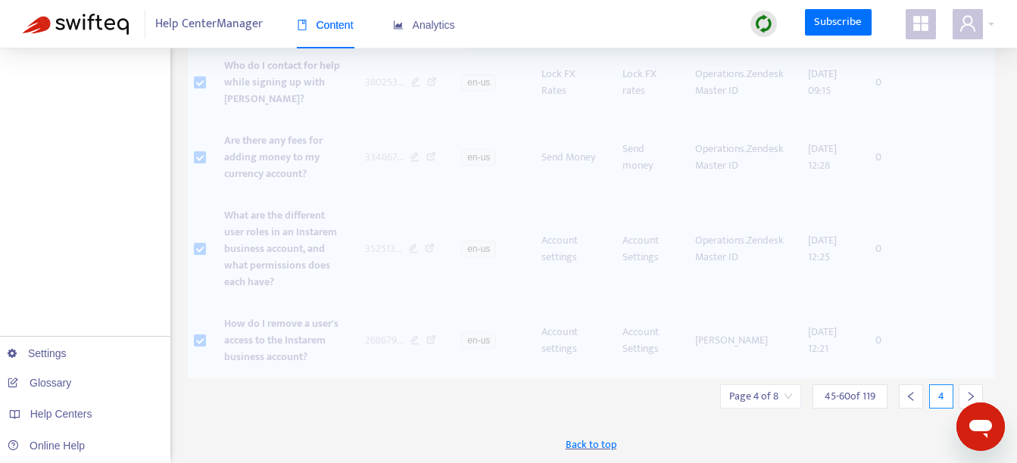
click at [974, 395] on icon "right" at bounding box center [970, 396] width 11 height 11
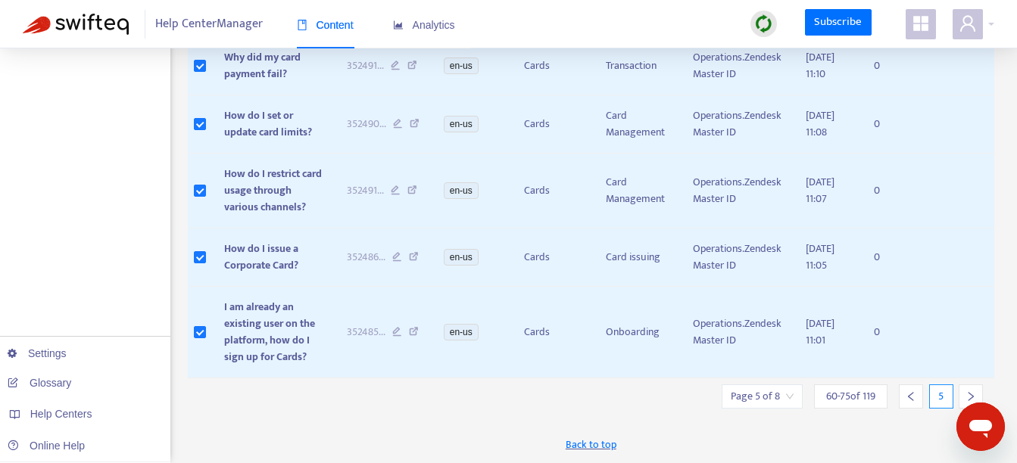
scroll to position [1051, 0]
click at [969, 396] on icon "right" at bounding box center [970, 396] width 11 height 11
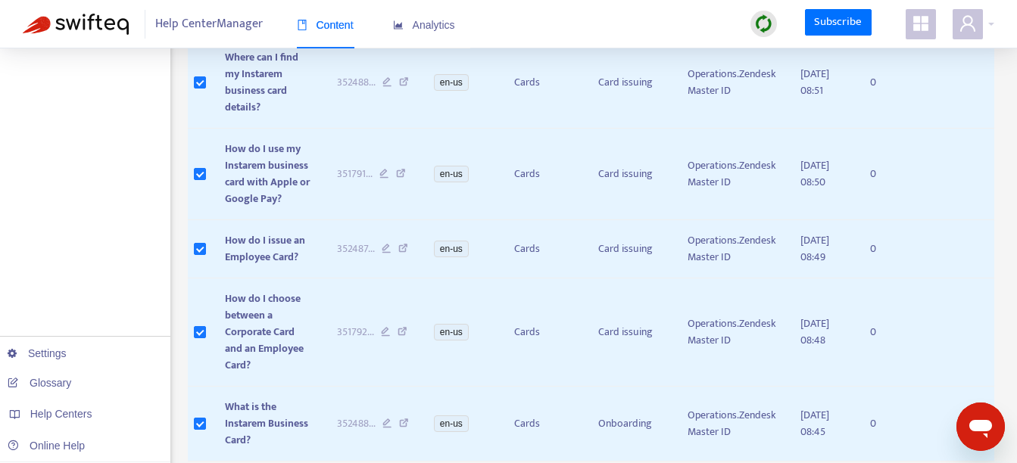
scroll to position [1101, 0]
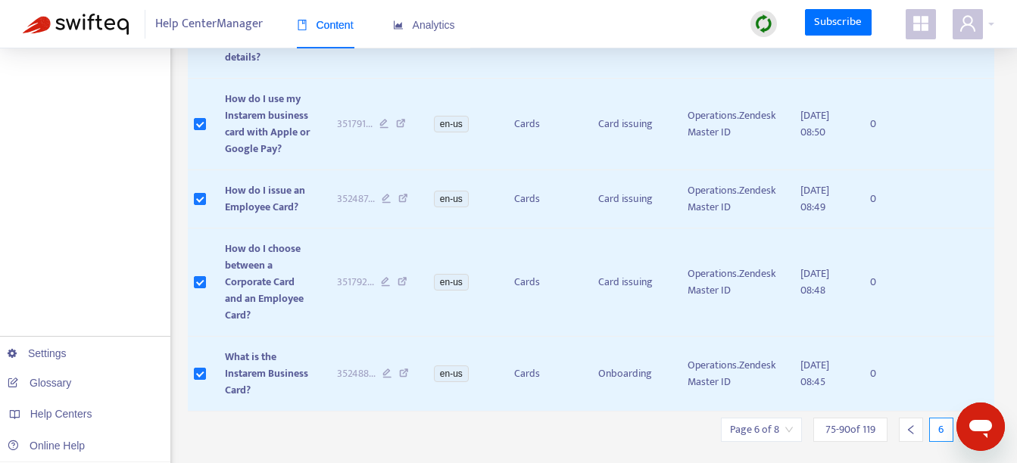
click at [971, 425] on icon "right" at bounding box center [970, 429] width 5 height 9
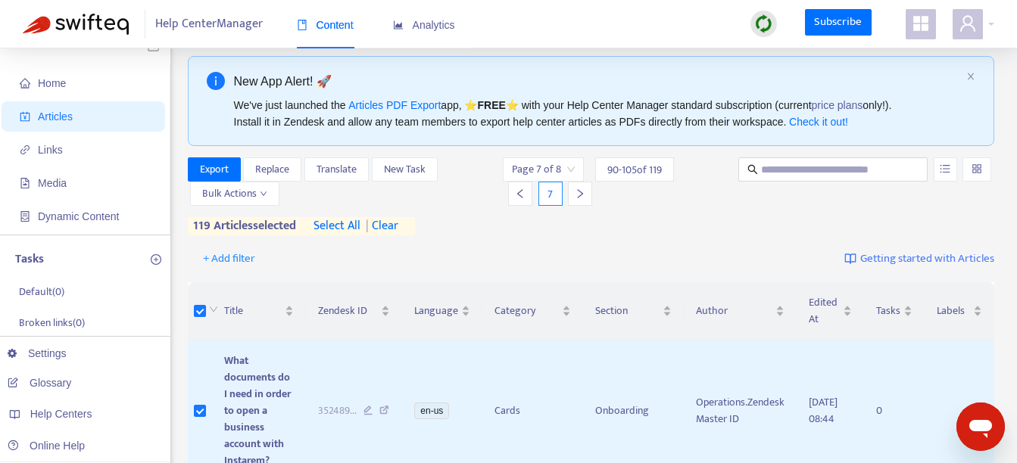
scroll to position [0, 0]
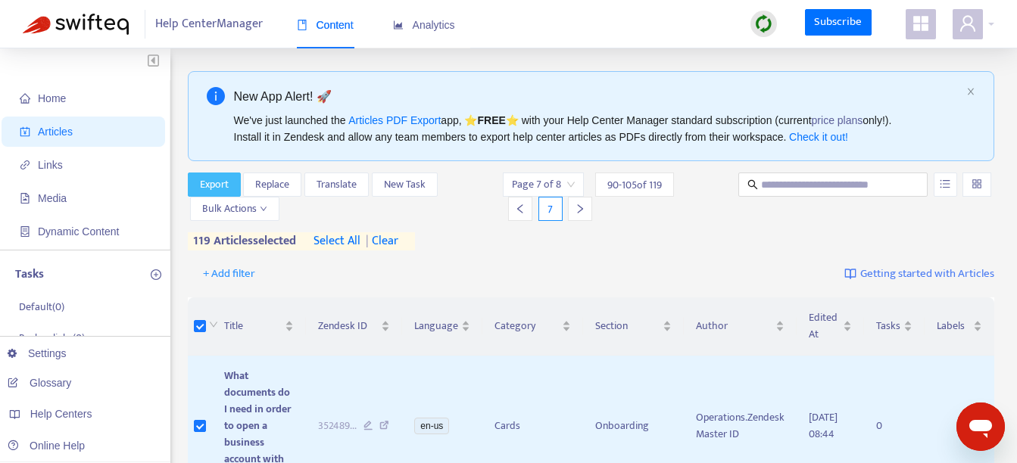
click at [231, 185] on button "Export" at bounding box center [214, 185] width 53 height 24
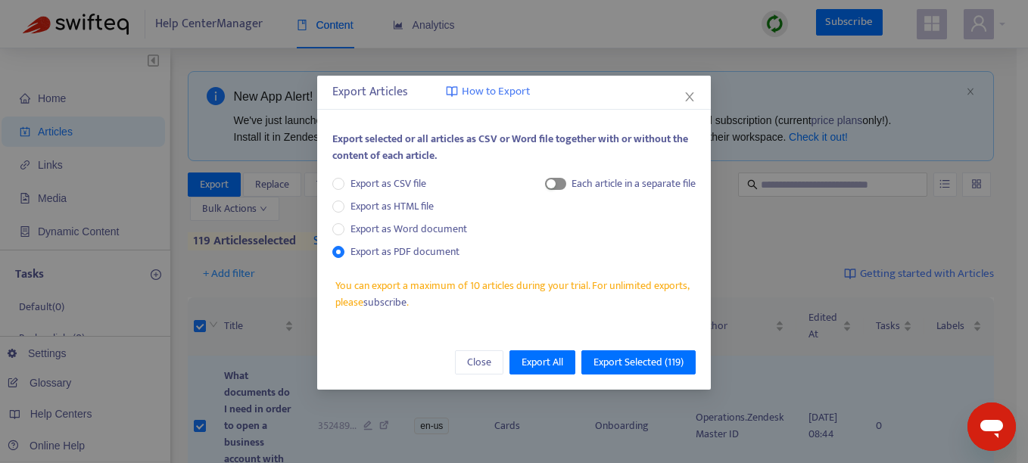
click at [554, 179] on span "button" at bounding box center [555, 184] width 21 height 12
click at [690, 92] on icon "close" at bounding box center [689, 97] width 12 height 12
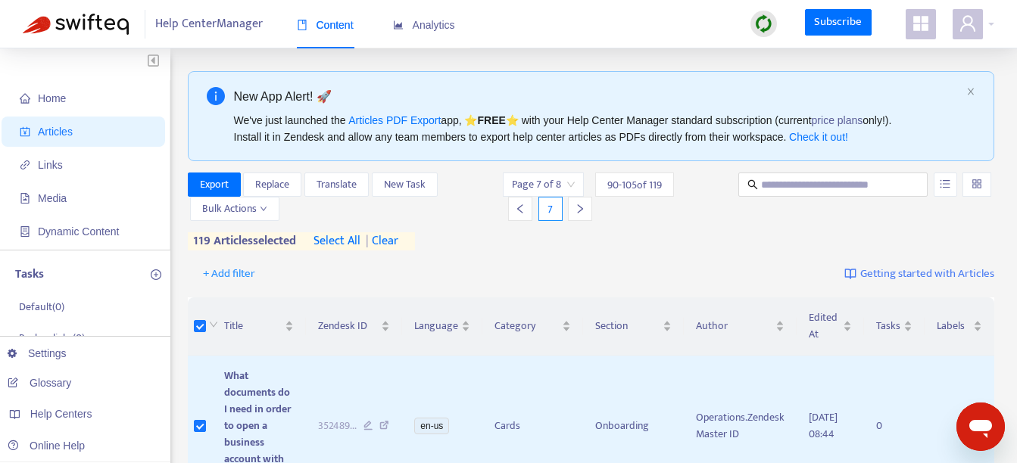
click at [397, 244] on span "| clear" at bounding box center [379, 241] width 38 height 18
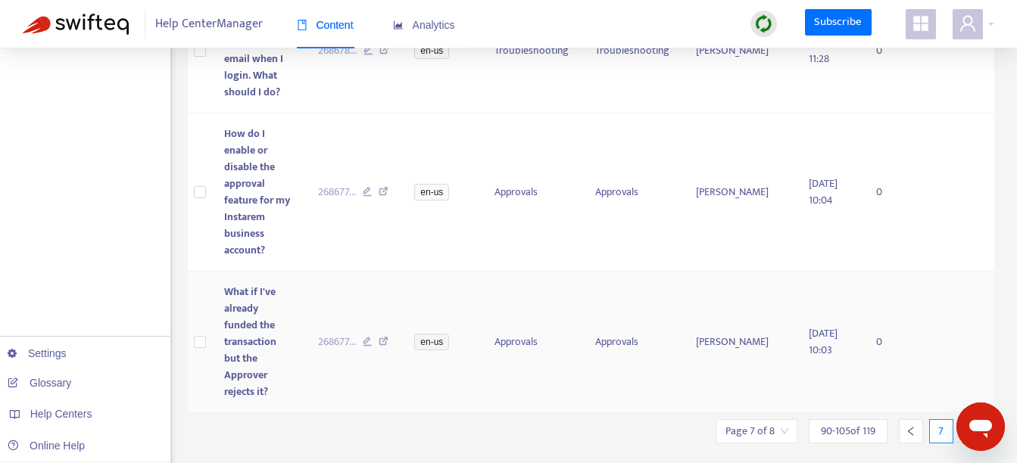
scroll to position [1638, 0]
click at [913, 425] on icon "left" at bounding box center [910, 430] width 11 height 11
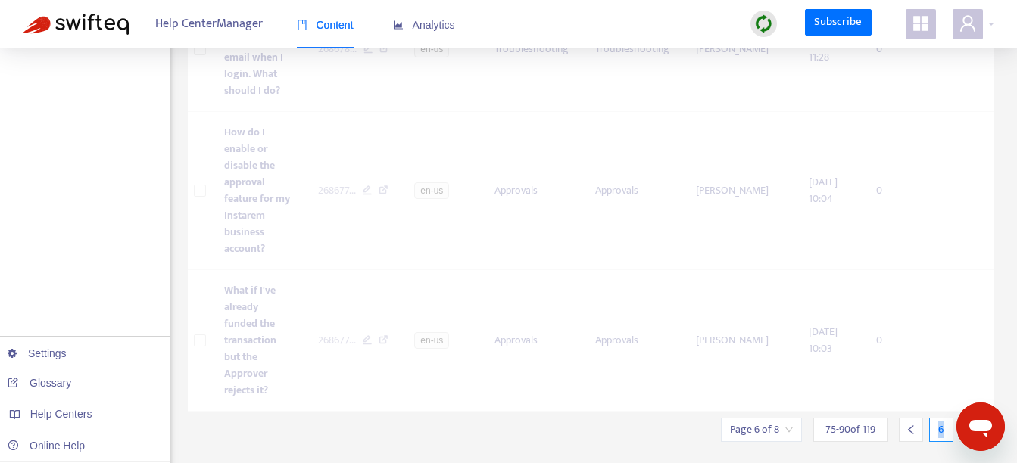
click at [913, 425] on icon "left" at bounding box center [910, 430] width 11 height 11
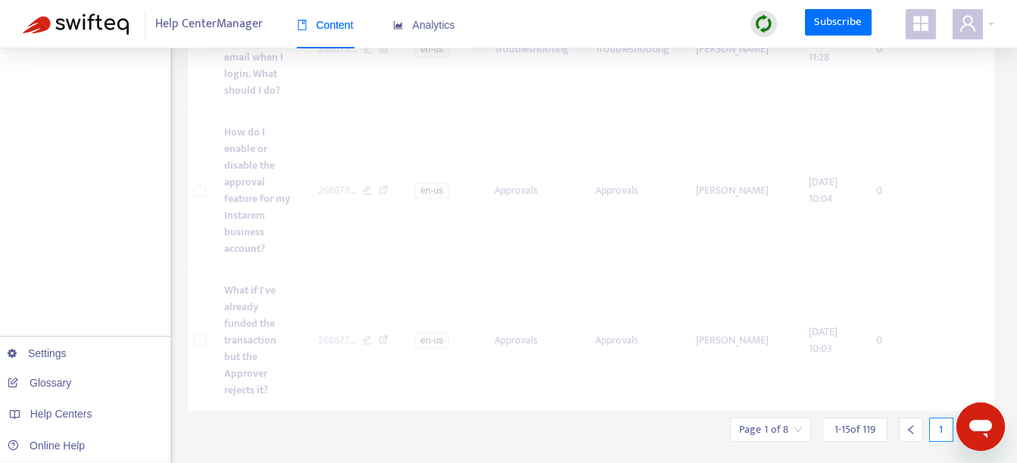
click at [913, 425] on icon "left" at bounding box center [910, 430] width 11 height 11
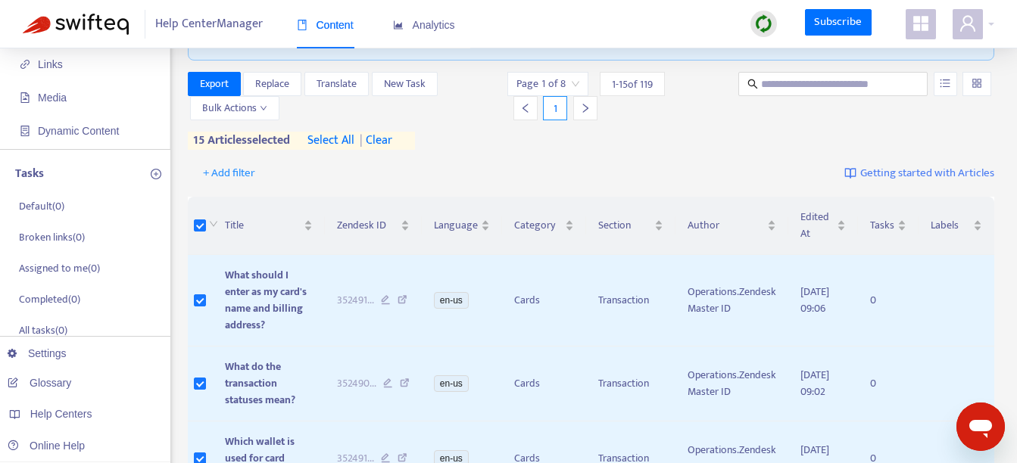
scroll to position [116, 0]
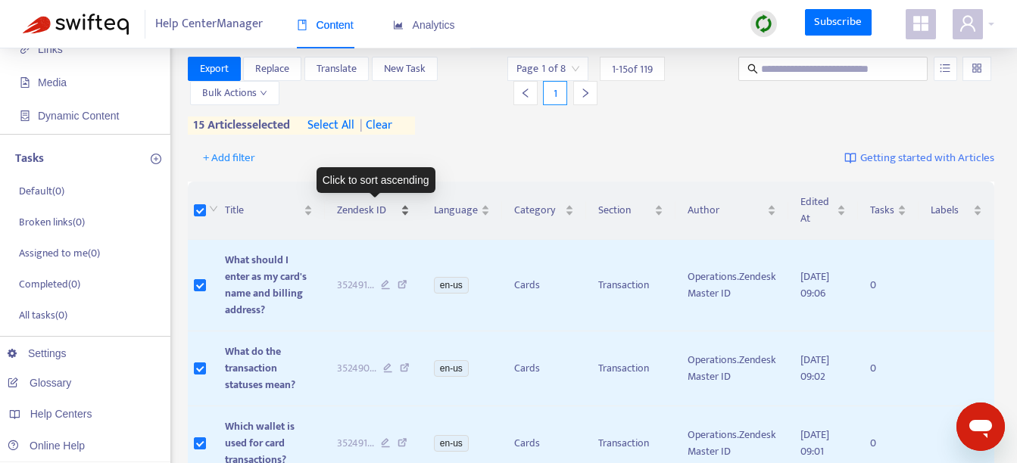
click at [406, 213] on div "Zendesk ID" at bounding box center [373, 210] width 73 height 17
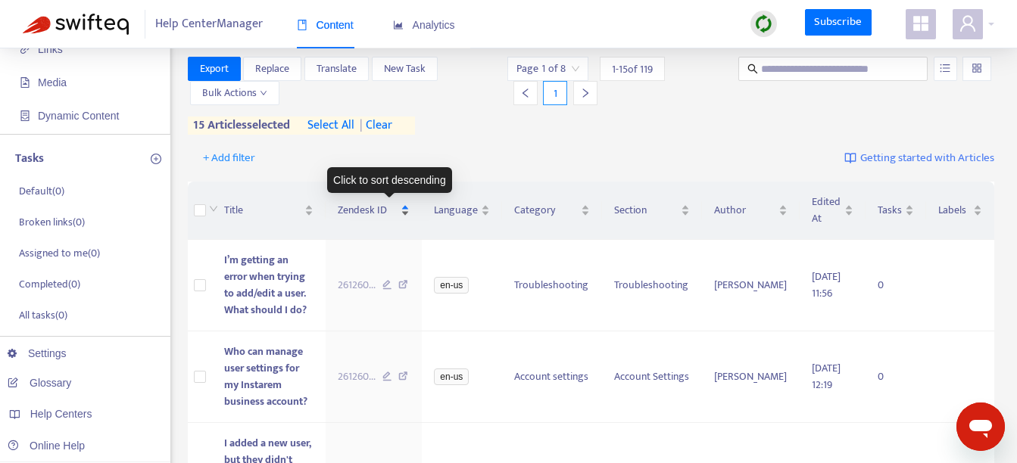
click at [410, 212] on div "Zendesk ID" at bounding box center [374, 210] width 73 height 17
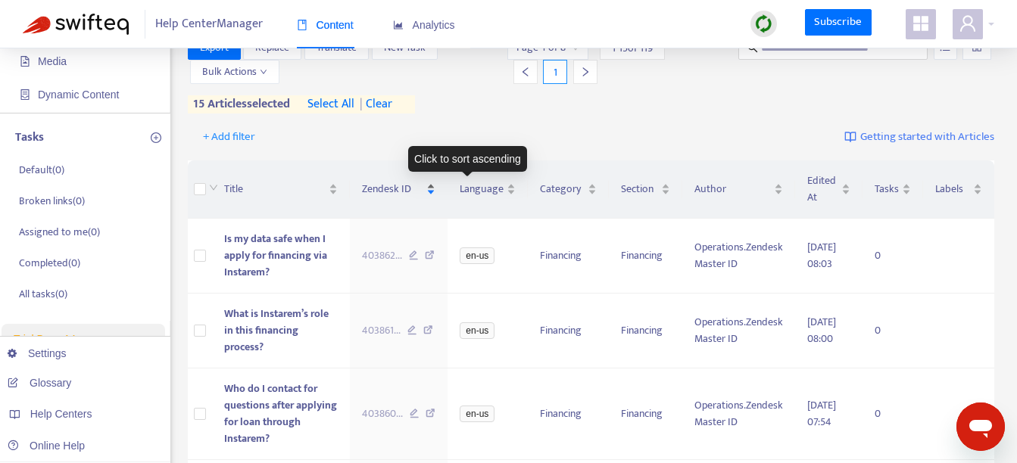
scroll to position [136, 0]
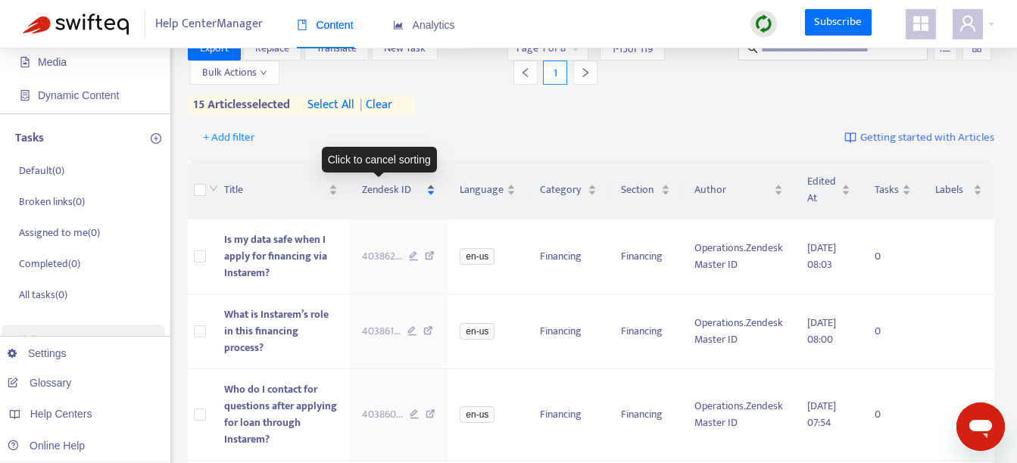
click at [410, 192] on div "Zendesk ID" at bounding box center [399, 190] width 74 height 17
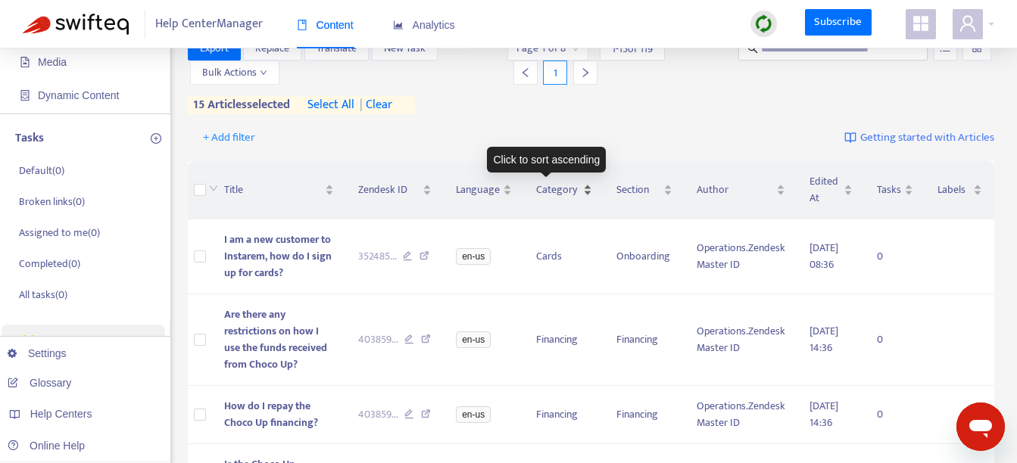
click at [572, 194] on div "Category" at bounding box center [564, 190] width 56 height 17
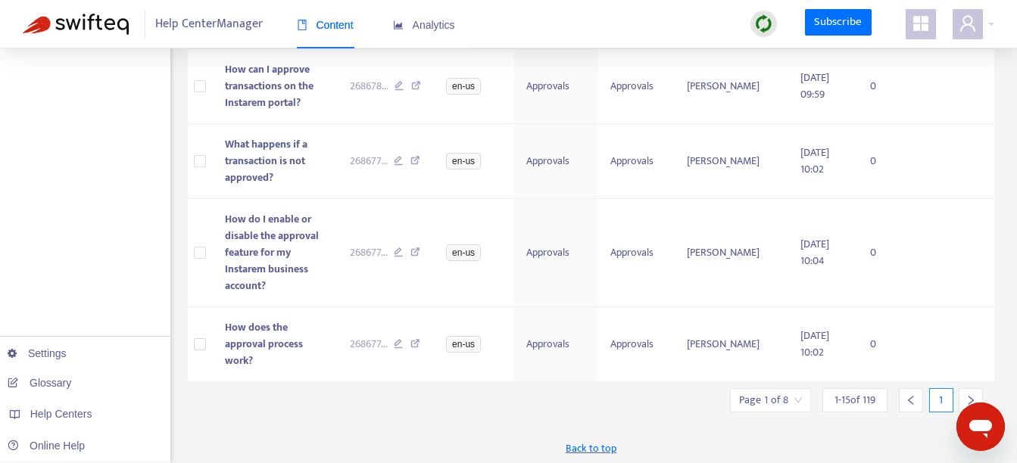
scroll to position [1235, 0]
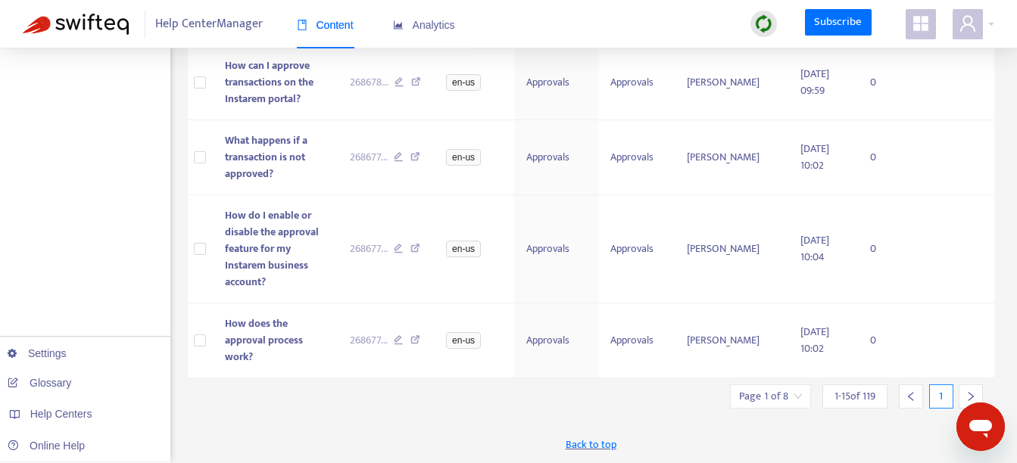
click at [970, 397] on icon "right" at bounding box center [970, 396] width 11 height 11
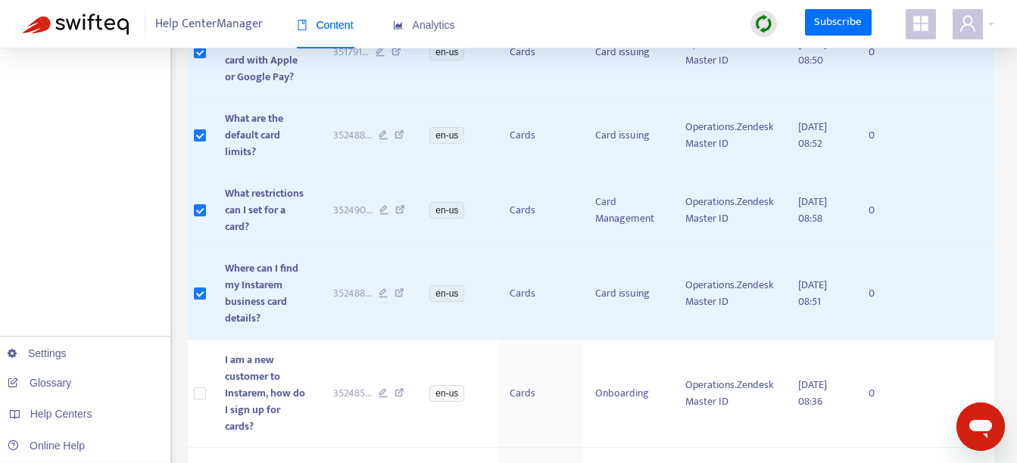
scroll to position [1218, 0]
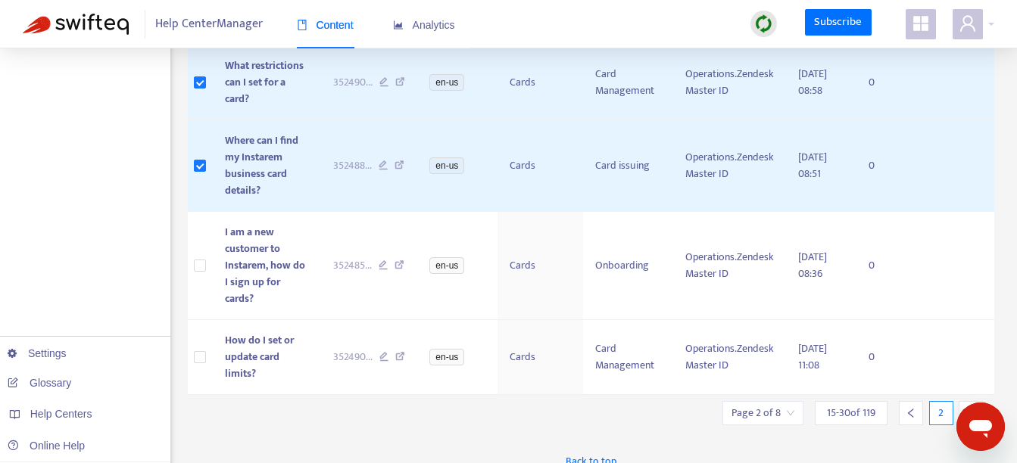
click at [976, 401] on div at bounding box center [970, 413] width 24 height 24
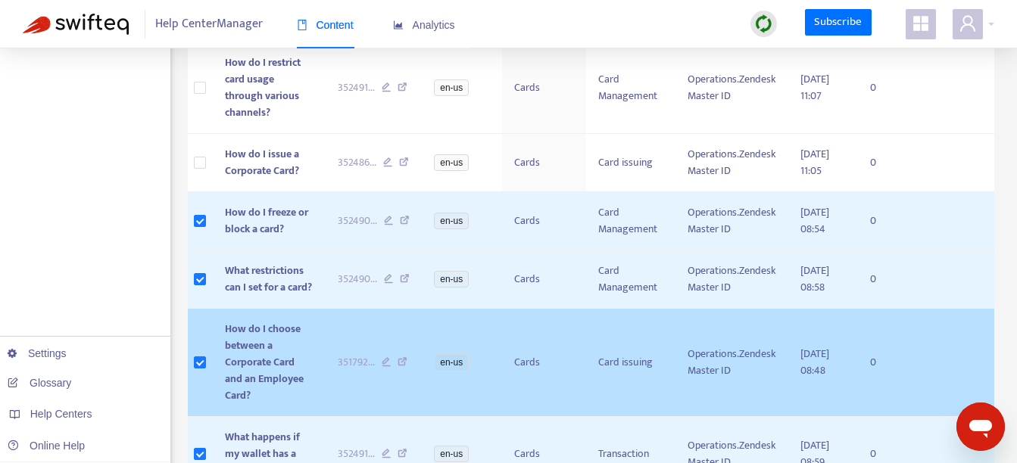
scroll to position [1268, 0]
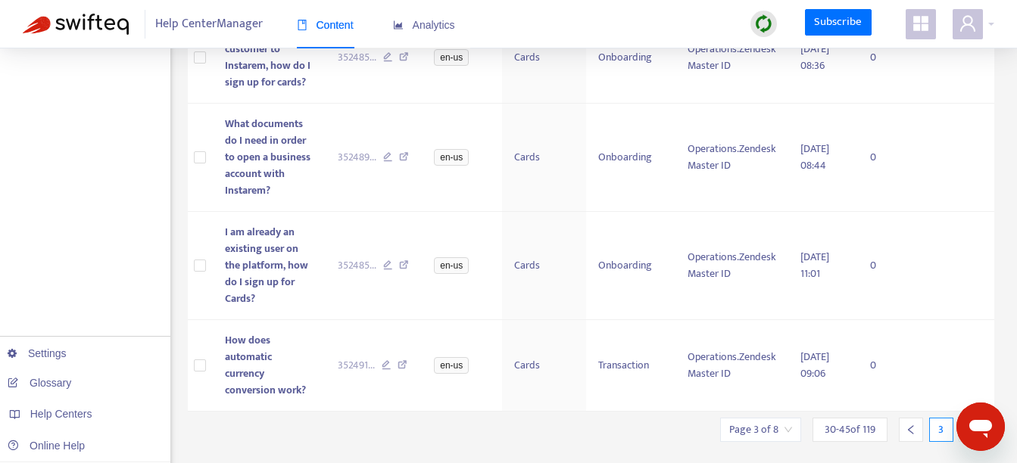
click at [970, 425] on icon "right" at bounding box center [970, 430] width 11 height 11
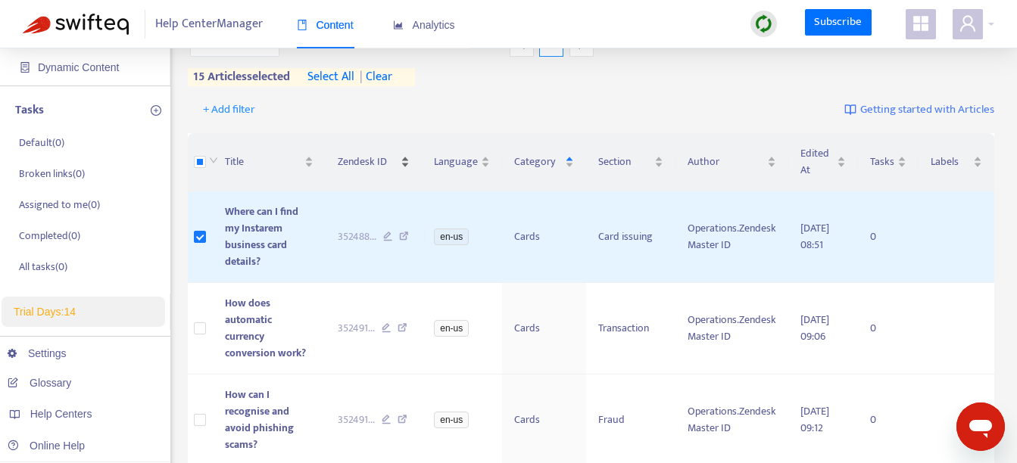
scroll to position [163, 0]
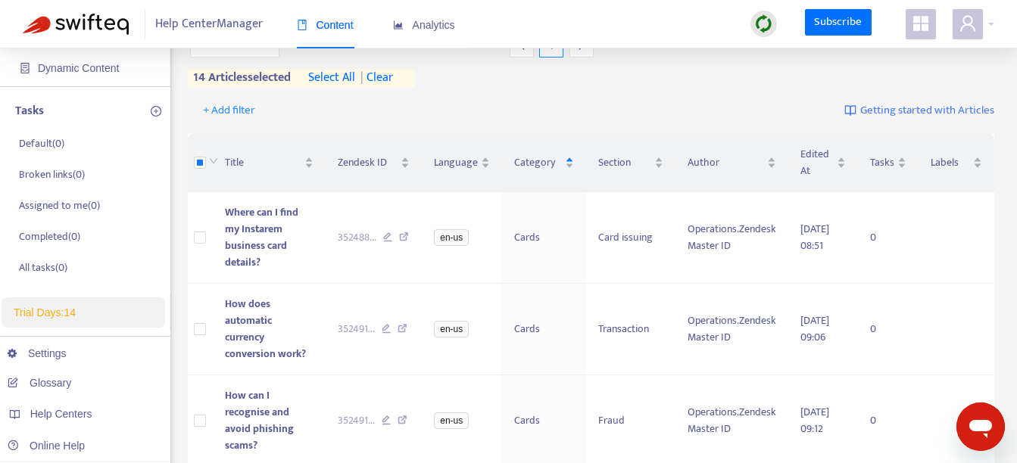
click at [381, 75] on span "| clear" at bounding box center [374, 78] width 38 height 18
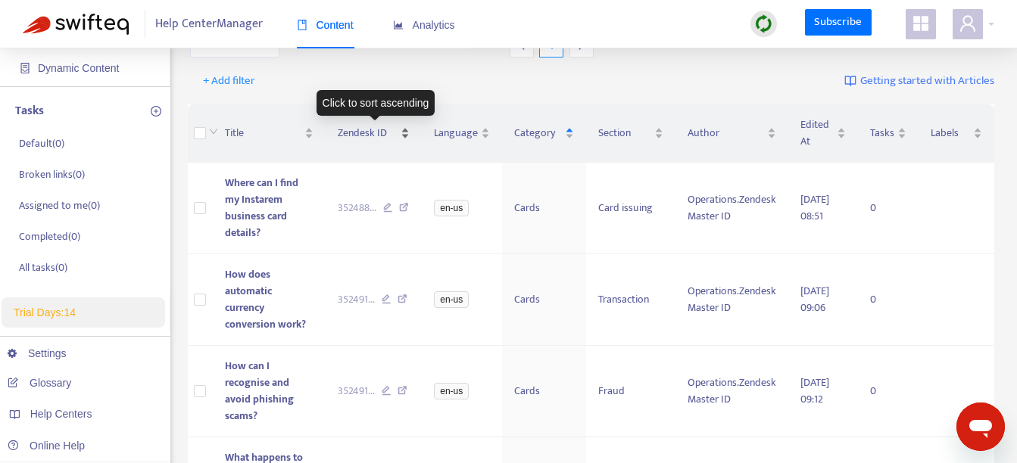
click at [406, 129] on div "Zendesk ID" at bounding box center [374, 133] width 73 height 17
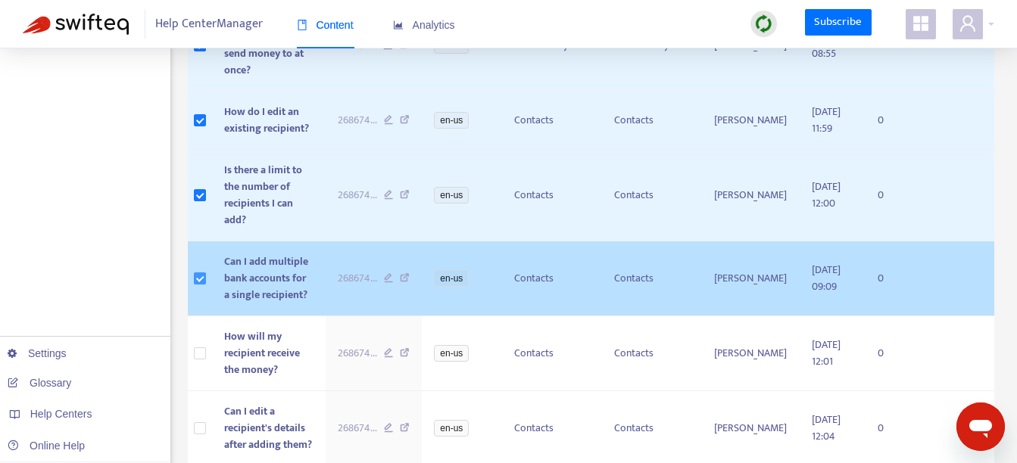
scroll to position [1046, 0]
click at [199, 271] on label at bounding box center [200, 279] width 12 height 17
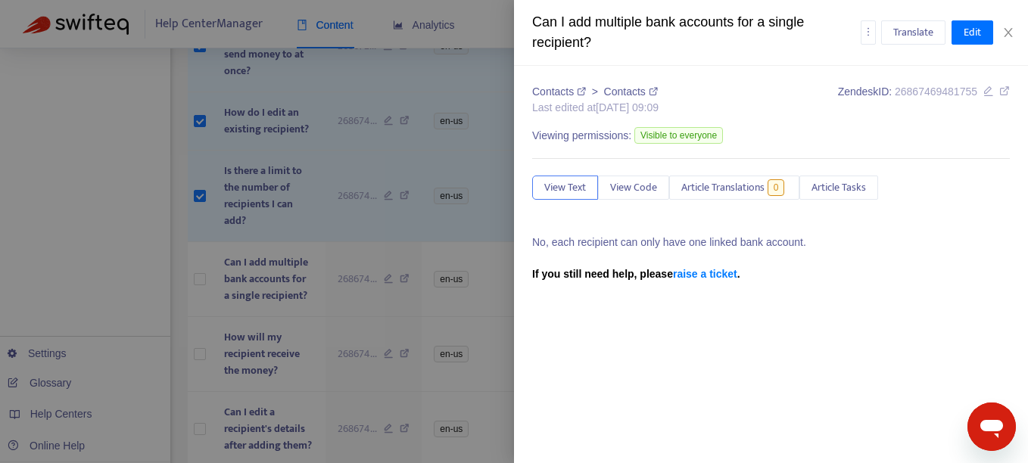
click at [182, 161] on div at bounding box center [514, 231] width 1028 height 463
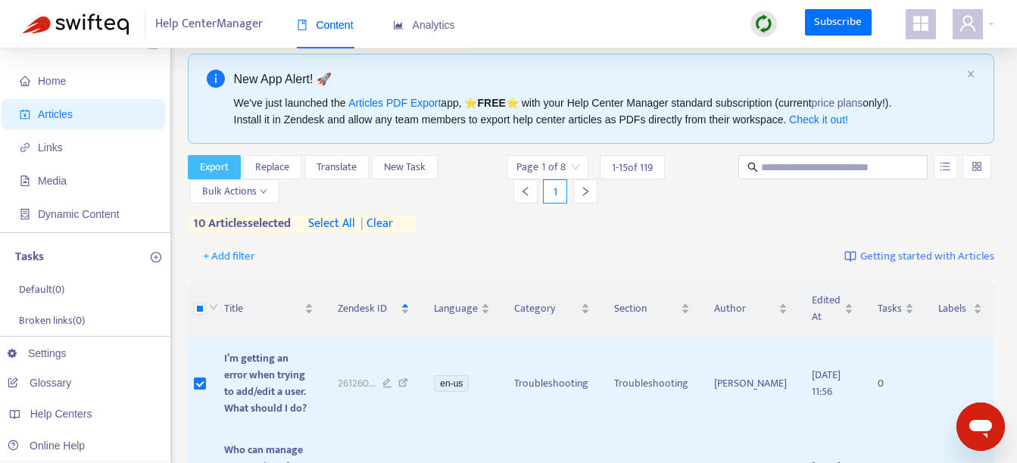
scroll to position [17, 0]
click at [214, 166] on span "Export" at bounding box center [214, 168] width 29 height 17
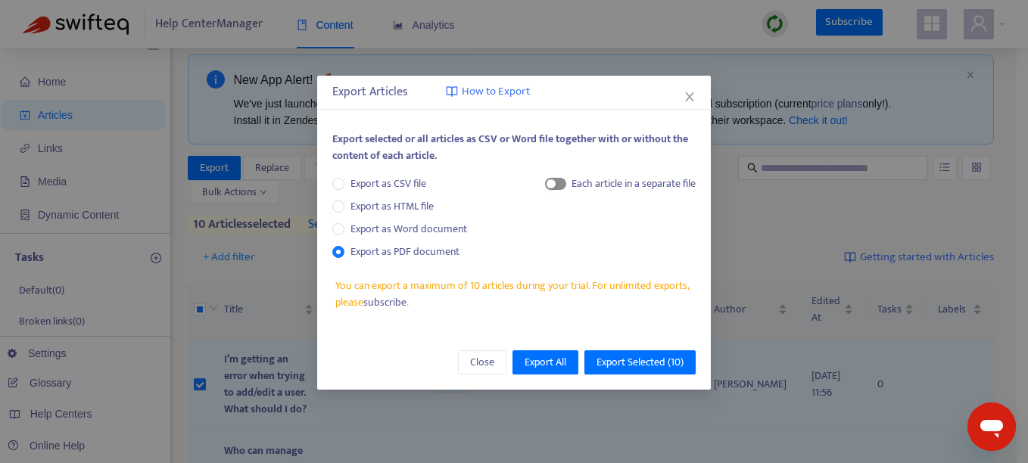
click at [556, 182] on span "button" at bounding box center [555, 184] width 21 height 12
click at [665, 363] on span "Export Selected ( 10 )" at bounding box center [639, 362] width 87 height 17
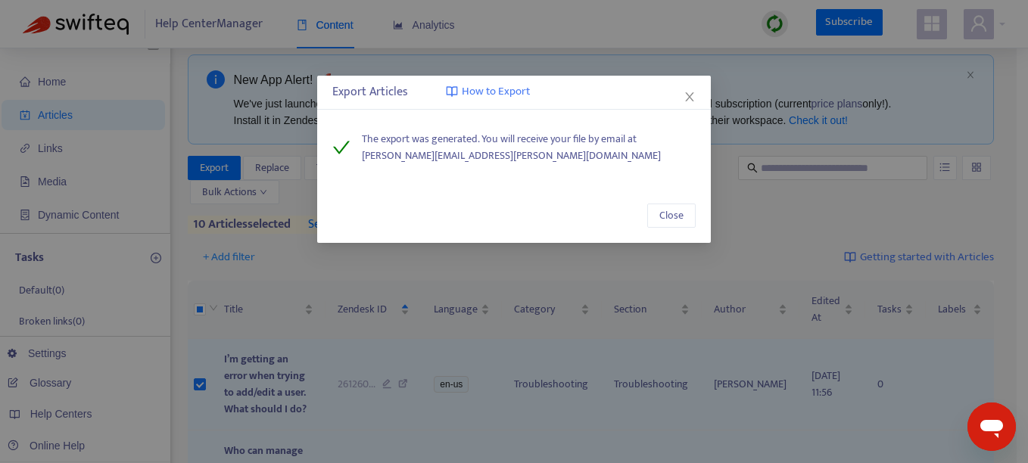
click at [498, 97] on span "How to Export" at bounding box center [496, 91] width 68 height 17
click at [680, 213] on span "Close" at bounding box center [671, 215] width 24 height 17
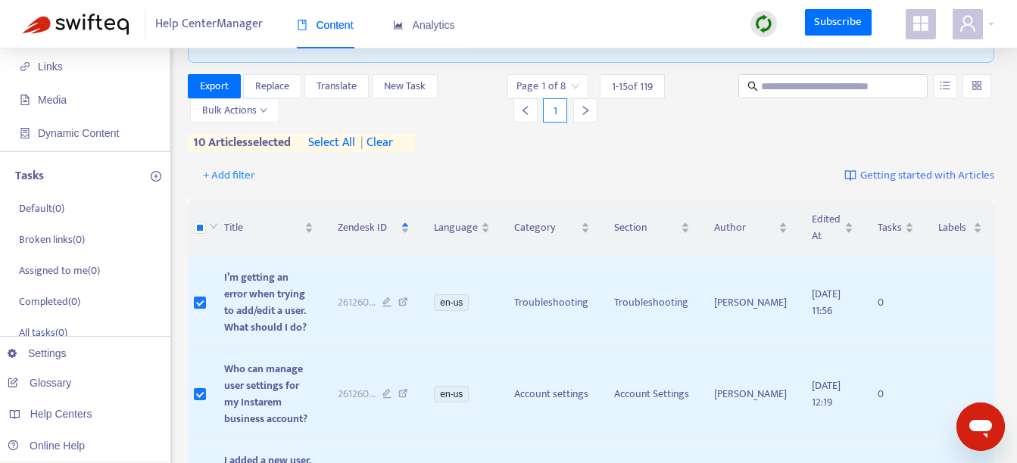
scroll to position [98, 0]
click at [383, 139] on span "| clear" at bounding box center [374, 144] width 38 height 18
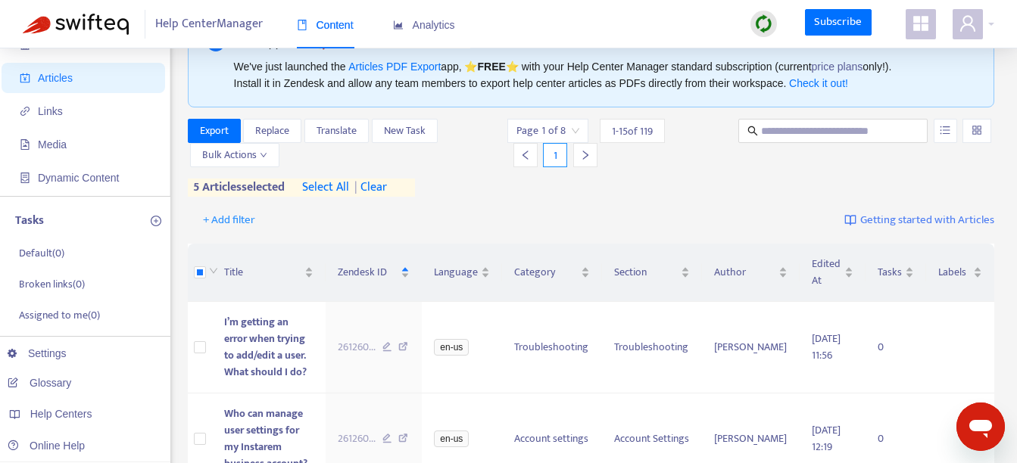
scroll to position [0, 0]
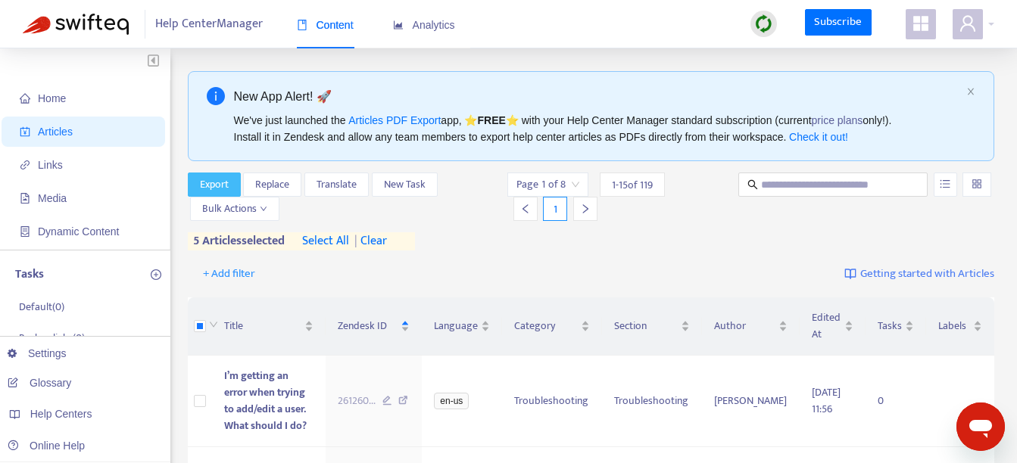
click at [232, 185] on button "Export" at bounding box center [214, 185] width 53 height 24
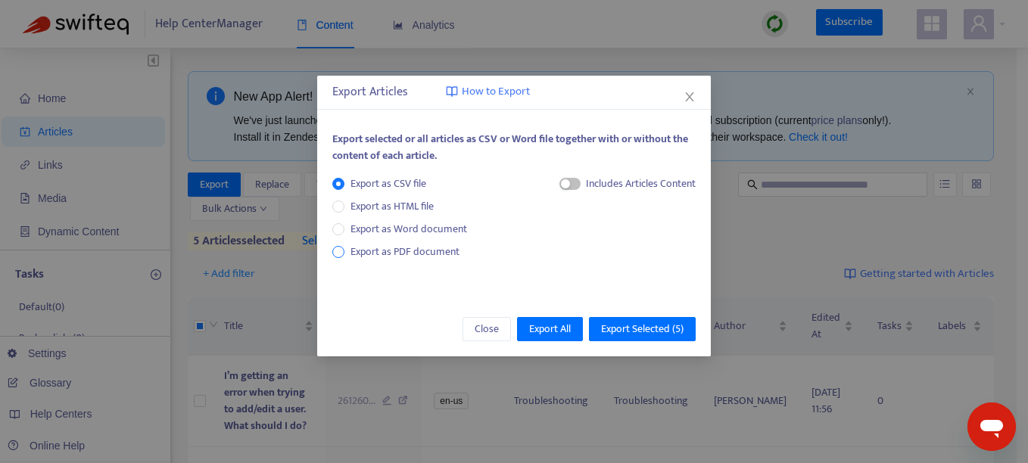
click at [373, 252] on span "Export as PDF document" at bounding box center [404, 251] width 109 height 17
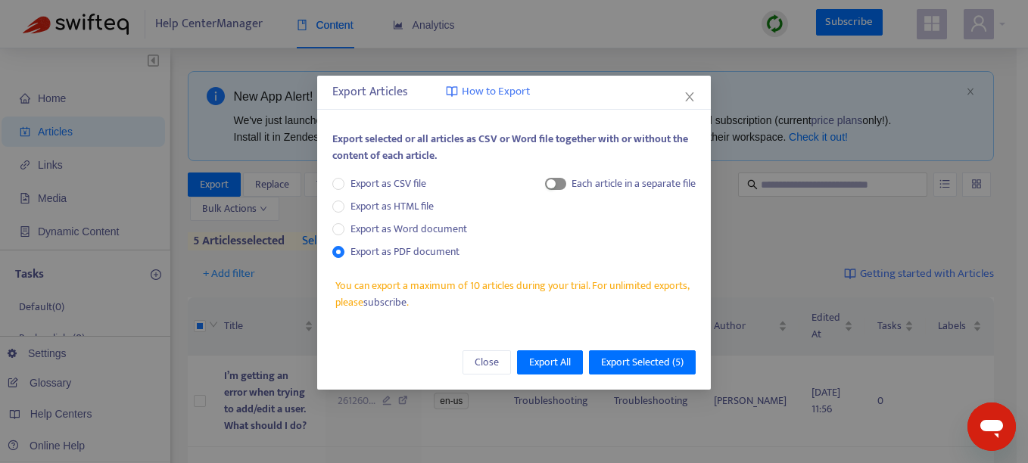
click at [560, 181] on span "button" at bounding box center [555, 184] width 21 height 12
click at [666, 363] on span "Export Selected ( 5 )" at bounding box center [642, 362] width 83 height 17
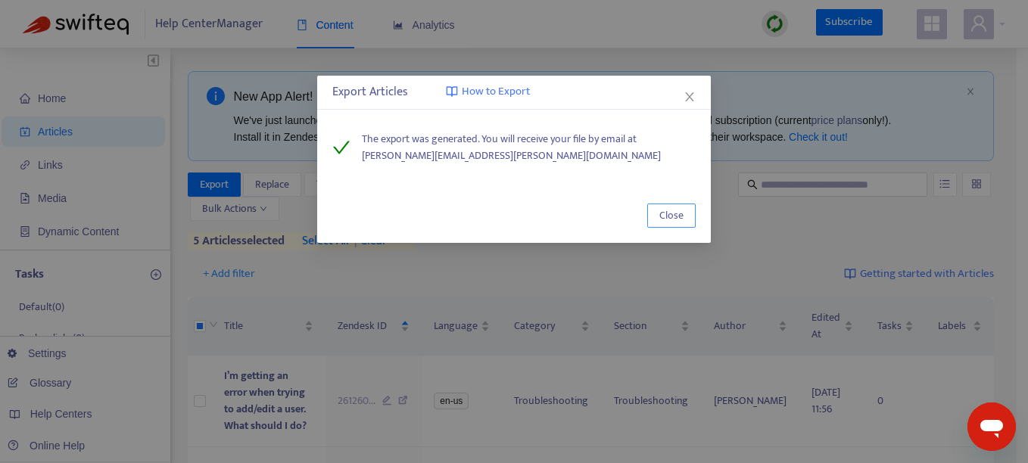
click at [677, 216] on span "Close" at bounding box center [671, 215] width 24 height 17
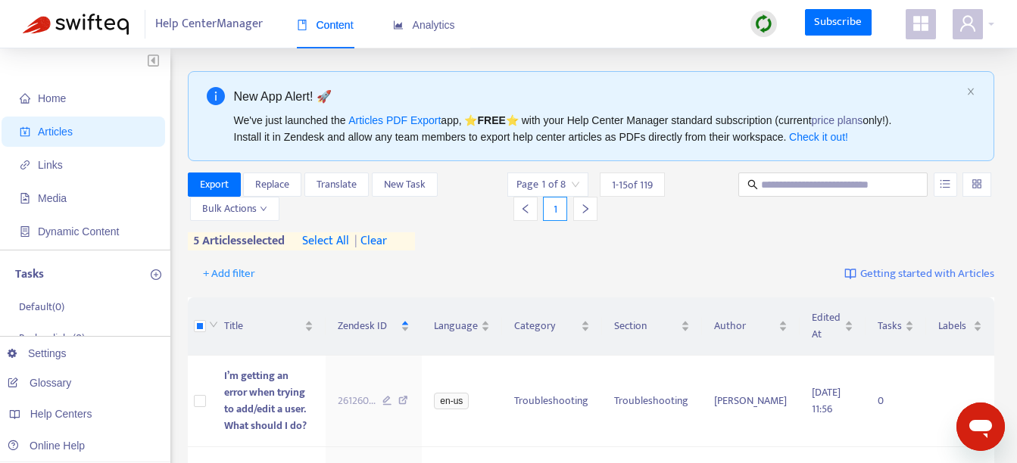
click at [387, 244] on span "| clear" at bounding box center [368, 241] width 38 height 18
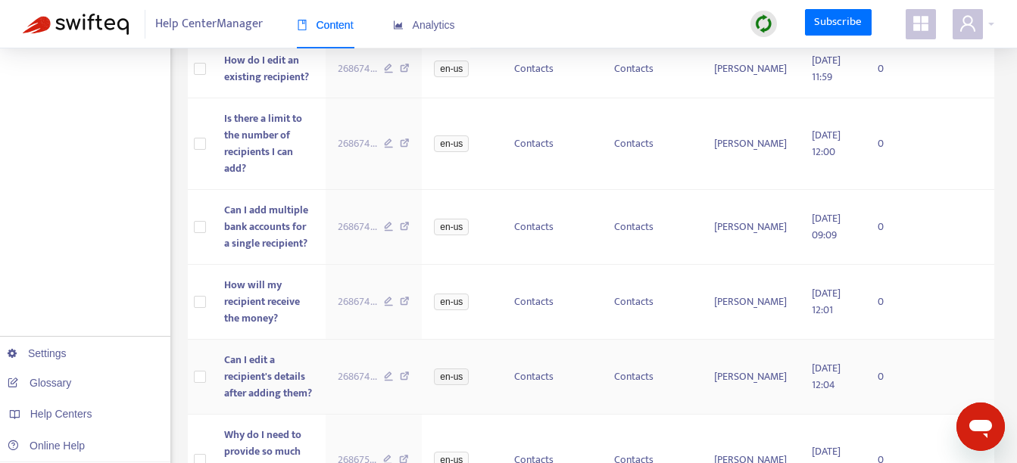
scroll to position [1138, 0]
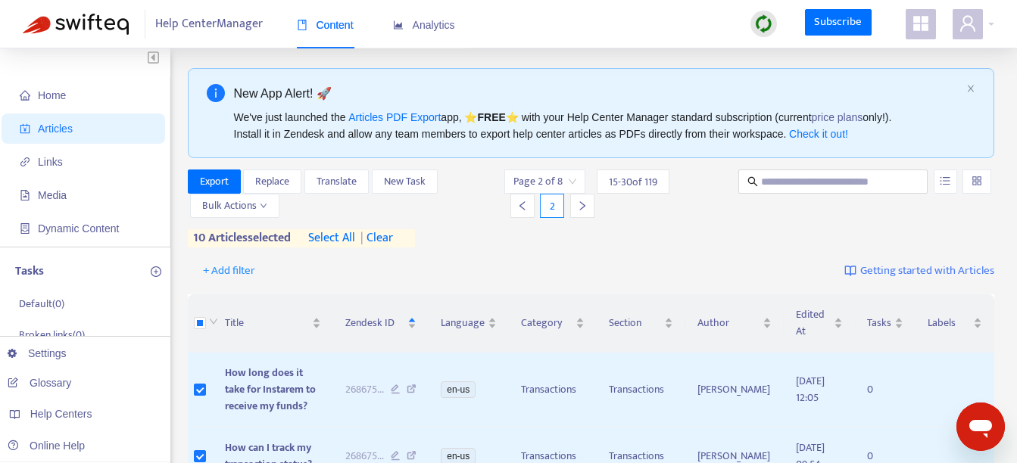
scroll to position [0, 0]
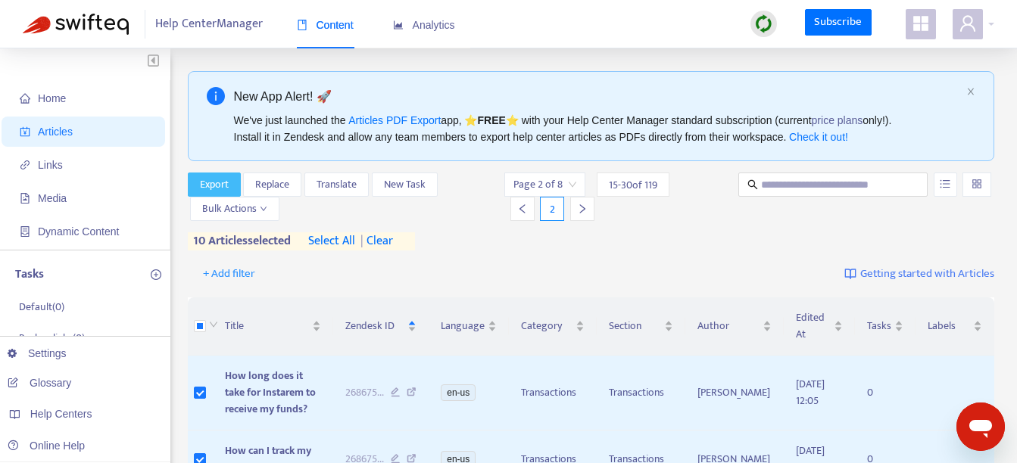
click at [216, 191] on span "Export" at bounding box center [214, 184] width 29 height 17
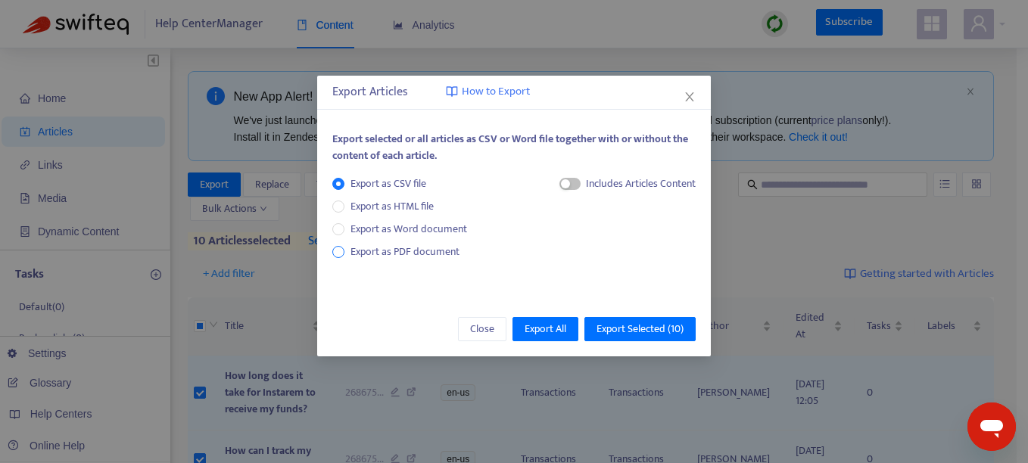
click at [373, 248] on span "Export as PDF document" at bounding box center [404, 251] width 109 height 17
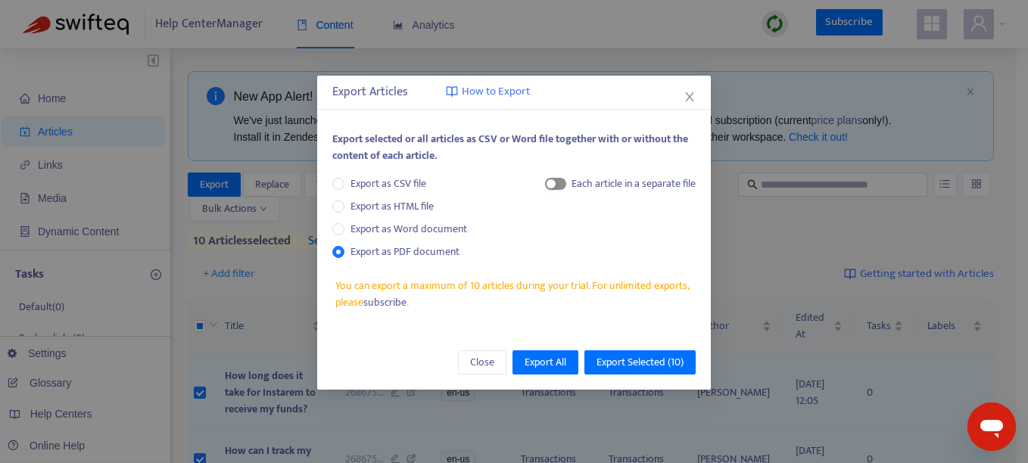
click at [560, 185] on span "button" at bounding box center [555, 184] width 21 height 12
click at [652, 368] on span "Export Selected ( 10 )" at bounding box center [639, 362] width 87 height 17
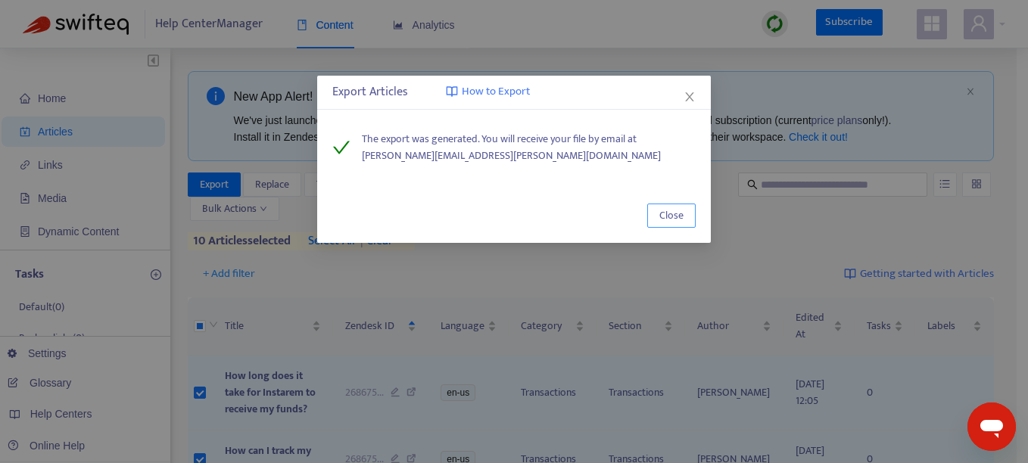
click at [677, 217] on span "Close" at bounding box center [671, 215] width 24 height 17
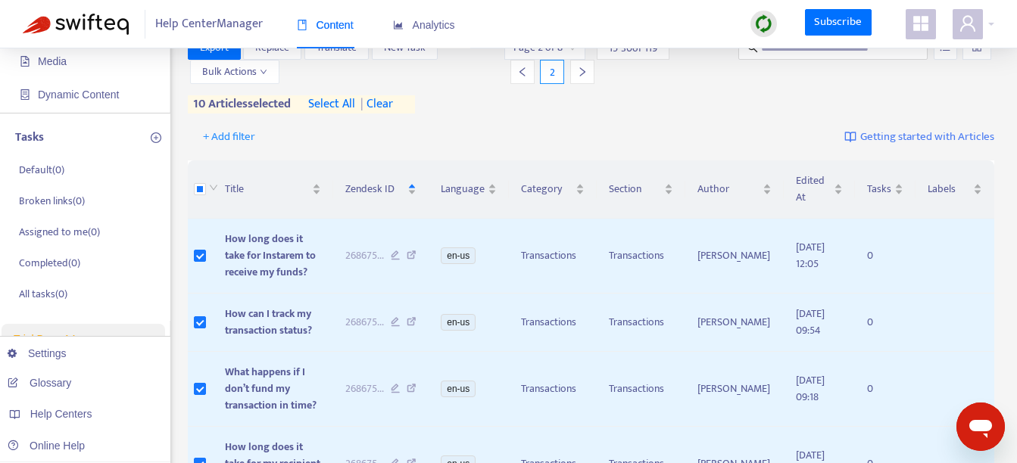
scroll to position [136, 0]
click at [393, 106] on span "| clear" at bounding box center [374, 105] width 38 height 18
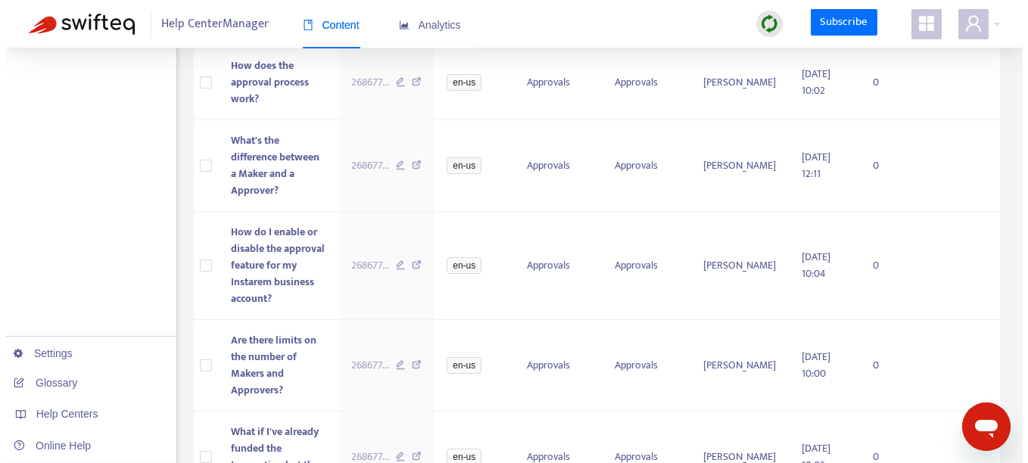
scroll to position [1105, 0]
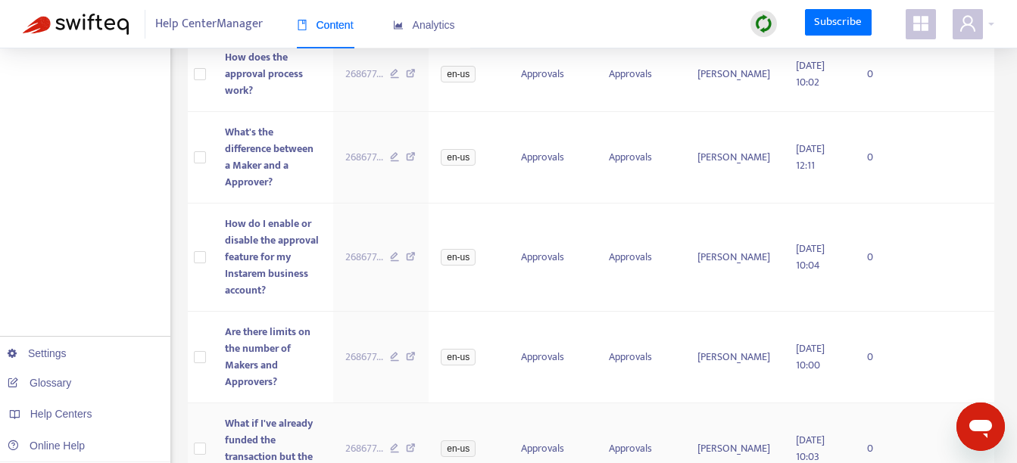
drag, startPoint x: 226, startPoint y: 371, endPoint x: 208, endPoint y: 344, distance: 32.3
click at [209, 403] on tr "What if I've already funded the transaction but the Approver rejects it? 268677…" at bounding box center [591, 449] width 807 height 92
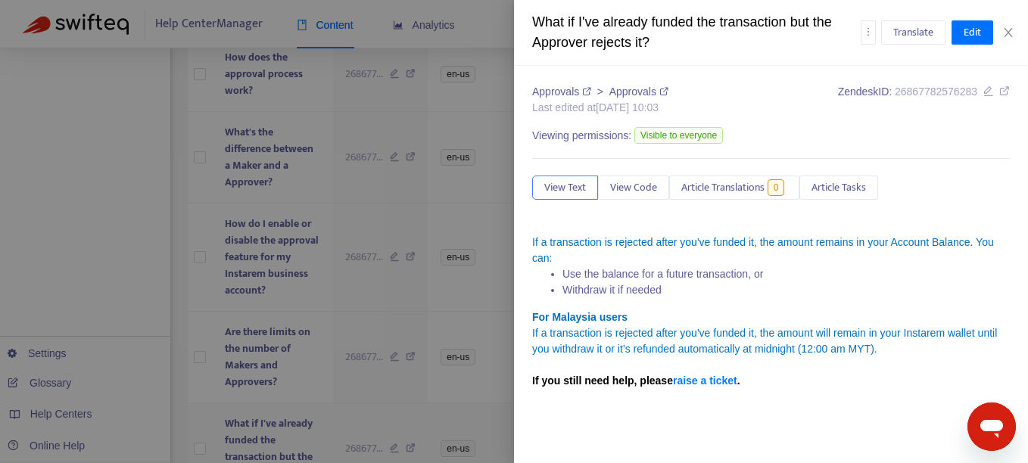
drag, startPoint x: 208, startPoint y: 344, endPoint x: 231, endPoint y: 411, distance: 71.1
click at [231, 411] on div at bounding box center [514, 231] width 1028 height 463
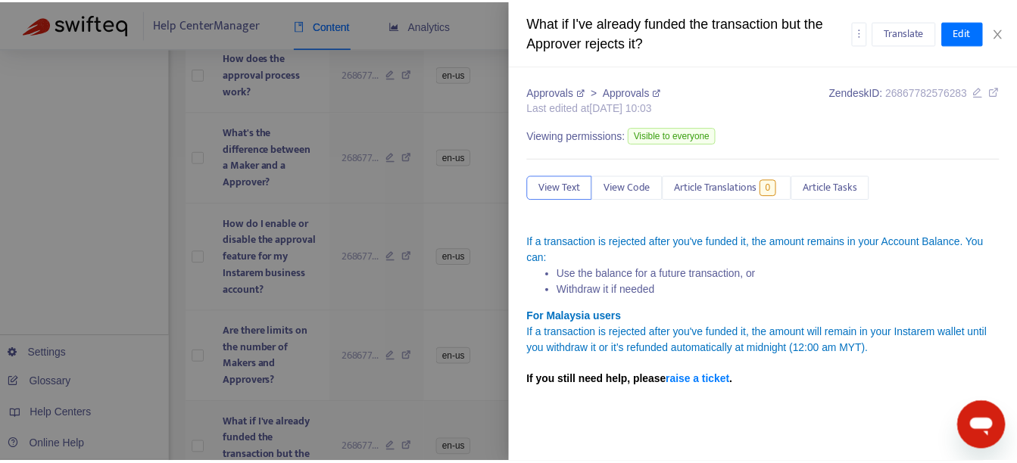
scroll to position [1072, 0]
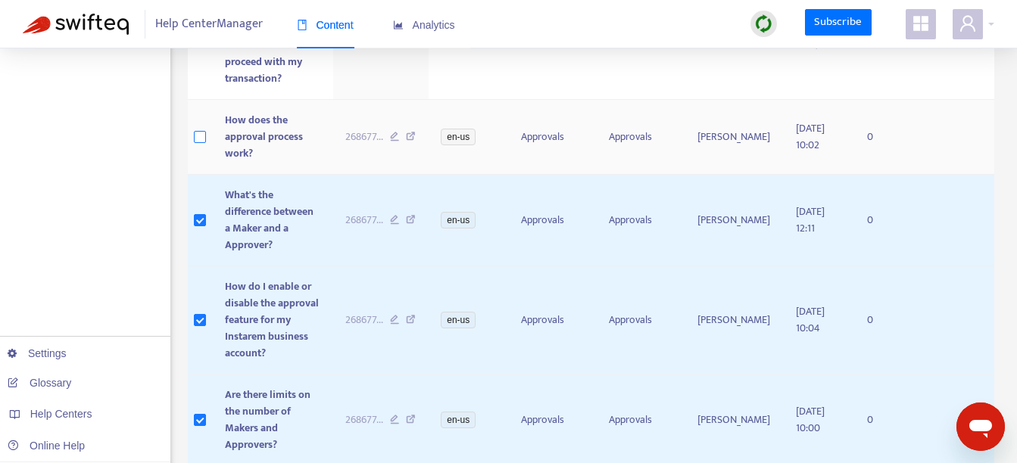
click at [203, 129] on label at bounding box center [200, 137] width 12 height 17
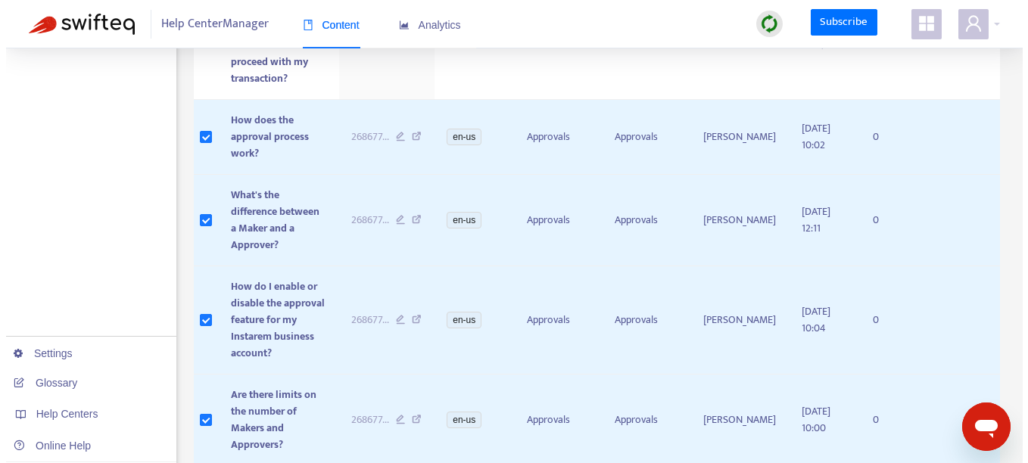
scroll to position [1135, 0]
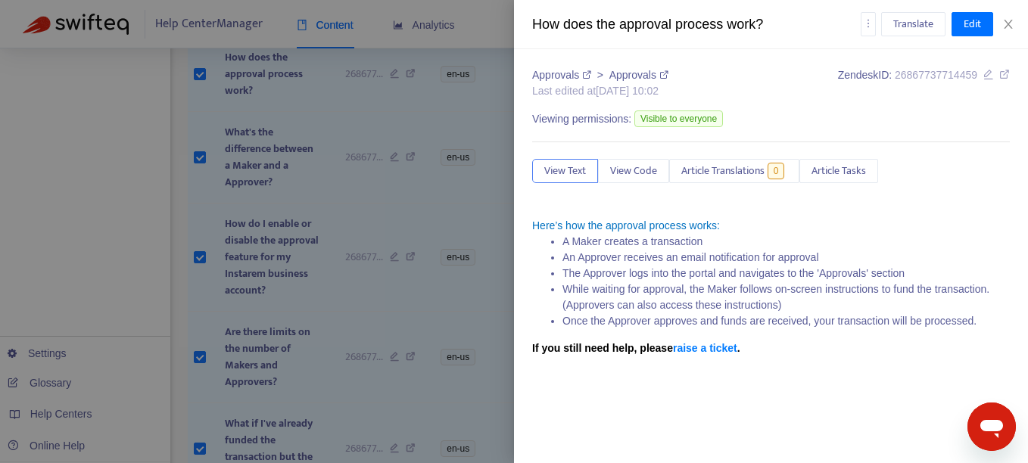
click at [413, 401] on div at bounding box center [514, 231] width 1028 height 463
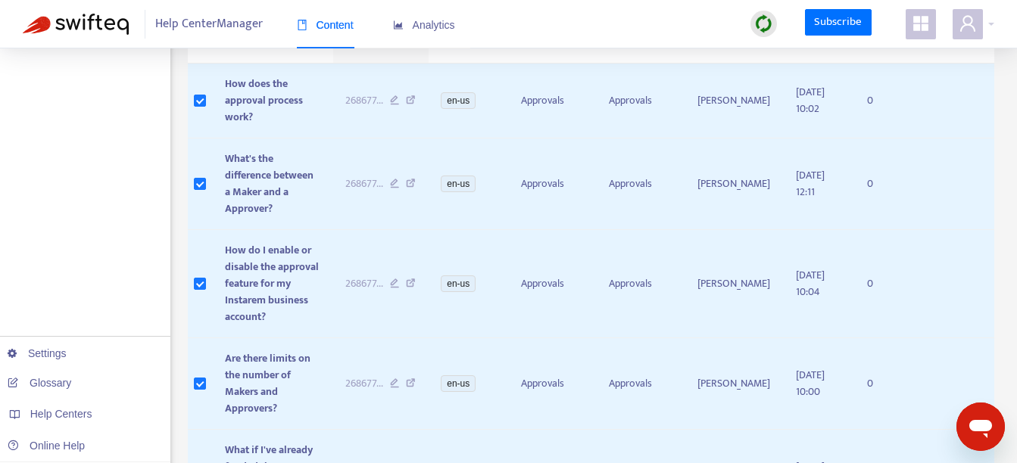
scroll to position [1107, 0]
drag, startPoint x: 946, startPoint y: 423, endPoint x: 938, endPoint y: 423, distance: 8.3
drag, startPoint x: 938, startPoint y: 423, endPoint x: 923, endPoint y: 447, distance: 27.5
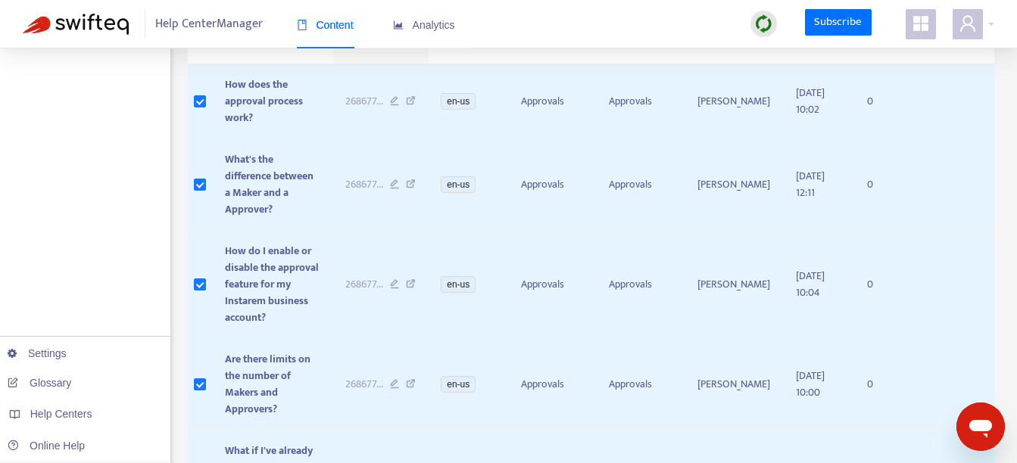
click at [986, 425] on icon "Open messaging window" at bounding box center [980, 429] width 23 height 18
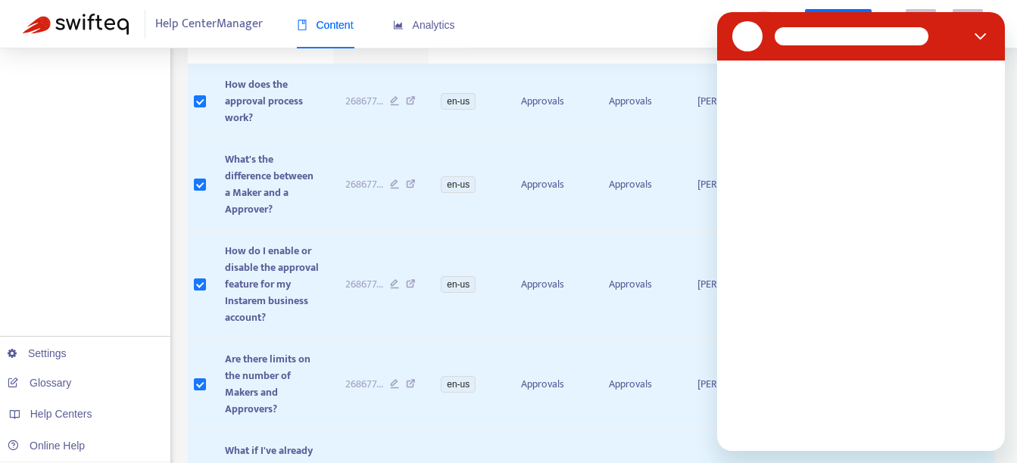
scroll to position [0, 0]
click at [985, 35] on icon "Close" at bounding box center [980, 36] width 12 height 12
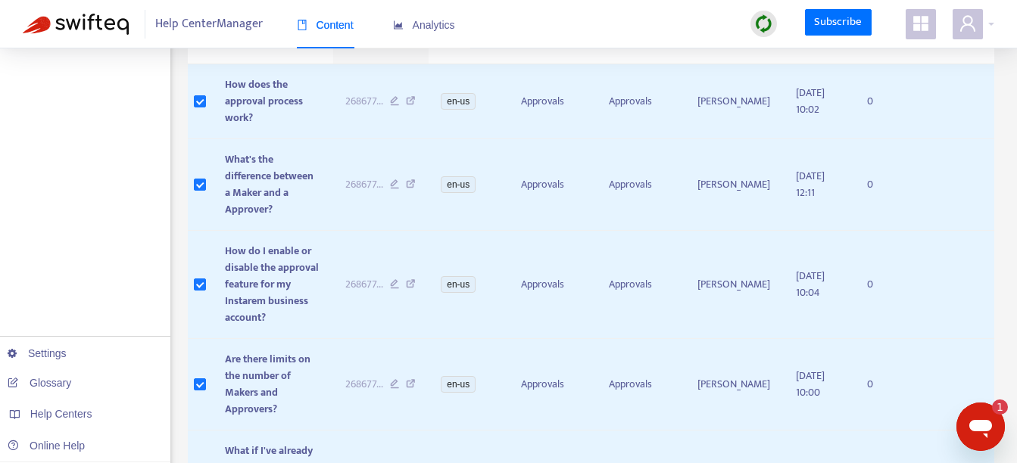
drag, startPoint x: 980, startPoint y: 417, endPoint x: 989, endPoint y: 365, distance: 52.9
click at [989, 403] on html at bounding box center [980, 427] width 48 height 48
click at [986, 425] on icon "Open messaging window, 1 unread message" at bounding box center [980, 429] width 23 height 18
type textarea "*"
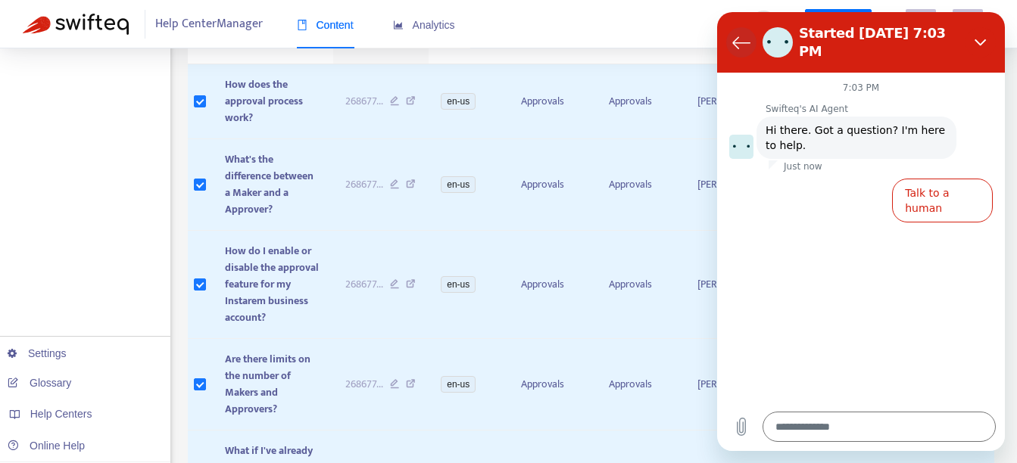
drag, startPoint x: 749, startPoint y: 23, endPoint x: 738, endPoint y: 45, distance: 24.0
click at [738, 45] on button "Back to the conversation list" at bounding box center [741, 42] width 30 height 30
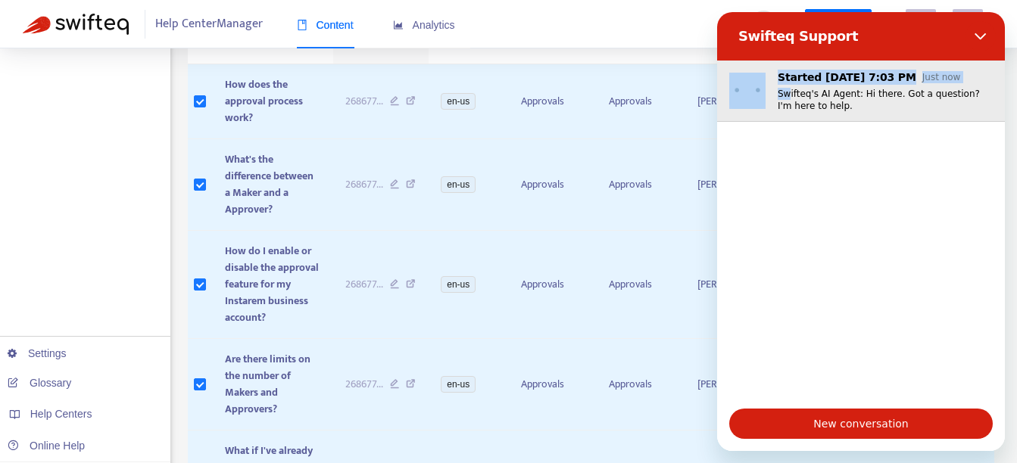
drag, startPoint x: 945, startPoint y: 28, endPoint x: 787, endPoint y: 90, distance: 169.2
click at [787, 90] on div "Swifteq Support Started [DATE] 7:03 PM Just now Swifteq's AI Agent: Hi there. G…" at bounding box center [861, 231] width 288 height 439
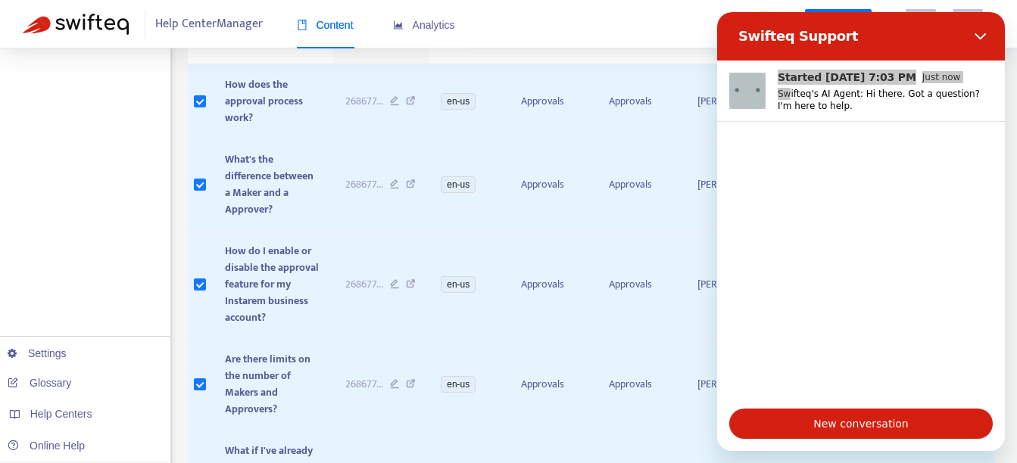
click at [985, 30] on icon "Close" at bounding box center [980, 36] width 12 height 12
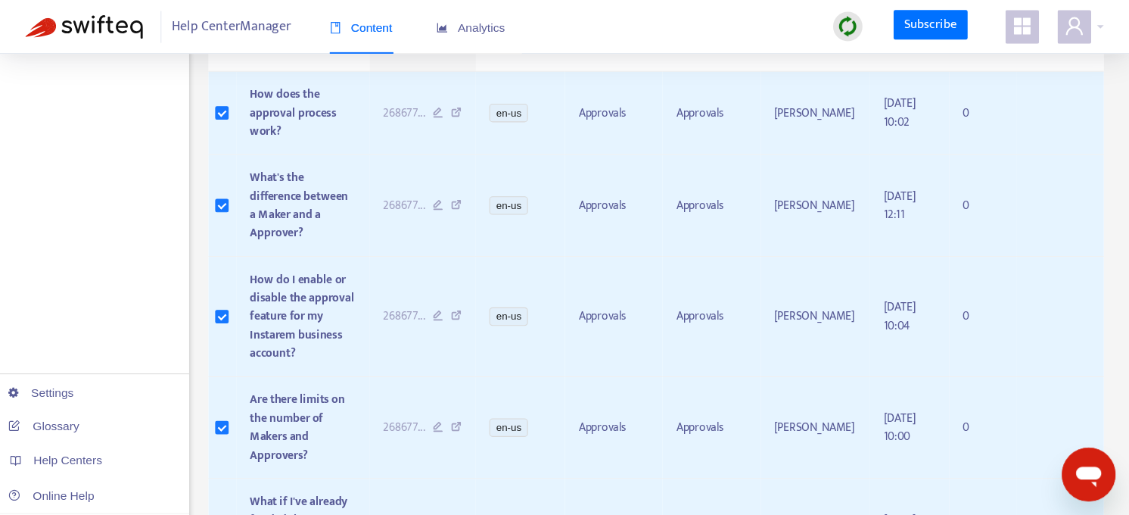
scroll to position [827, 0]
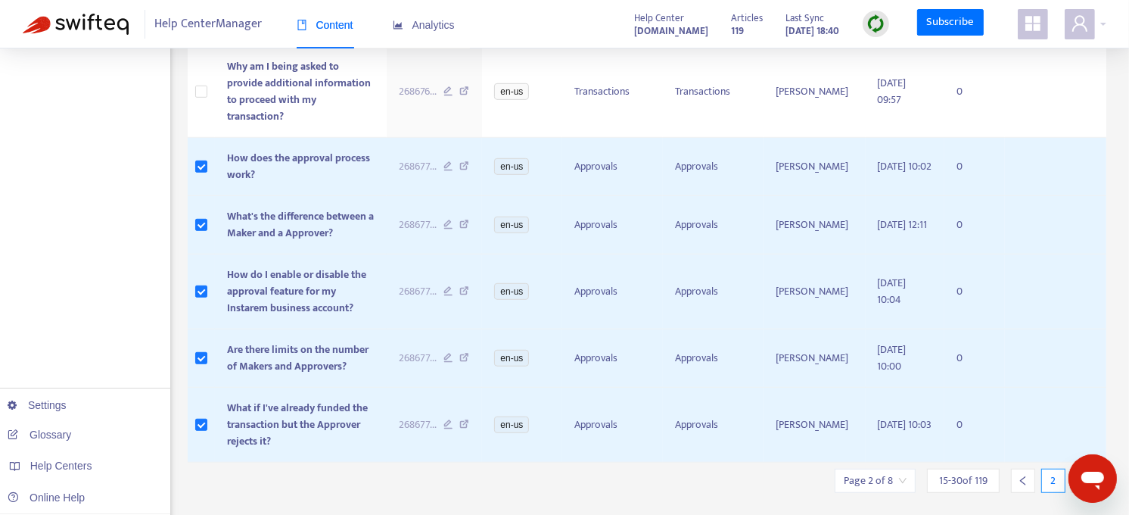
click at [1027, 462] on icon "right" at bounding box center [1083, 480] width 5 height 9
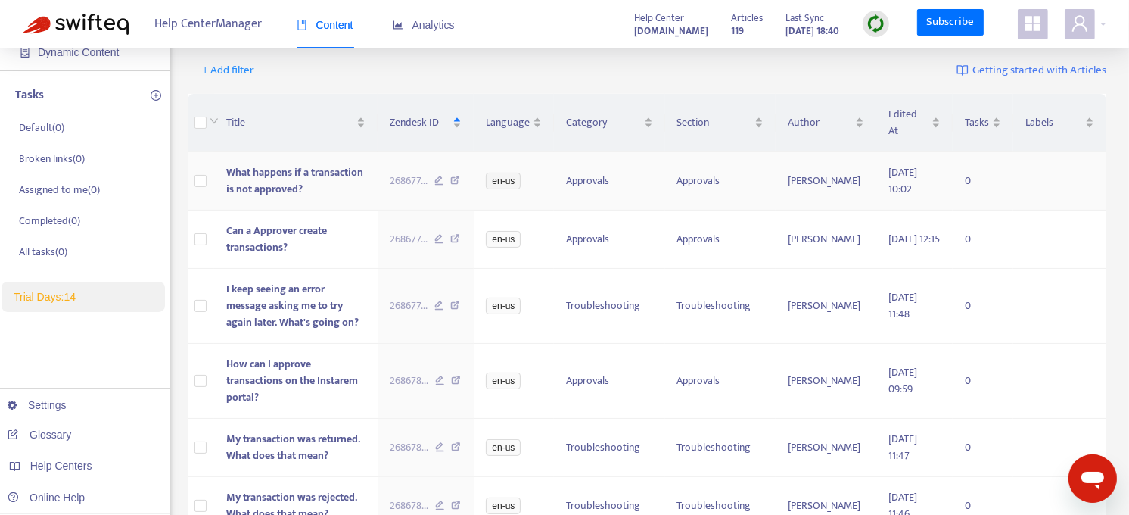
scroll to position [174, 0]
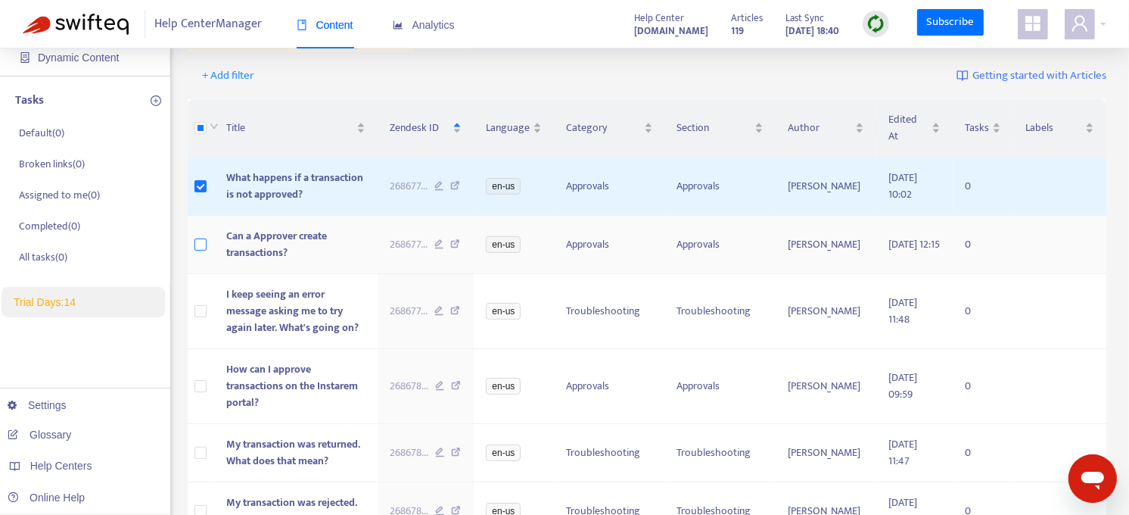
click at [198, 236] on label at bounding box center [201, 244] width 12 height 17
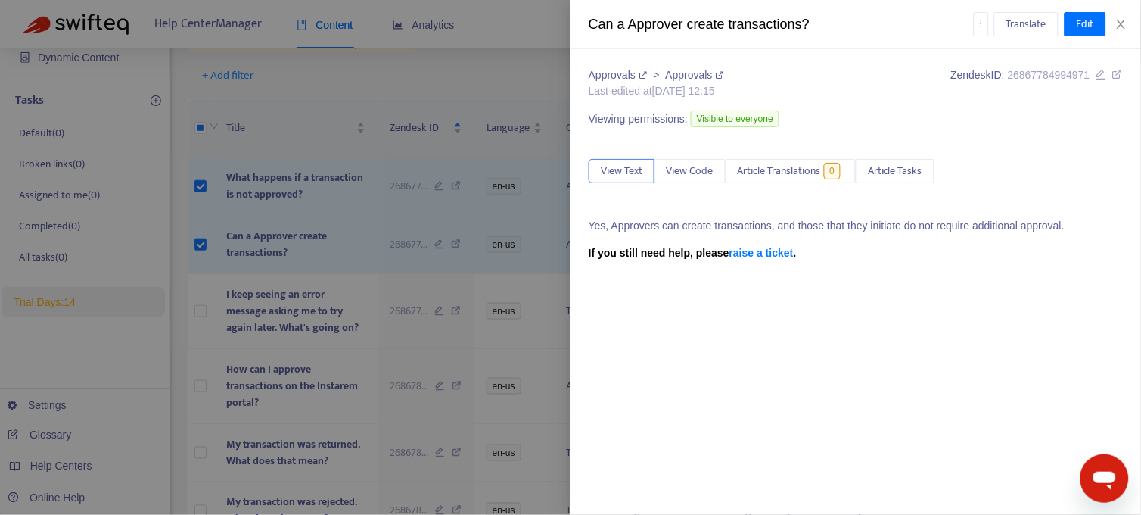
click at [202, 297] on div at bounding box center [570, 257] width 1141 height 515
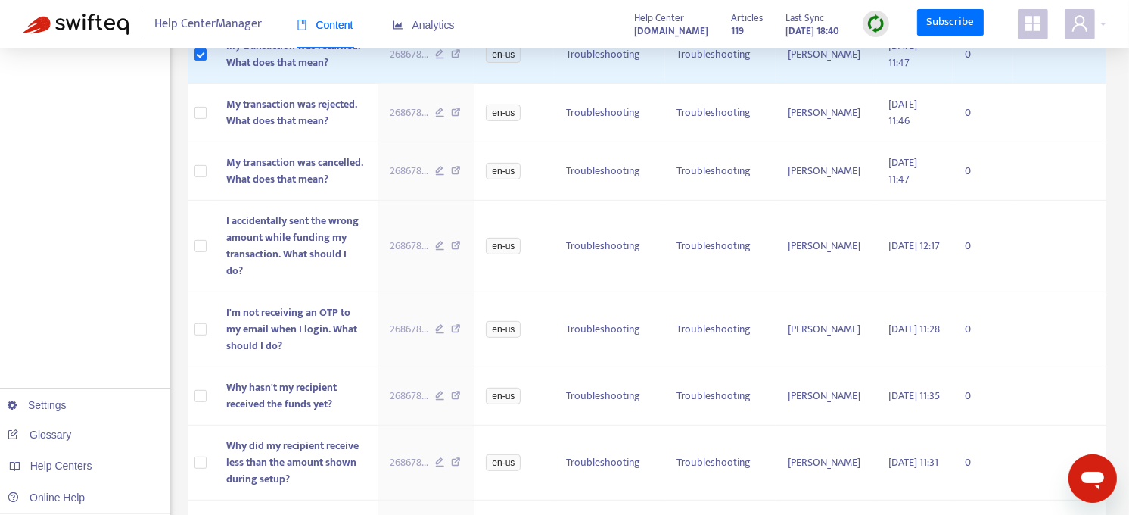
scroll to position [0, 0]
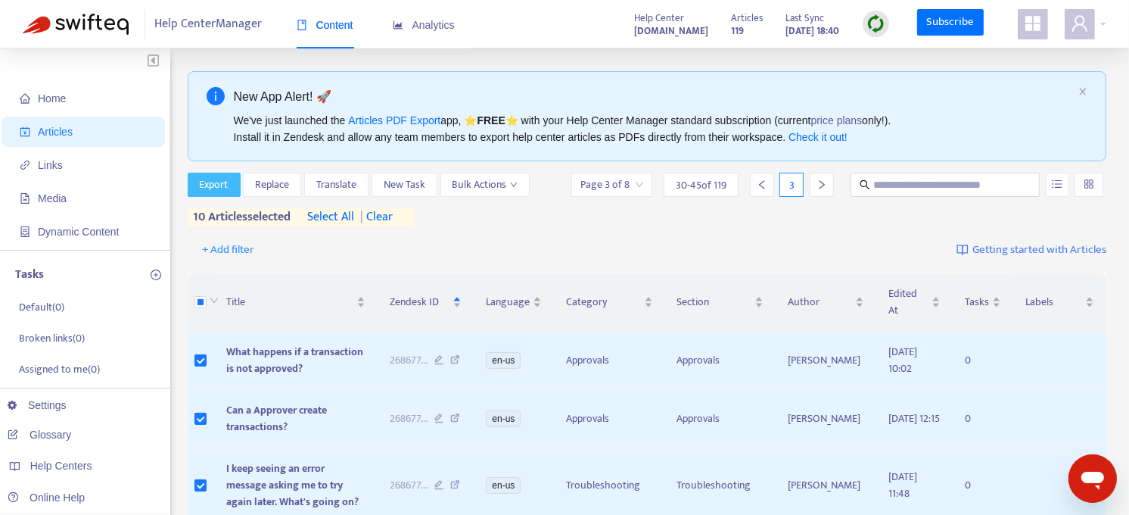
click at [210, 185] on span "Export" at bounding box center [214, 184] width 29 height 17
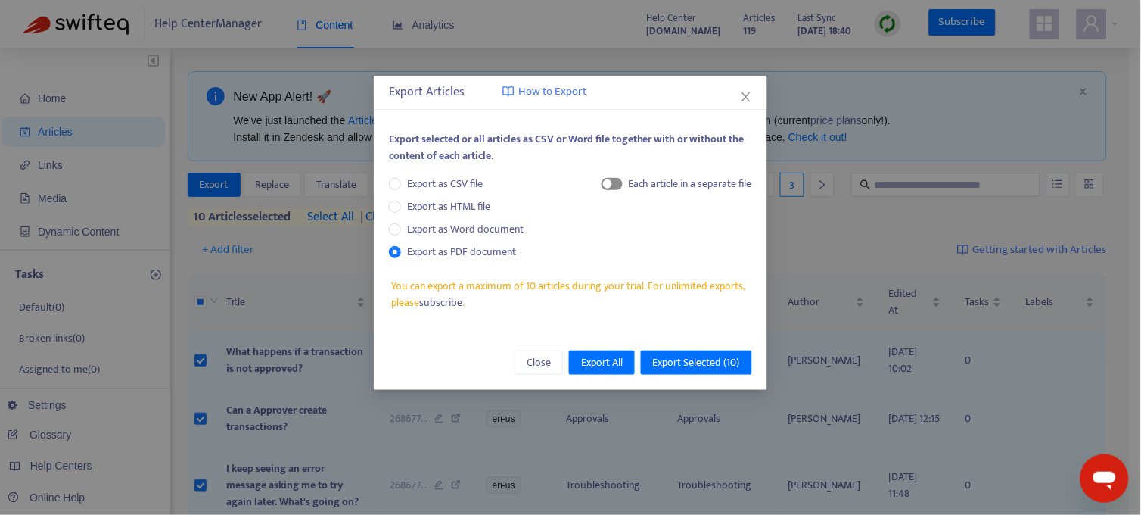
click at [609, 184] on div "button" at bounding box center [607, 183] width 9 height 9
click at [722, 360] on span "Export Selected ( 10 )" at bounding box center [696, 362] width 87 height 17
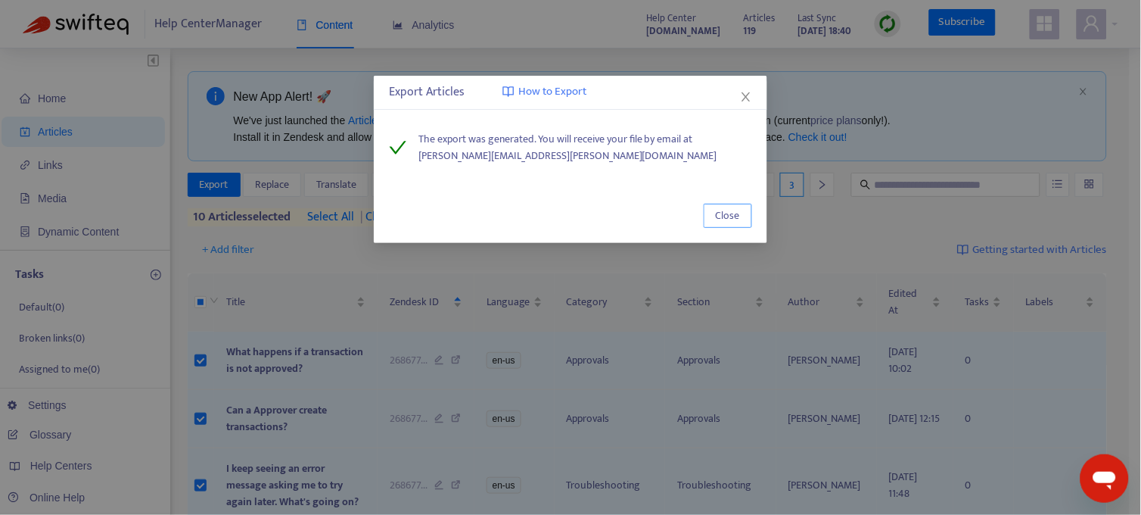
click at [736, 210] on span "Close" at bounding box center [728, 215] width 24 height 17
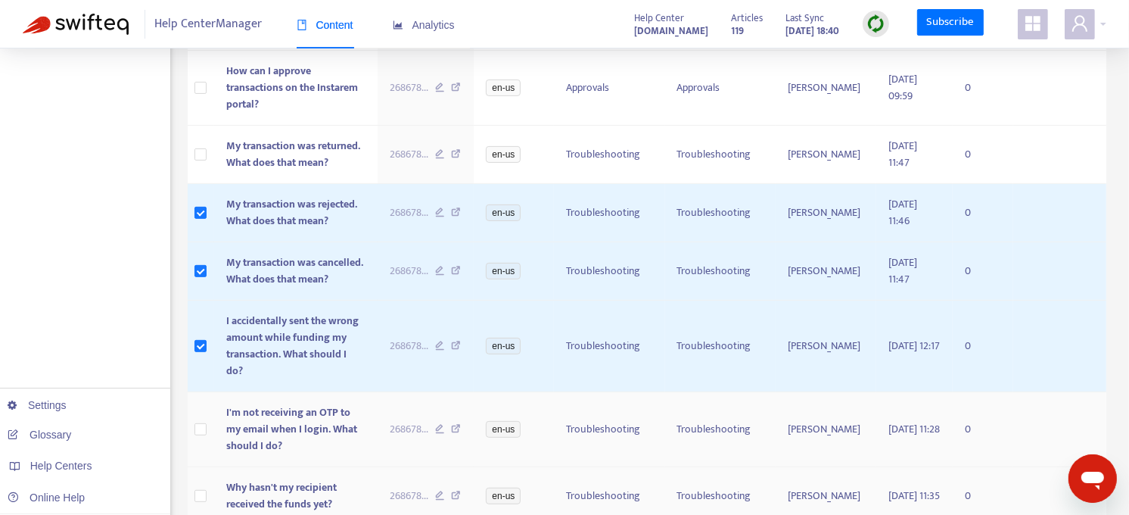
scroll to position [473, 0]
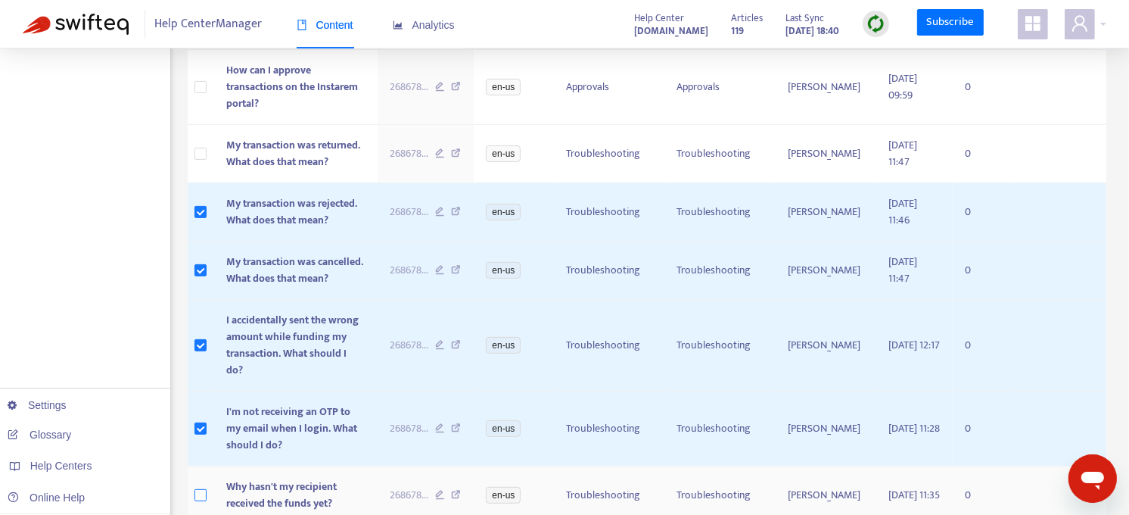
click at [201, 462] on label at bounding box center [201, 495] width 12 height 17
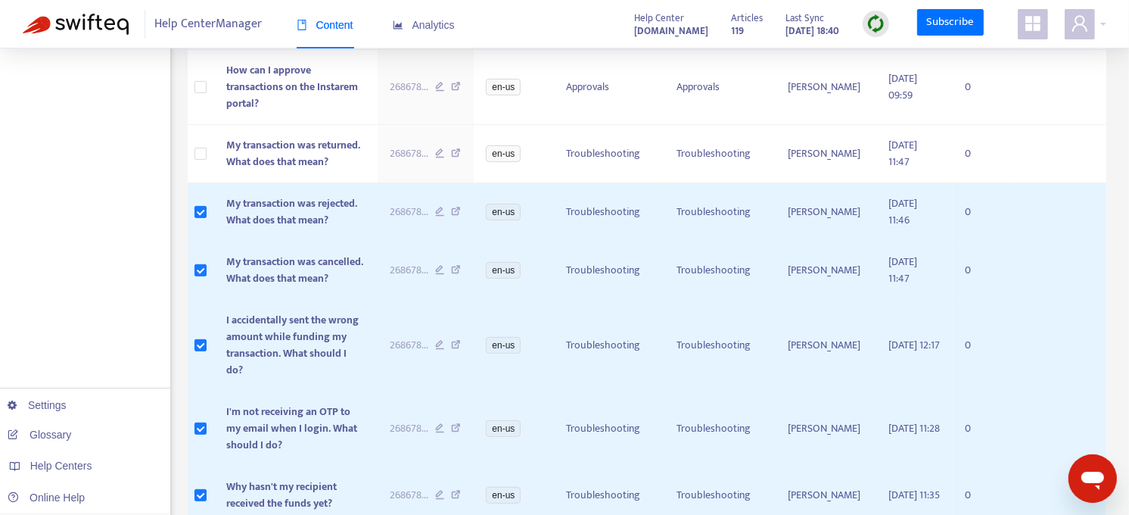
scroll to position [843, 0]
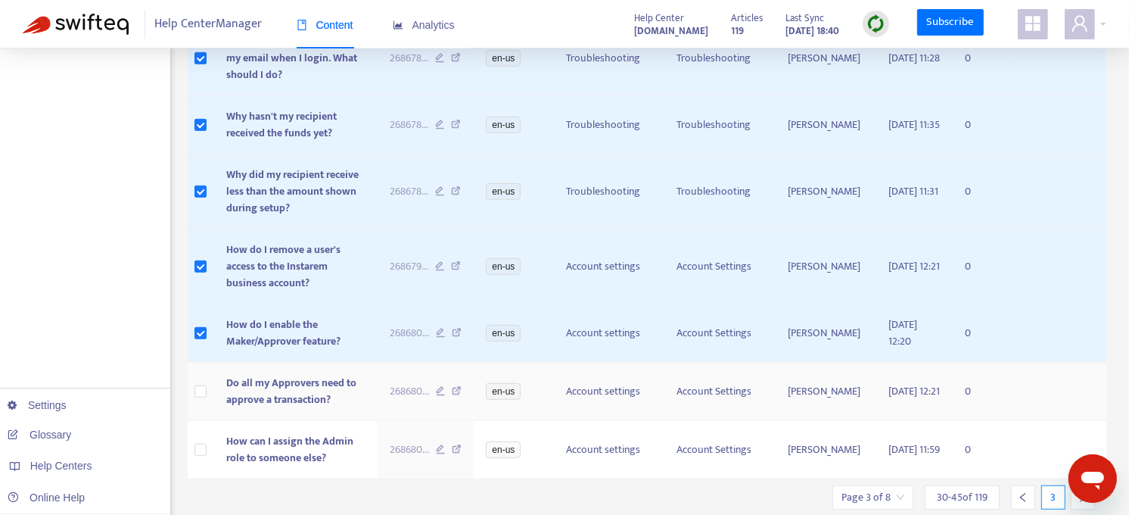
click at [201, 363] on td at bounding box center [201, 392] width 27 height 58
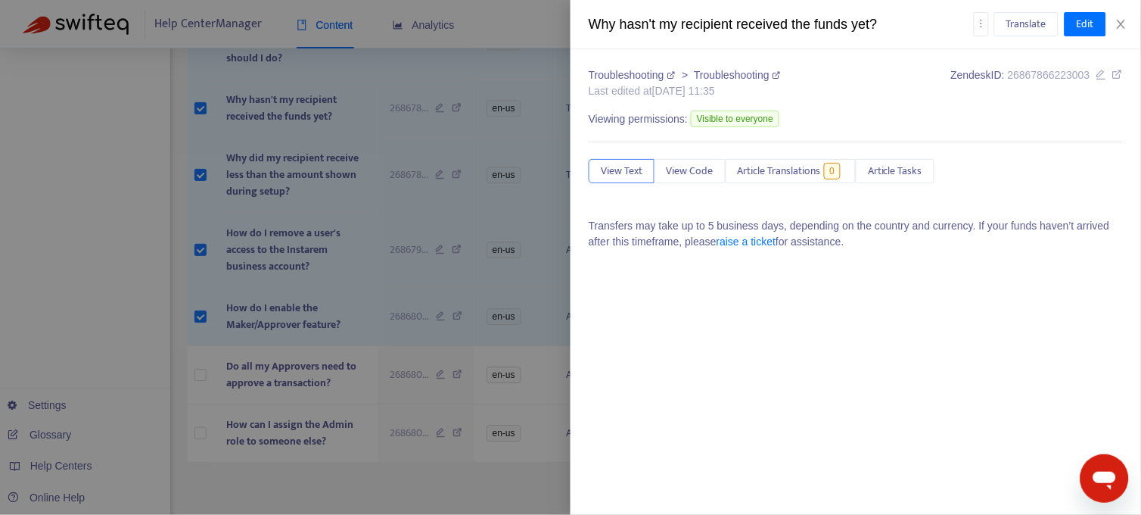
click at [200, 344] on div at bounding box center [570, 257] width 1141 height 515
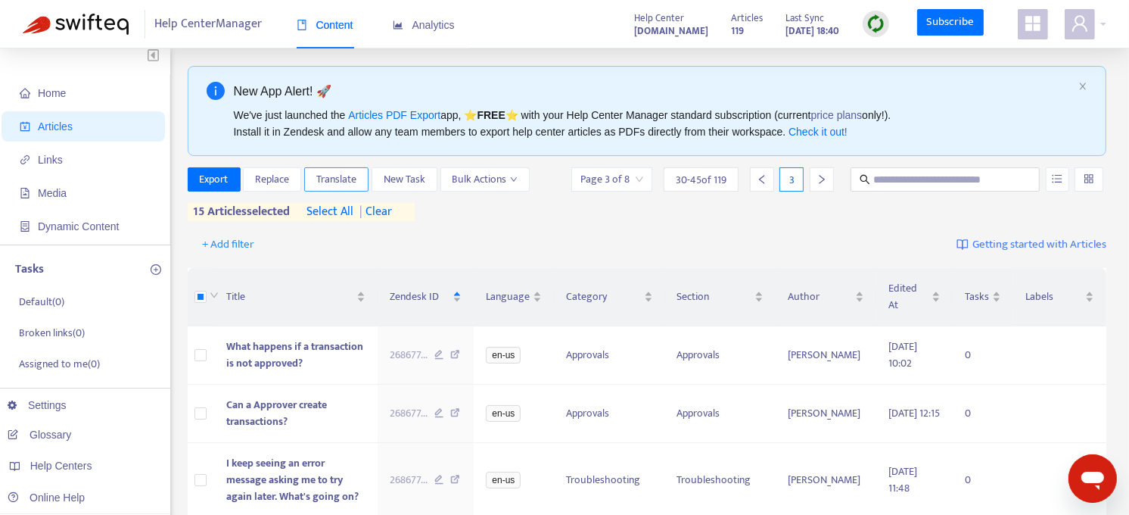
scroll to position [0, 0]
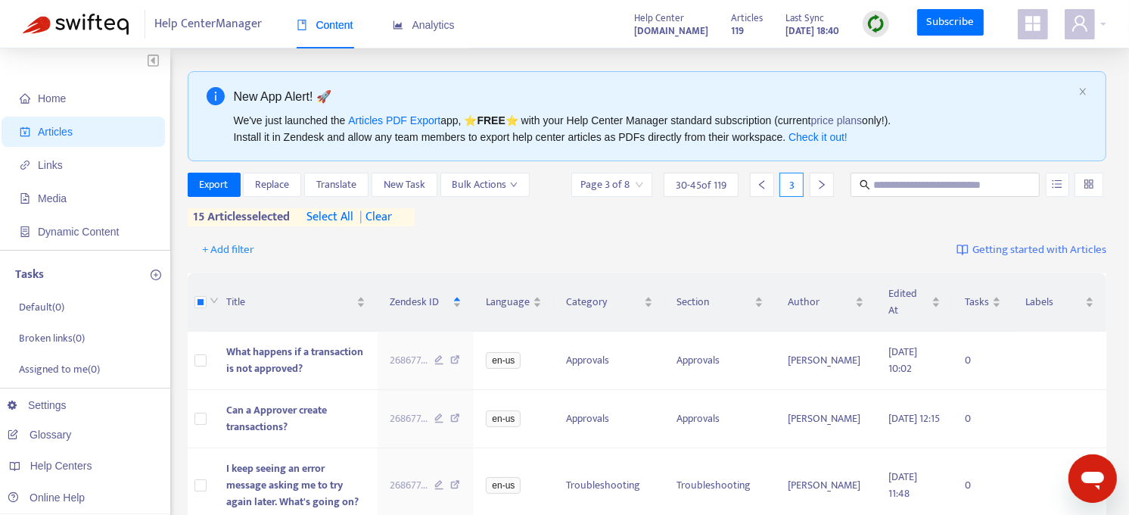
click at [392, 218] on span "| clear" at bounding box center [373, 217] width 38 height 18
click at [203, 178] on span "Export" at bounding box center [214, 184] width 29 height 17
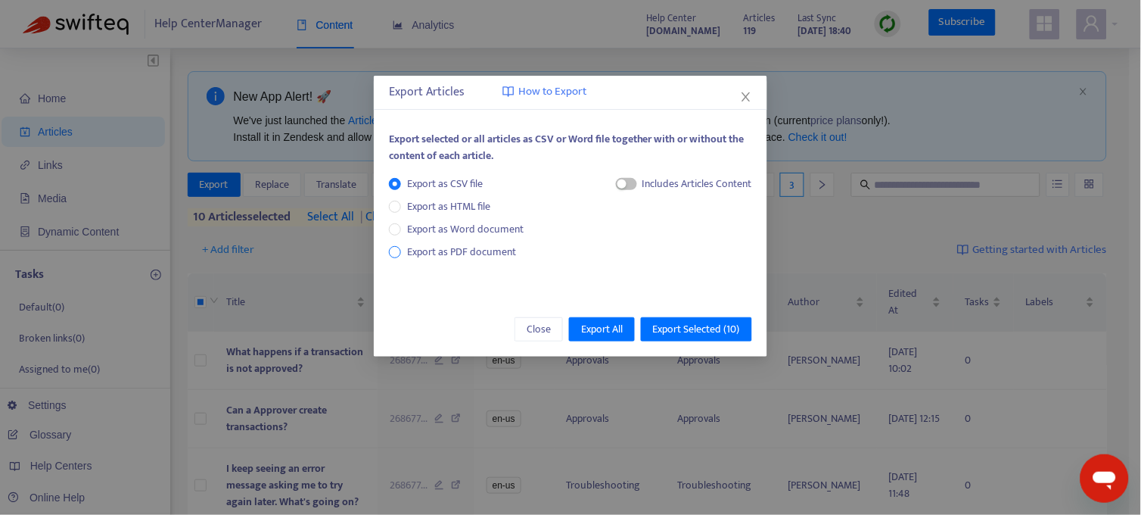
click at [456, 245] on span "Export as PDF document" at bounding box center [461, 251] width 109 height 17
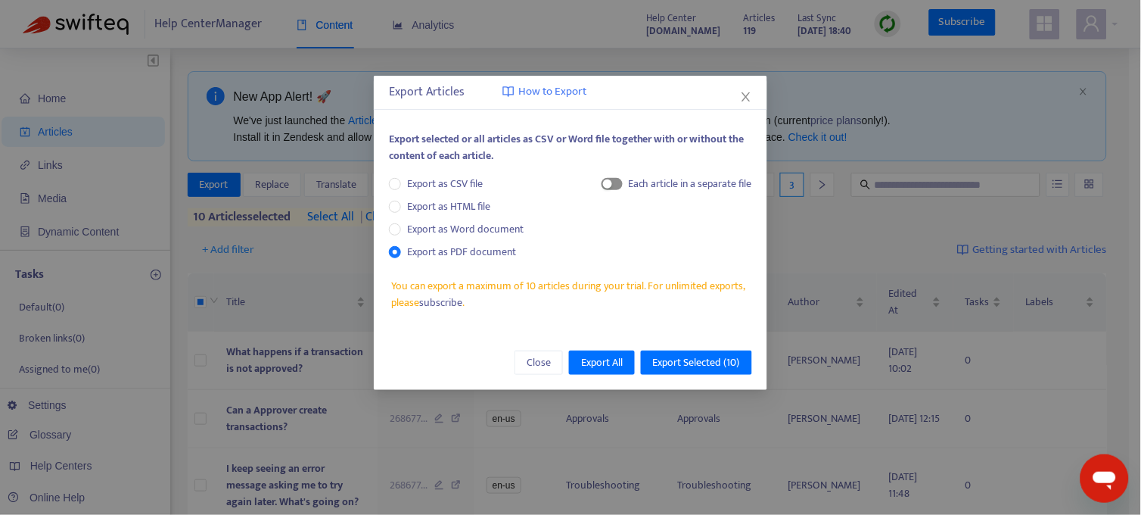
click at [618, 182] on span "button" at bounding box center [612, 184] width 21 height 12
click at [700, 359] on span "Export Selected ( 10 )" at bounding box center [696, 362] width 87 height 17
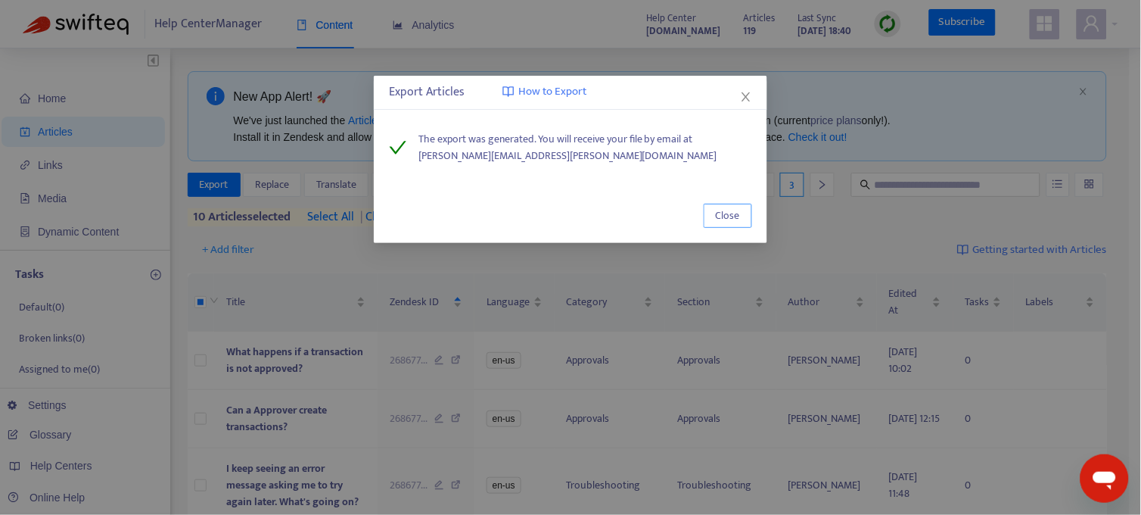
click at [737, 212] on span "Close" at bounding box center [728, 215] width 24 height 17
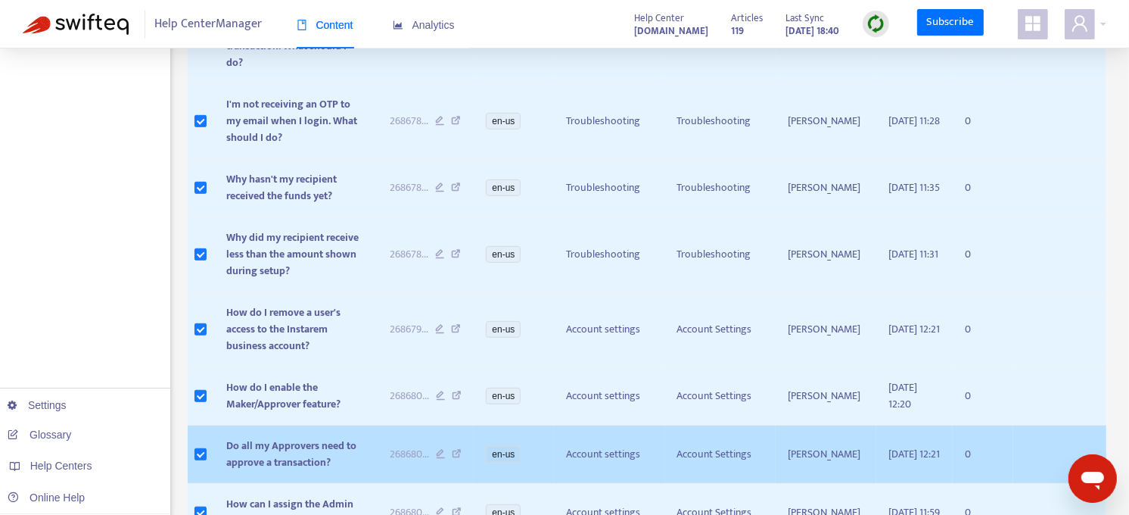
scroll to position [843, 0]
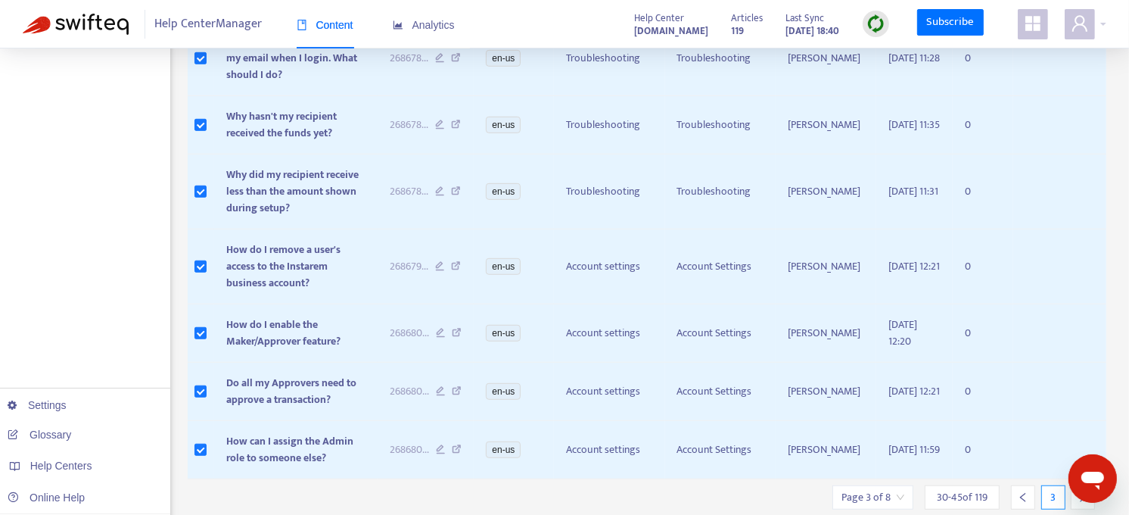
click at [1027, 462] on div at bounding box center [1083, 497] width 24 height 24
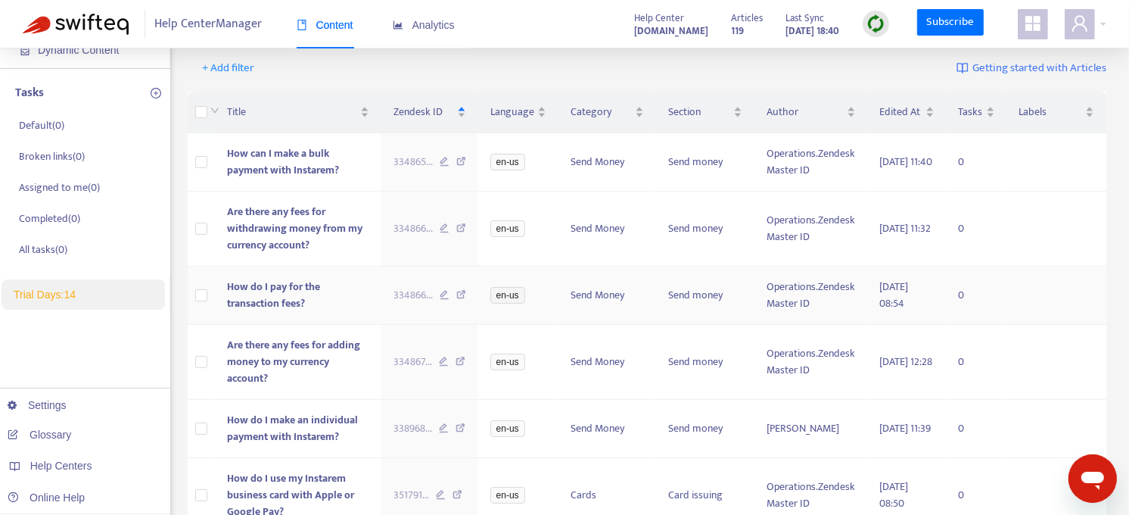
scroll to position [0, 0]
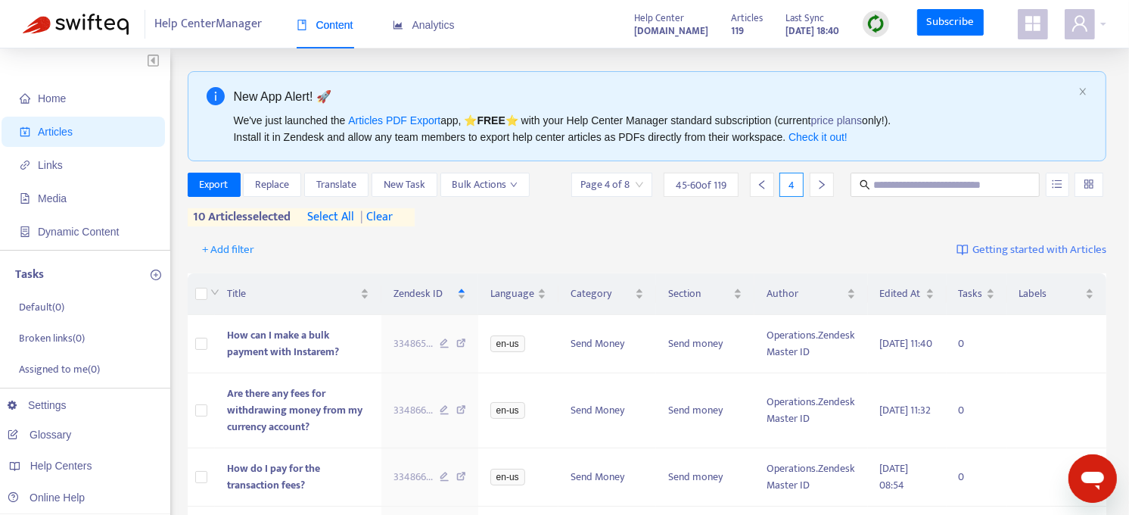
click at [393, 220] on span "| clear" at bounding box center [374, 217] width 38 height 18
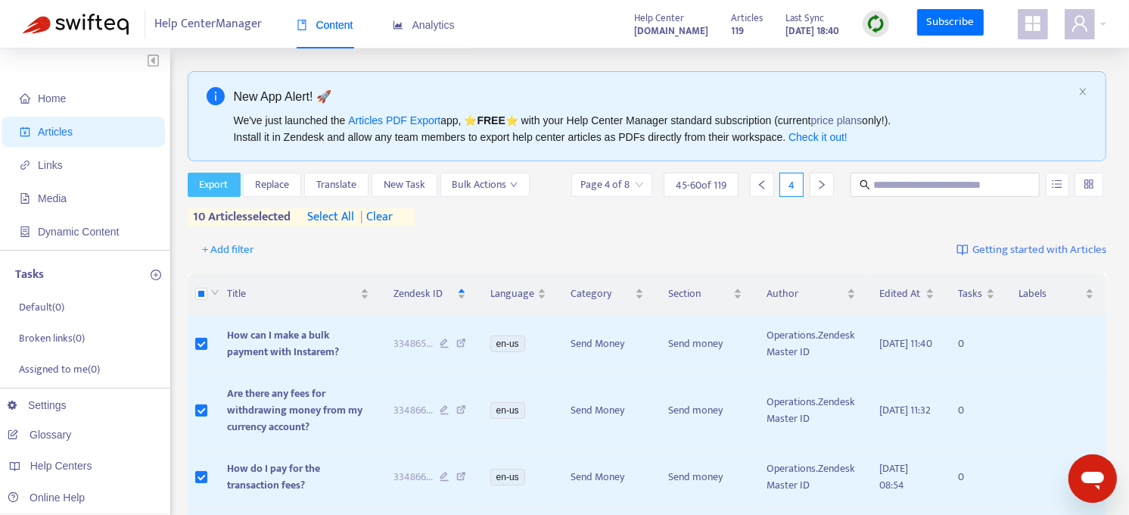
click at [206, 194] on button "Export" at bounding box center [214, 185] width 53 height 24
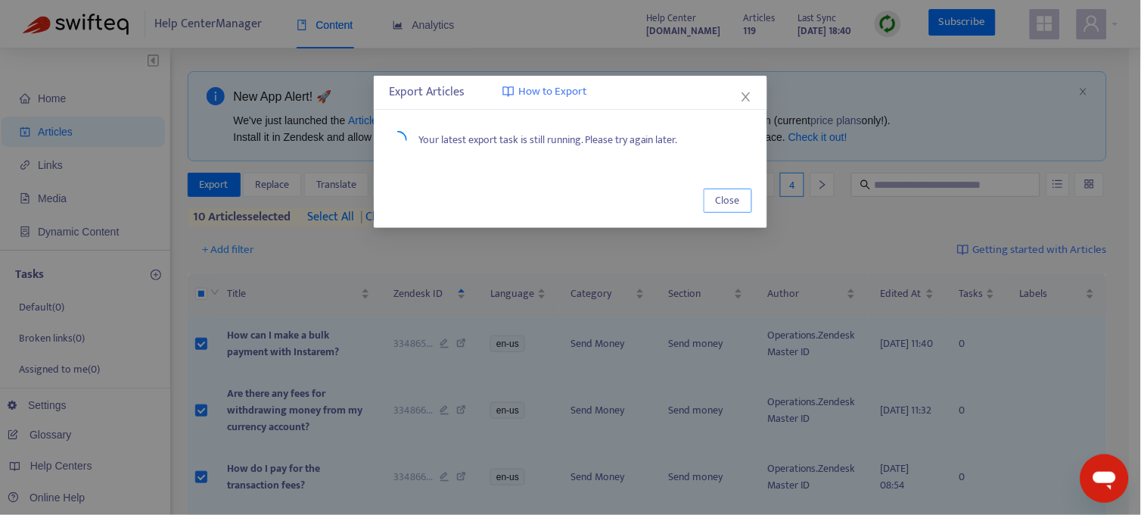
click at [745, 205] on button "Close" at bounding box center [728, 200] width 48 height 24
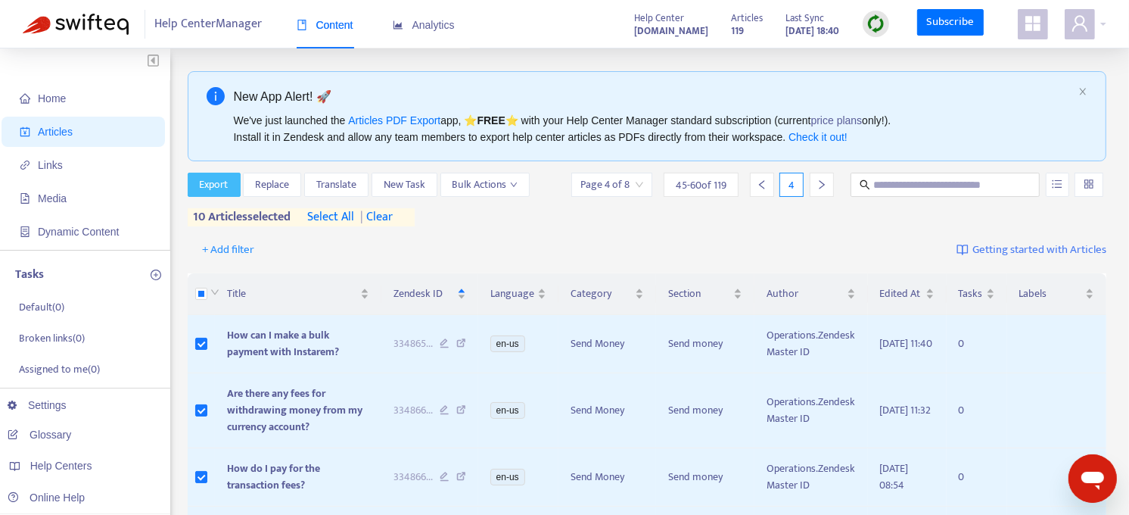
click at [212, 182] on span "Export" at bounding box center [214, 184] width 29 height 17
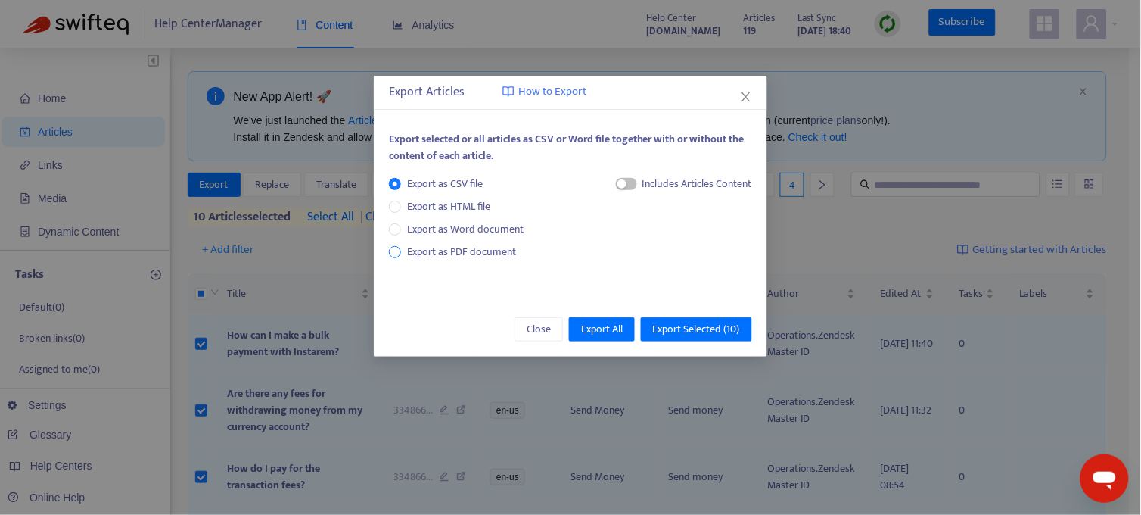
click at [437, 248] on span "Export as PDF document" at bounding box center [461, 251] width 109 height 17
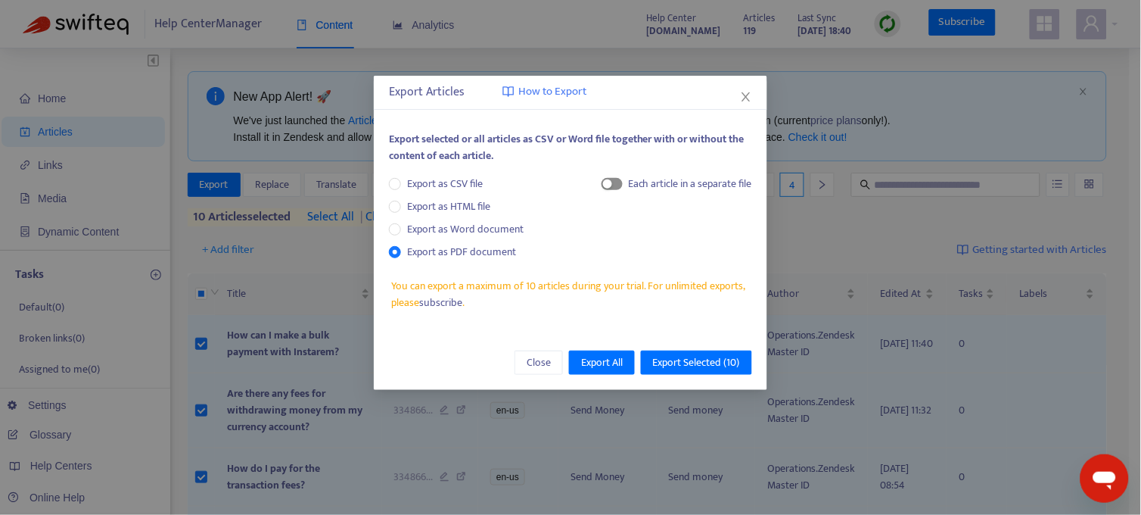
click at [608, 182] on div "button" at bounding box center [607, 183] width 9 height 9
click at [715, 360] on span "Export Selected ( 10 )" at bounding box center [696, 362] width 87 height 17
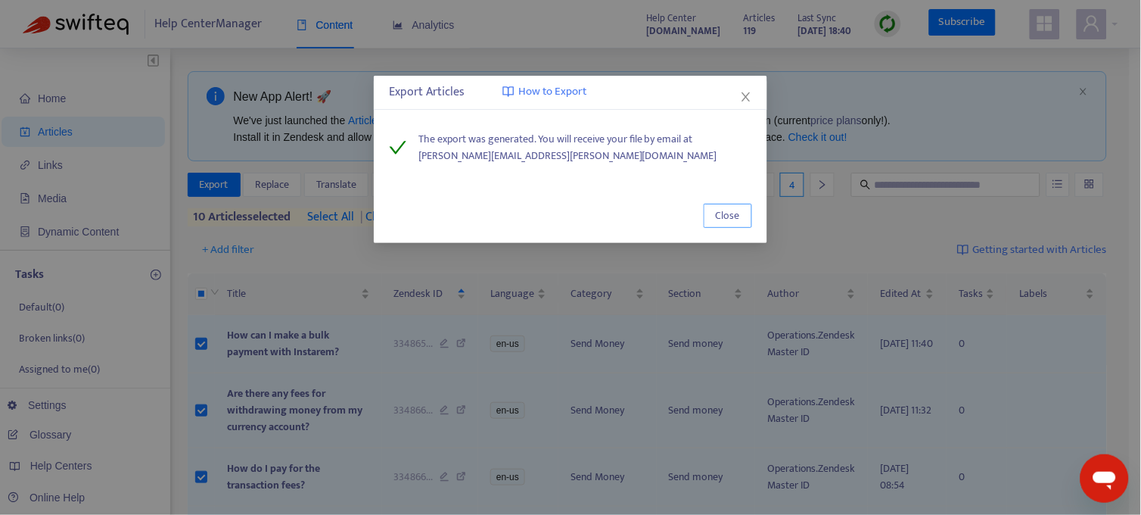
click at [742, 217] on button "Close" at bounding box center [728, 216] width 48 height 24
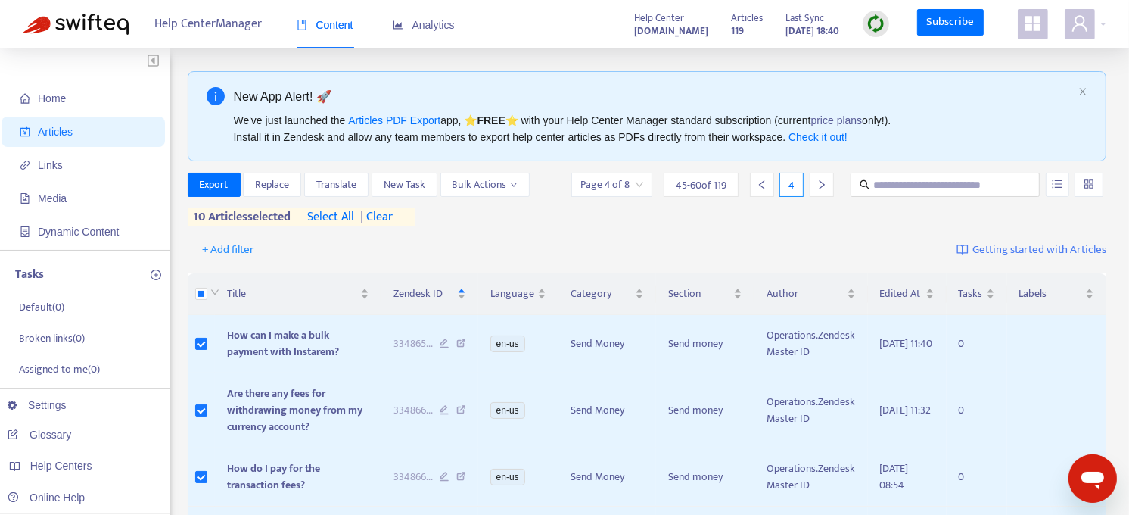
click at [393, 220] on span "| clear" at bounding box center [374, 217] width 38 height 18
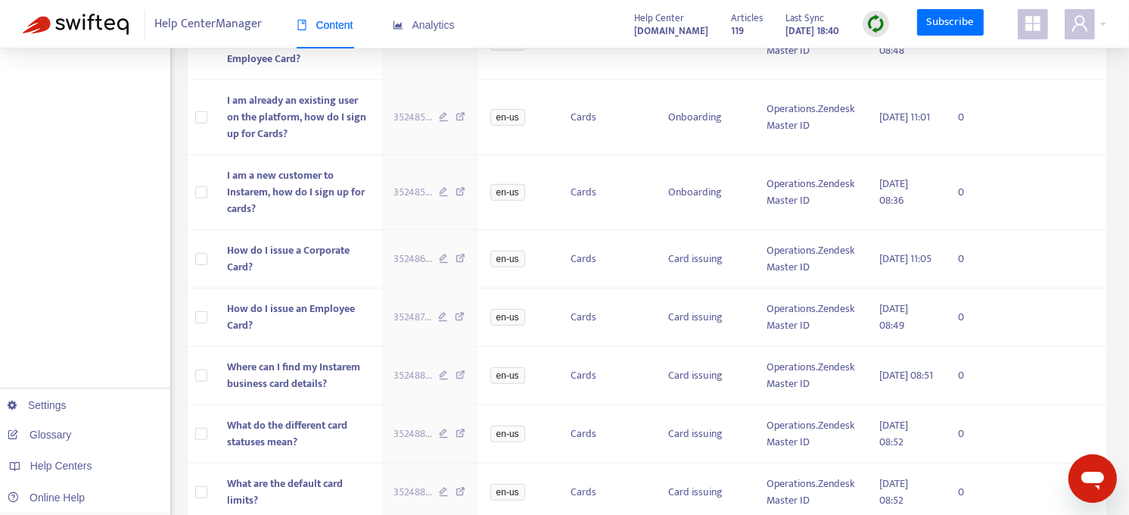
scroll to position [830, 0]
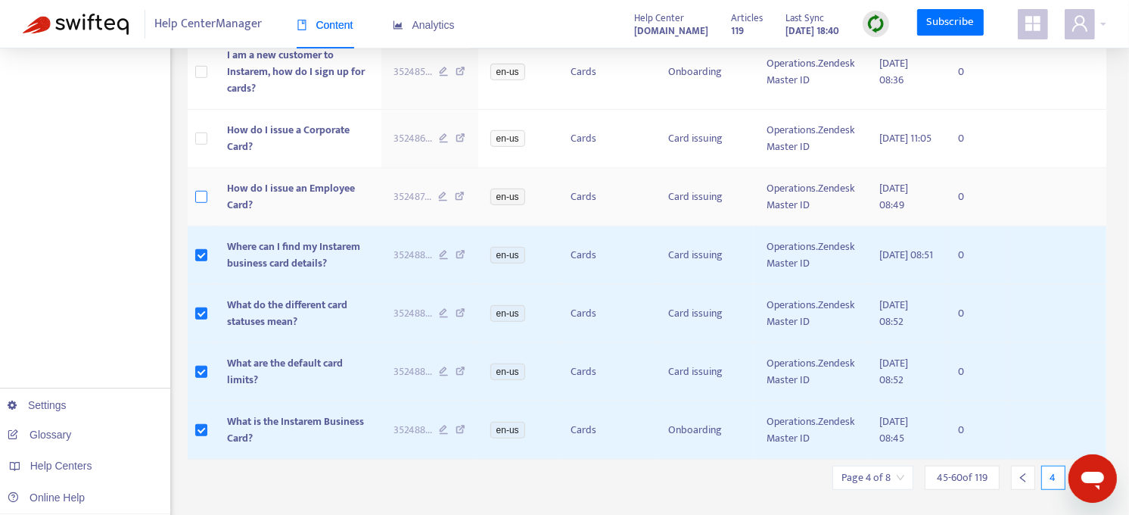
click at [204, 189] on label at bounding box center [201, 196] width 12 height 17
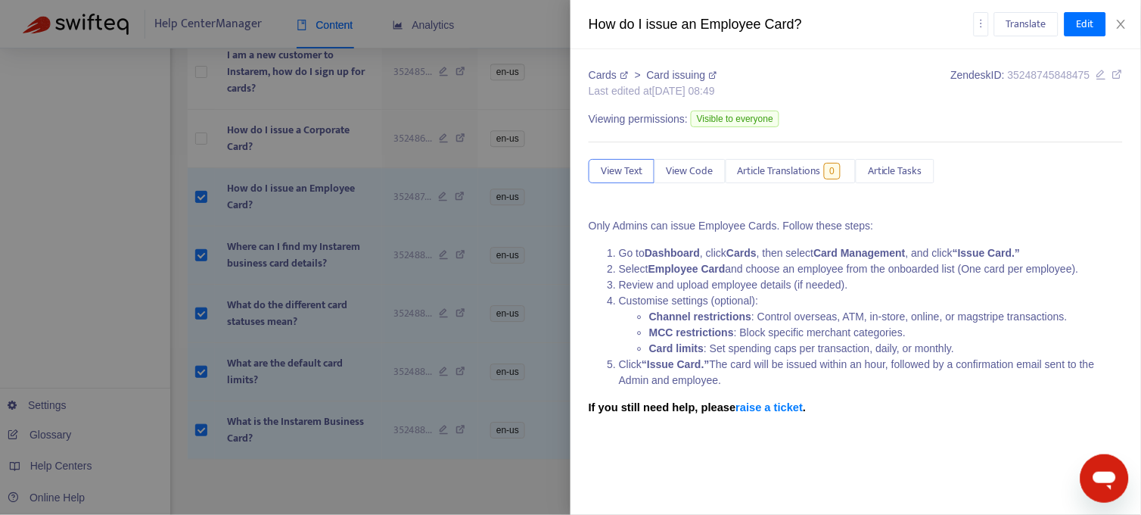
click at [417, 462] on div at bounding box center [570, 257] width 1141 height 515
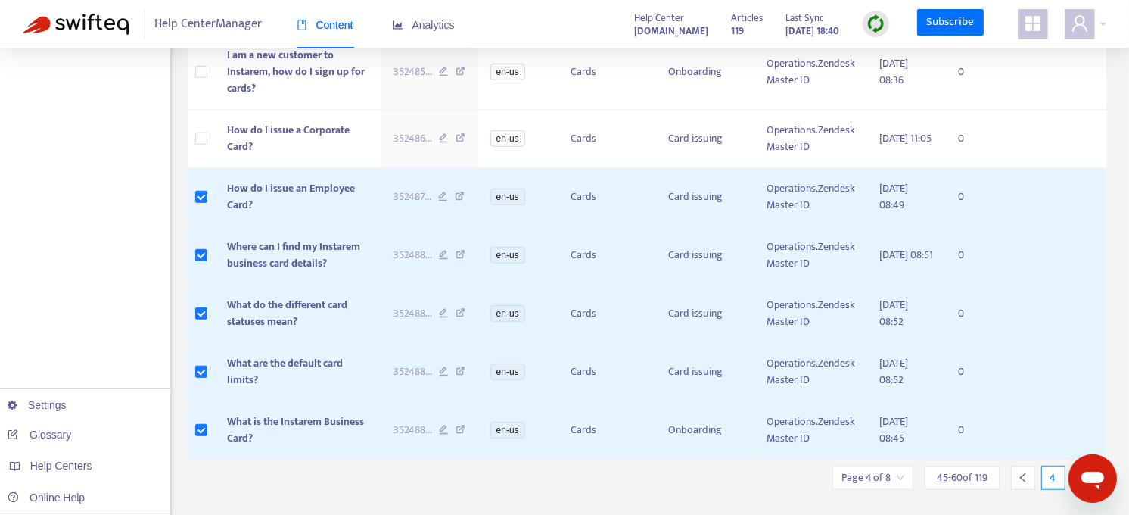
scroll to position [860, 0]
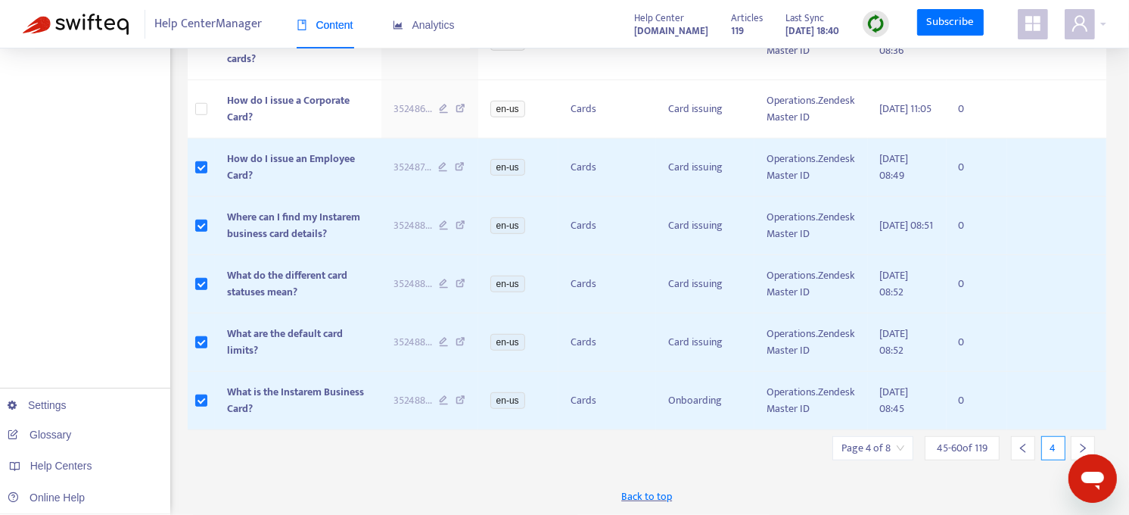
click at [1027, 444] on icon "right" at bounding box center [1083, 448] width 11 height 11
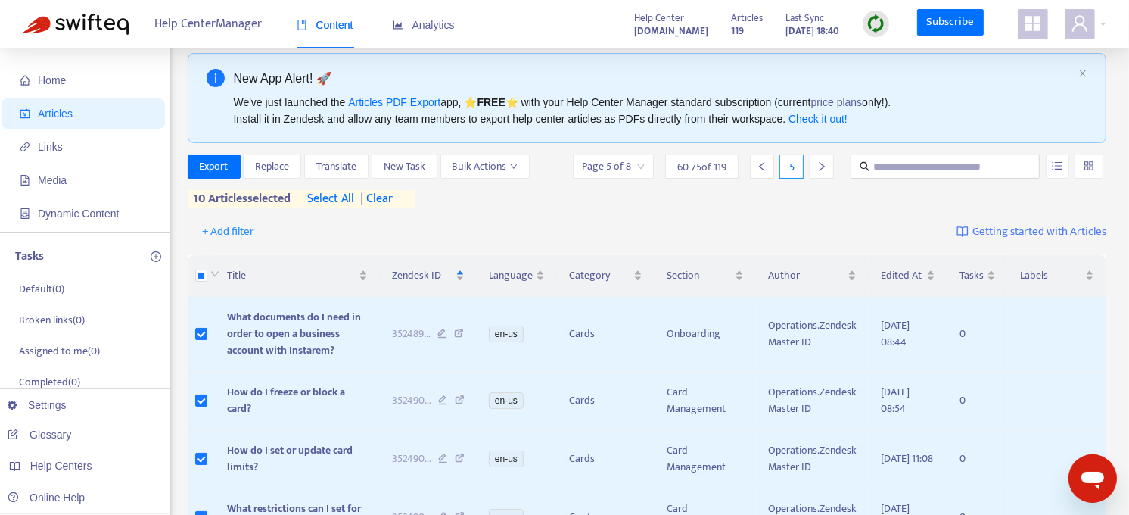
scroll to position [17, 0]
click at [225, 168] on span "Export" at bounding box center [214, 167] width 29 height 17
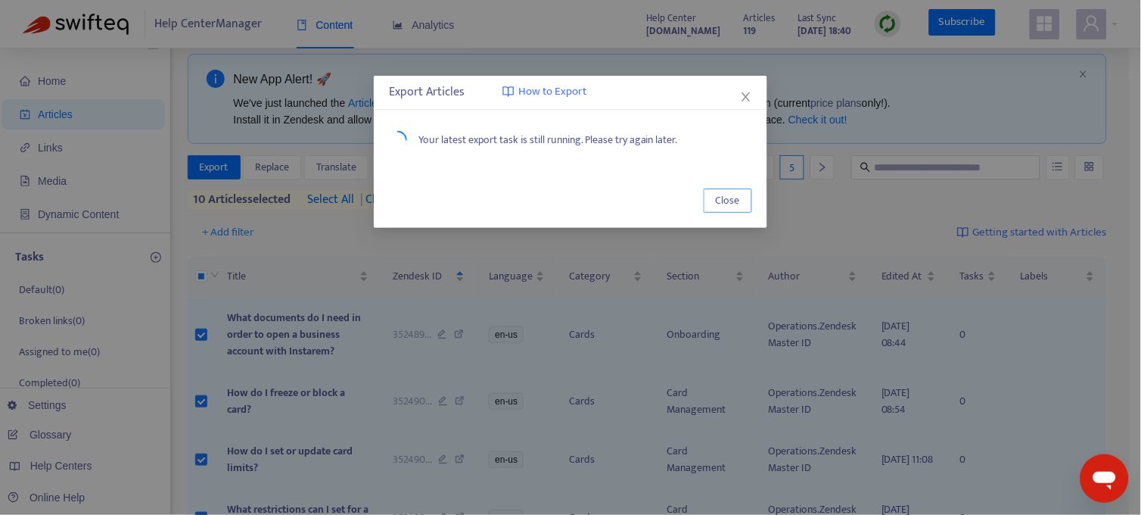
click at [727, 205] on span "Close" at bounding box center [728, 200] width 24 height 17
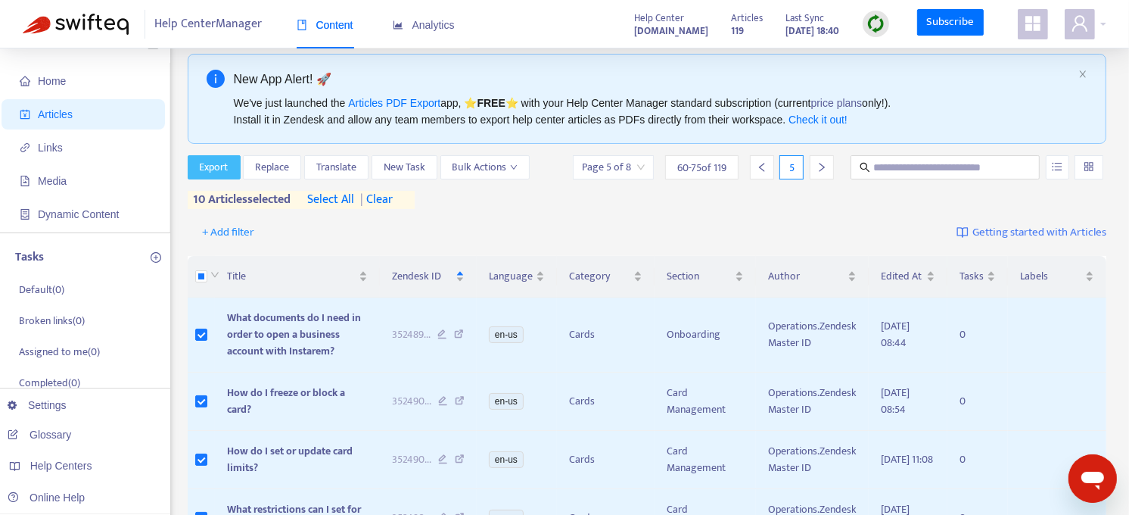
click at [215, 160] on span "Export" at bounding box center [214, 167] width 29 height 17
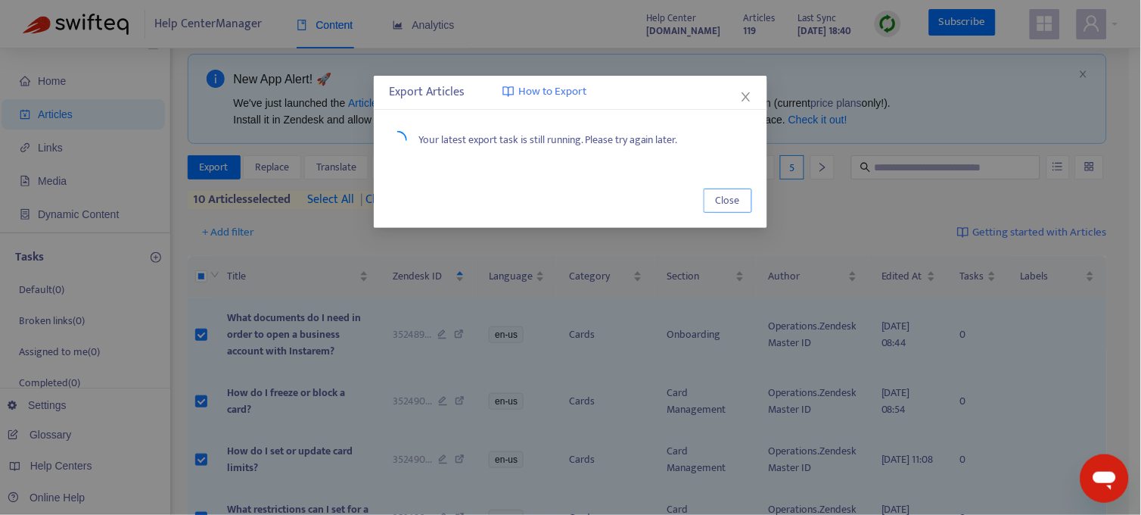
click at [736, 198] on span "Close" at bounding box center [728, 200] width 24 height 17
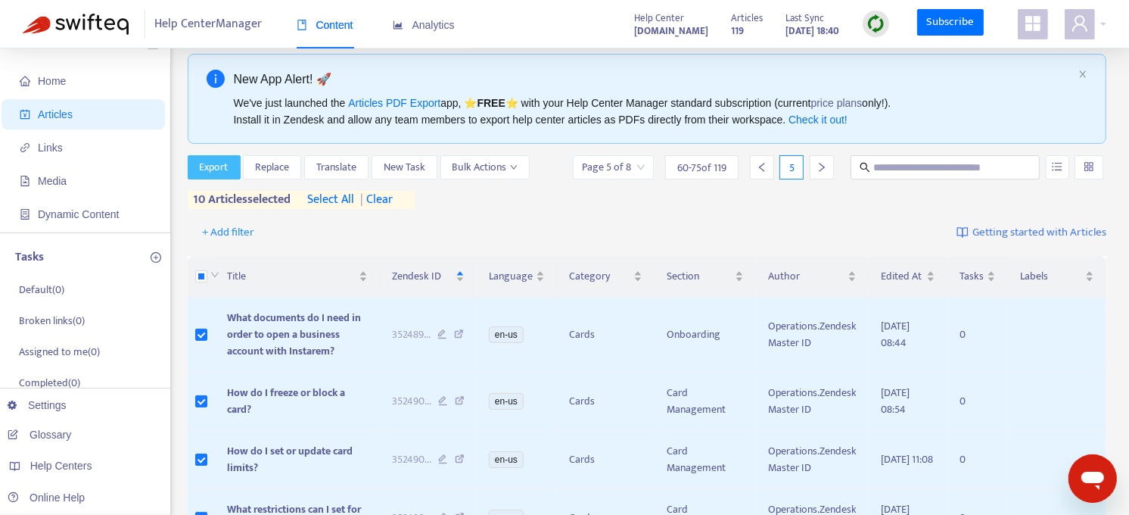
click at [220, 170] on span "Export" at bounding box center [214, 167] width 29 height 17
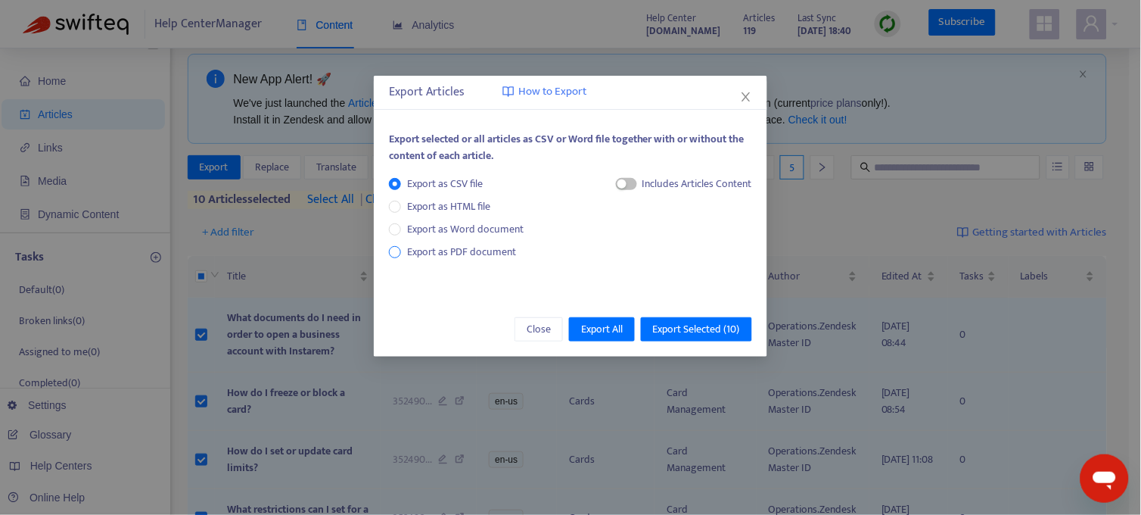
click at [413, 251] on span "Export as PDF document" at bounding box center [461, 251] width 109 height 17
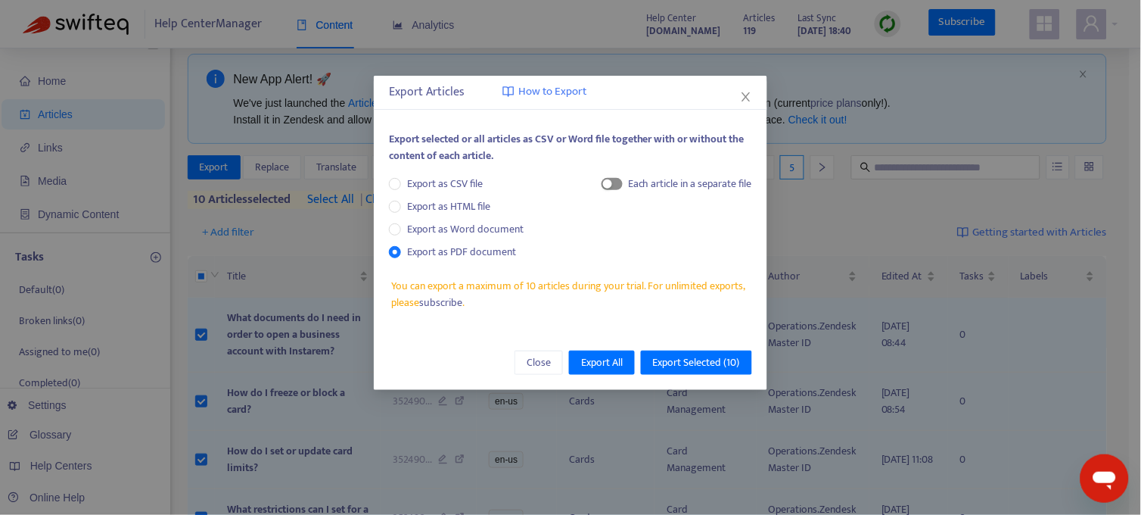
click at [609, 185] on div "button" at bounding box center [607, 183] width 9 height 9
click at [692, 357] on span "Export Selected ( 10 )" at bounding box center [696, 362] width 87 height 17
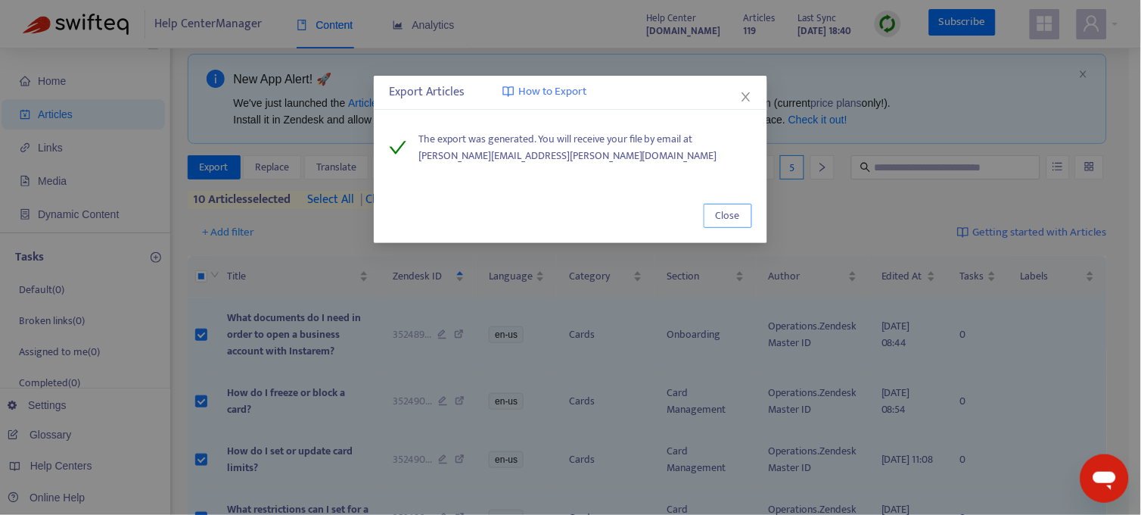
click at [737, 213] on span "Close" at bounding box center [728, 215] width 24 height 17
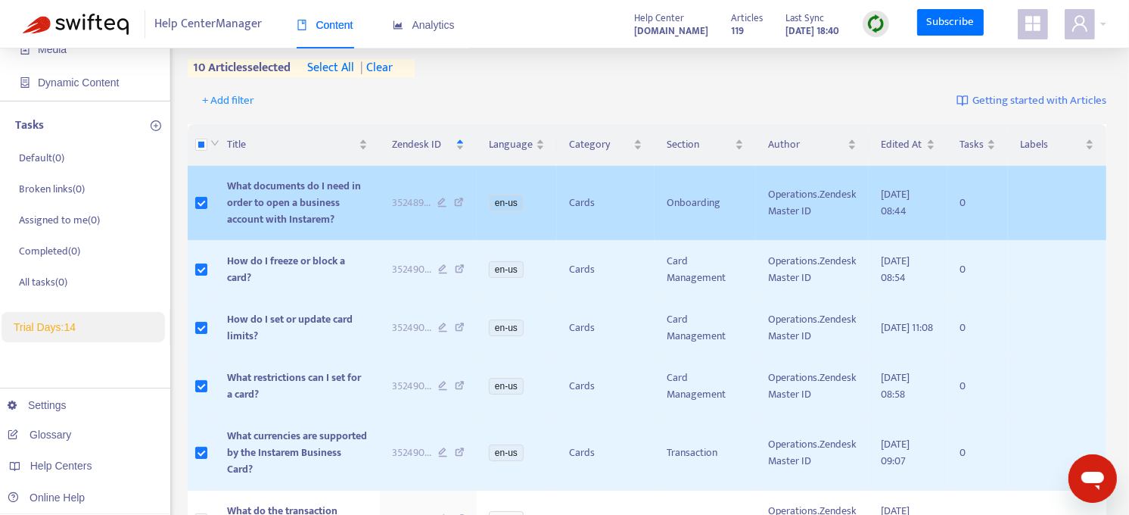
scroll to position [150, 0]
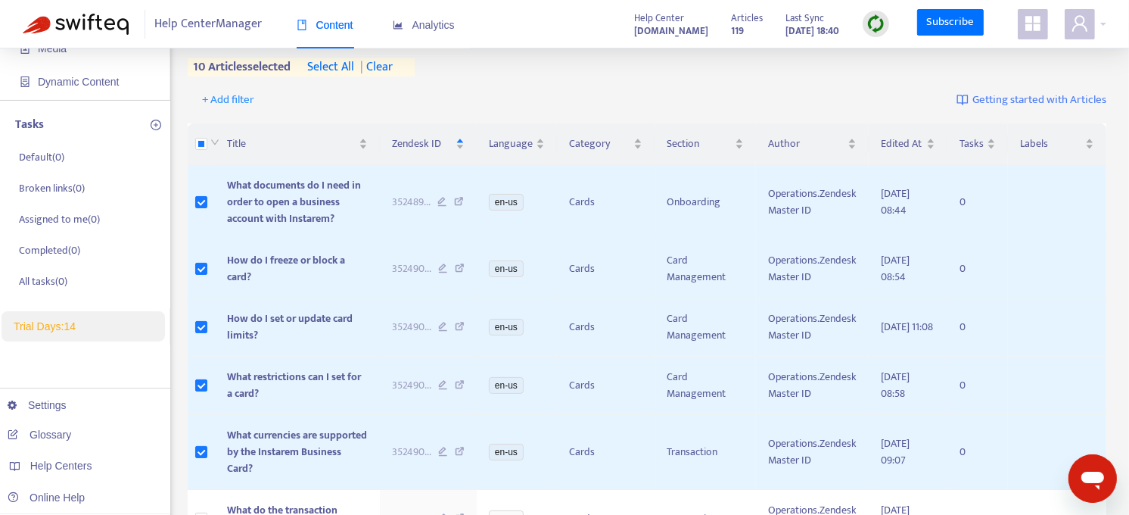
click at [393, 69] on span "| clear" at bounding box center [374, 67] width 38 height 18
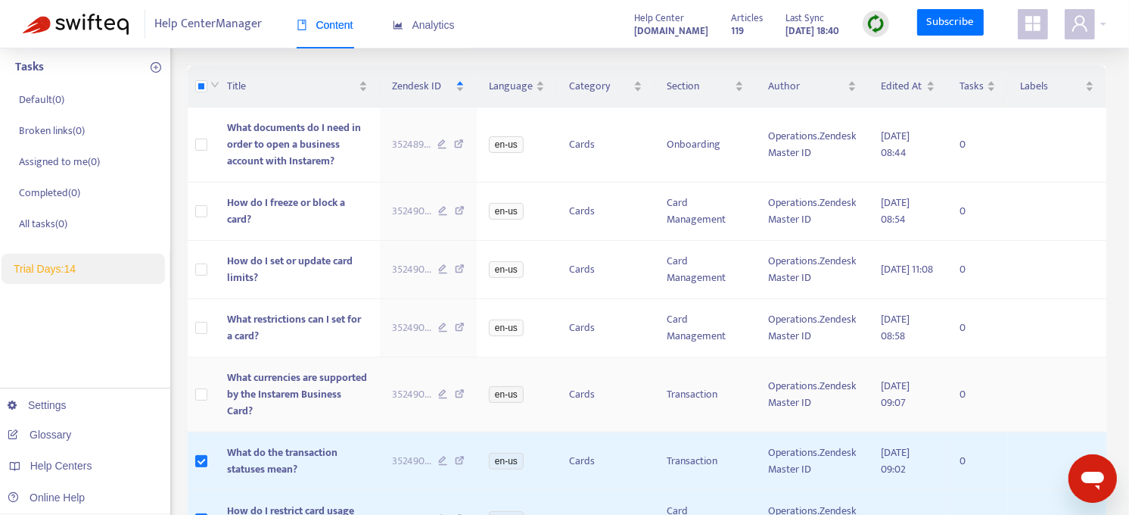
scroll to position [0, 0]
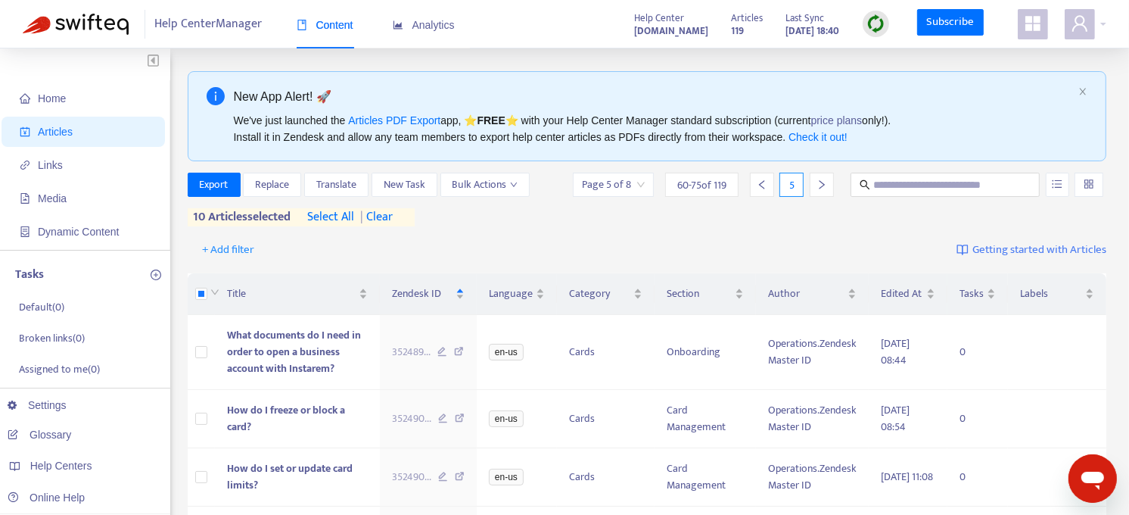
click at [715, 243] on div "+ Add filter Getting started with Articles" at bounding box center [648, 250] width 920 height 36
click at [216, 176] on span "Export" at bounding box center [214, 184] width 29 height 17
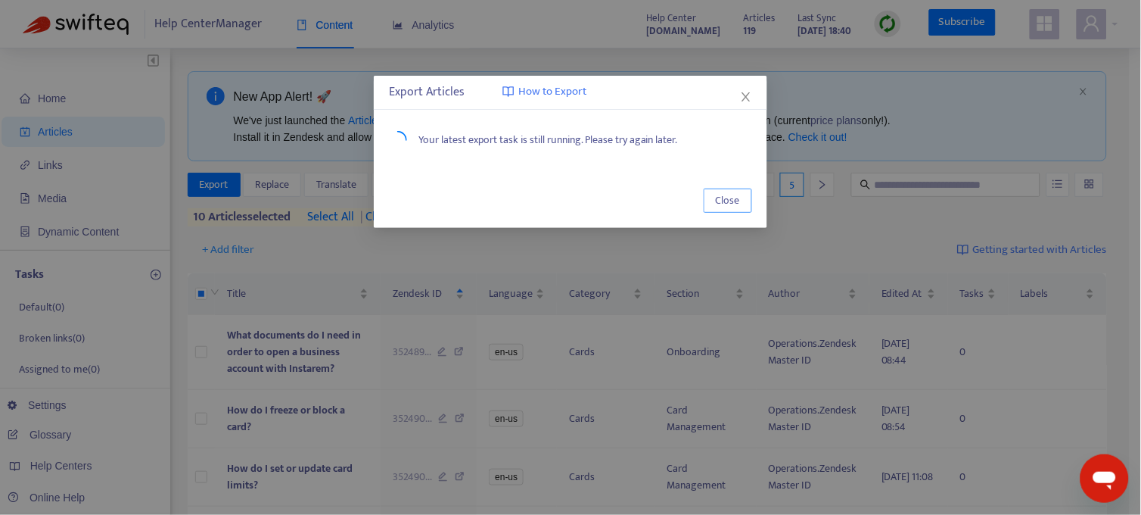
click at [723, 198] on span "Close" at bounding box center [728, 200] width 24 height 17
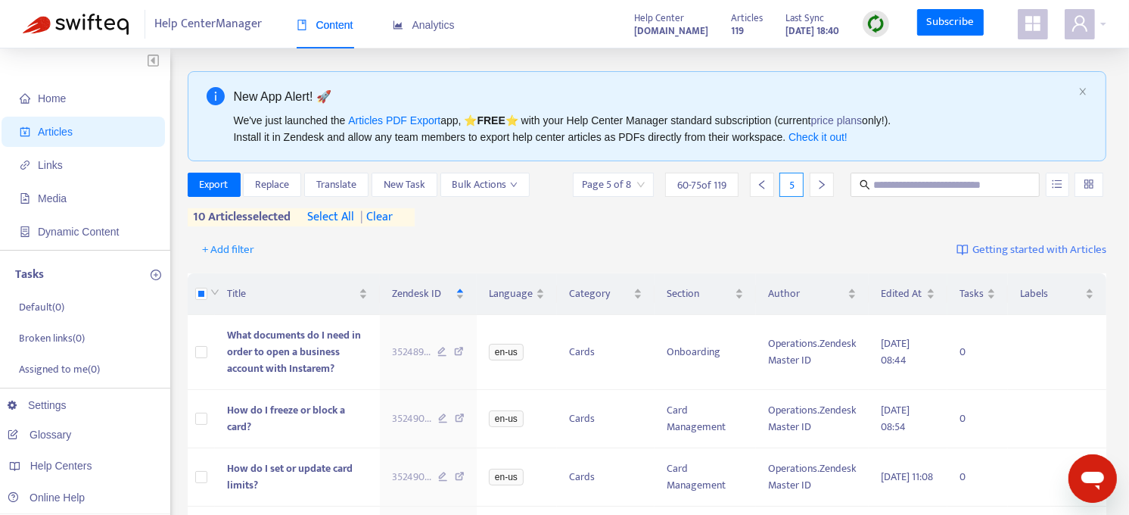
click at [435, 235] on div "+ Add filter Getting started with Articles" at bounding box center [648, 250] width 920 height 36
click at [227, 183] on span "Export" at bounding box center [214, 184] width 29 height 17
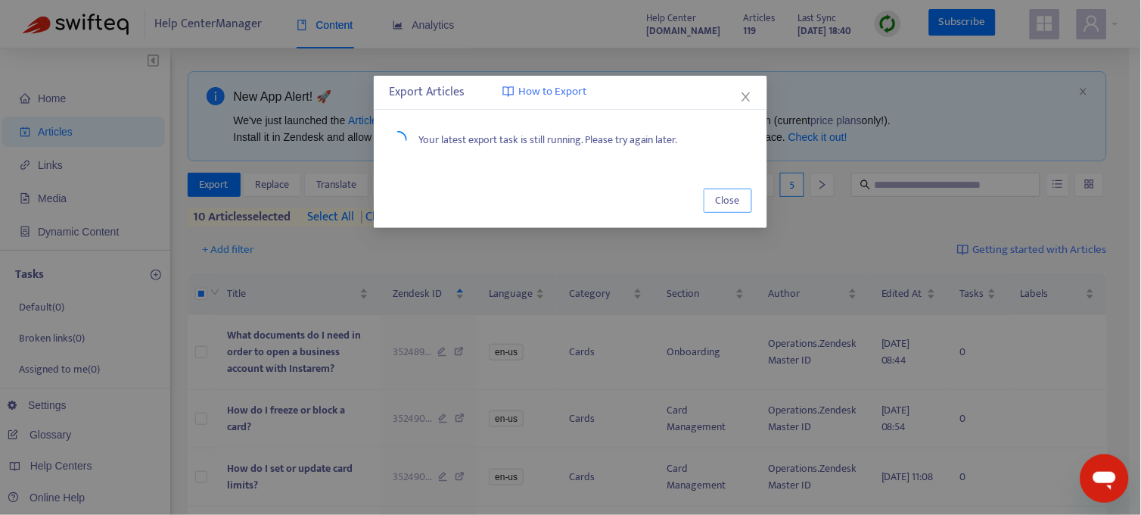
click at [740, 202] on button "Close" at bounding box center [728, 200] width 48 height 24
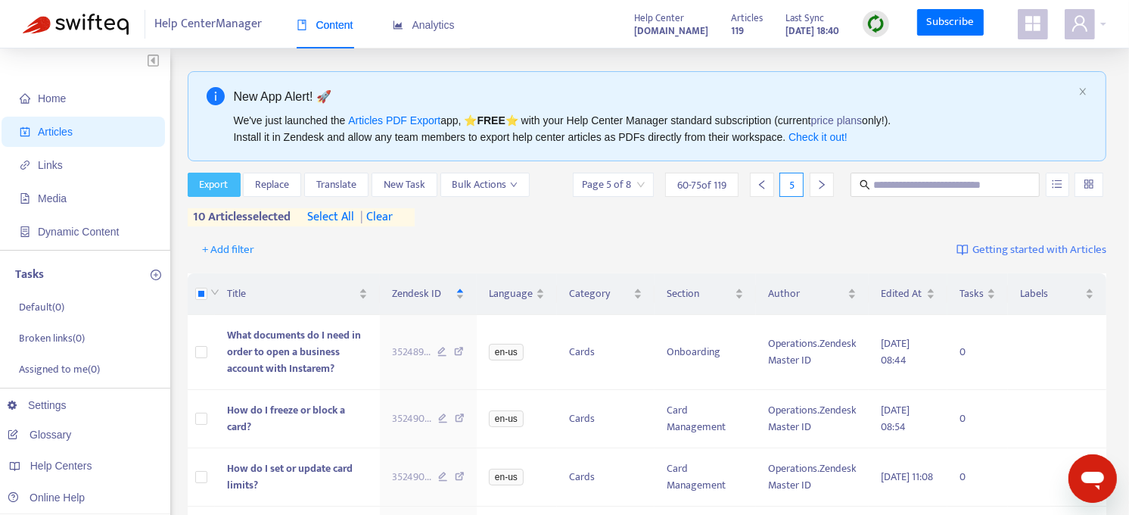
click at [216, 179] on span "Export" at bounding box center [214, 184] width 29 height 17
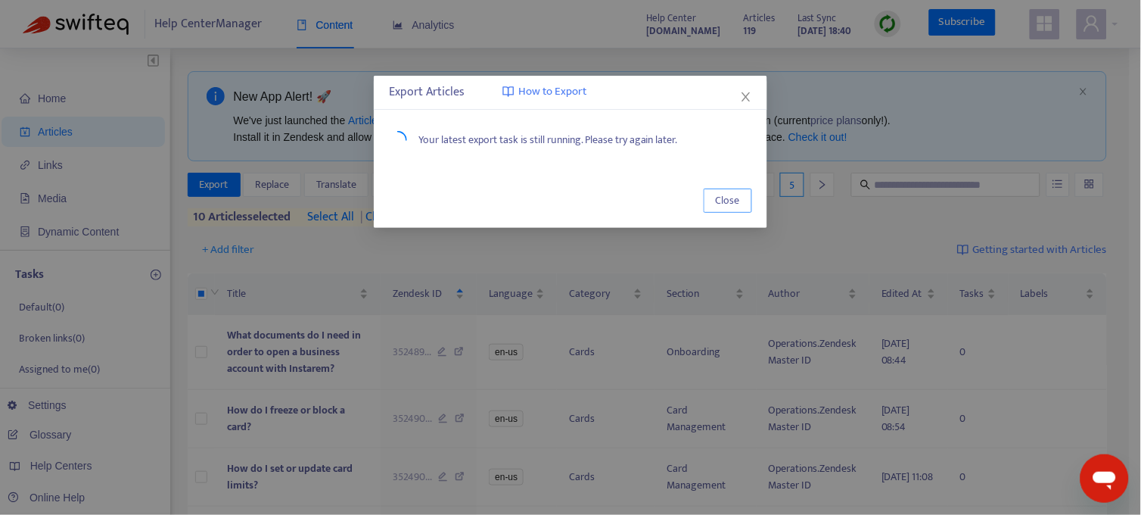
click at [724, 198] on span "Close" at bounding box center [728, 200] width 24 height 17
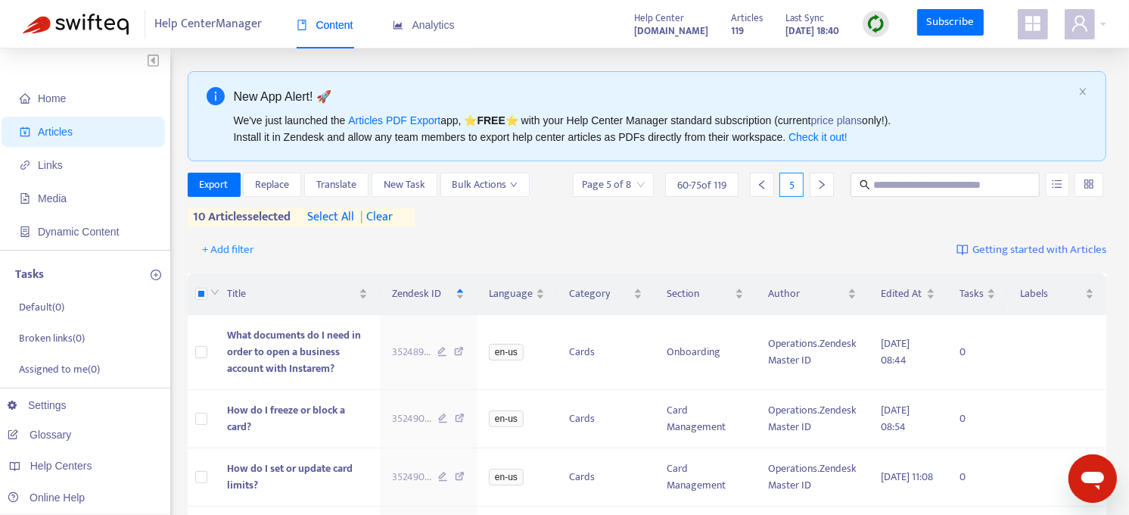
click at [525, 240] on div "+ Add filter Getting started with Articles" at bounding box center [648, 250] width 920 height 36
click at [682, 236] on div "+ Add filter Getting started with Articles" at bounding box center [648, 250] width 920 height 36
click at [197, 187] on button "Export" at bounding box center [214, 185] width 53 height 24
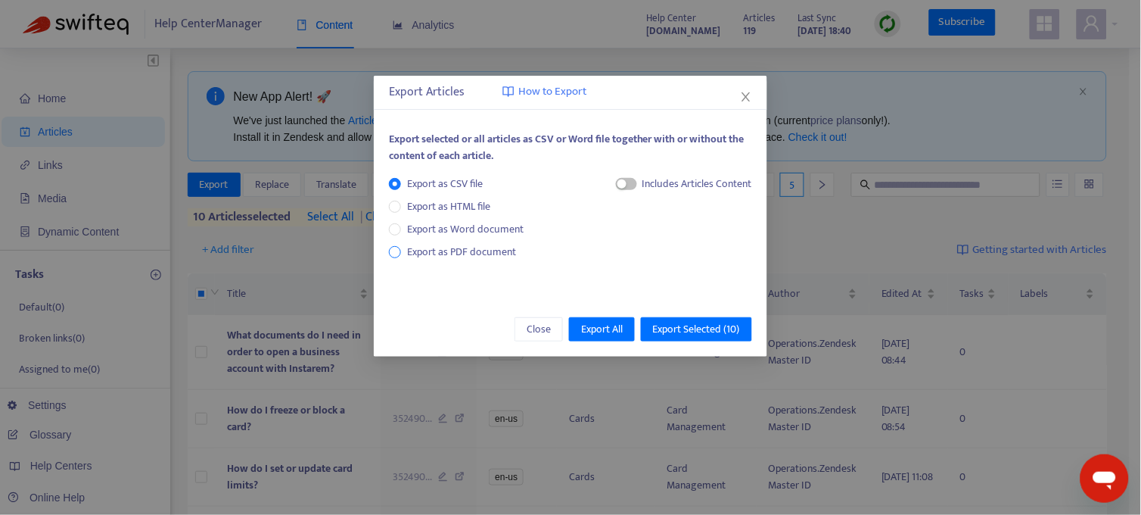
click at [487, 251] on span "Export as PDF document" at bounding box center [461, 251] width 109 height 17
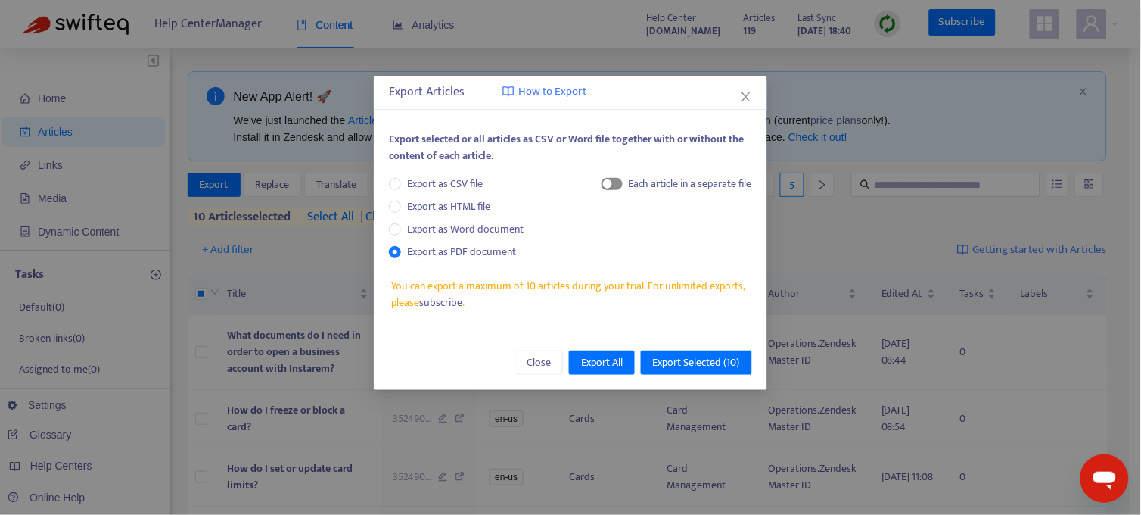
click at [616, 186] on span "button" at bounding box center [612, 184] width 21 height 12
click at [708, 365] on span "Export Selected ( 10 )" at bounding box center [696, 362] width 87 height 17
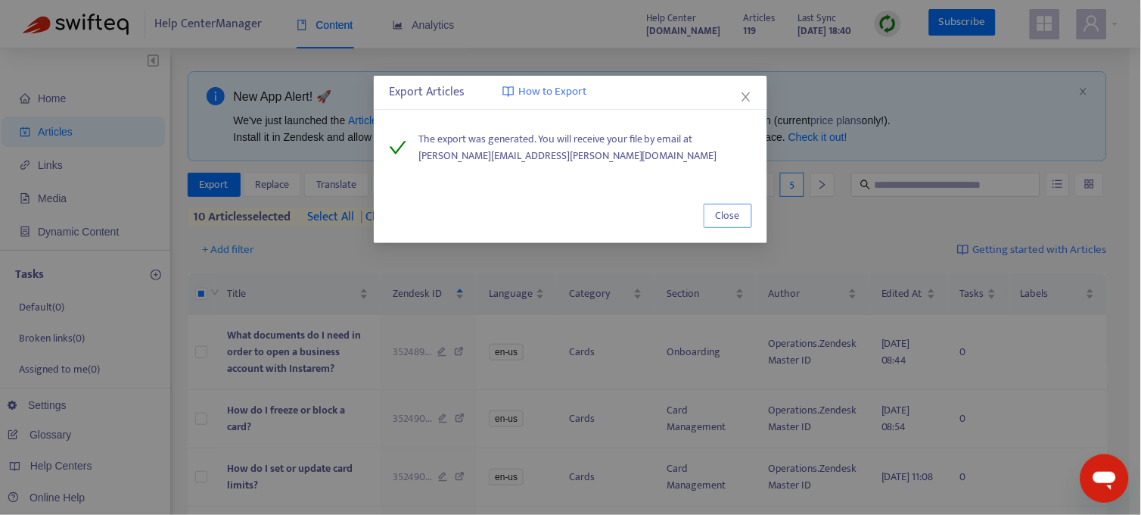
click at [740, 214] on button "Close" at bounding box center [728, 216] width 48 height 24
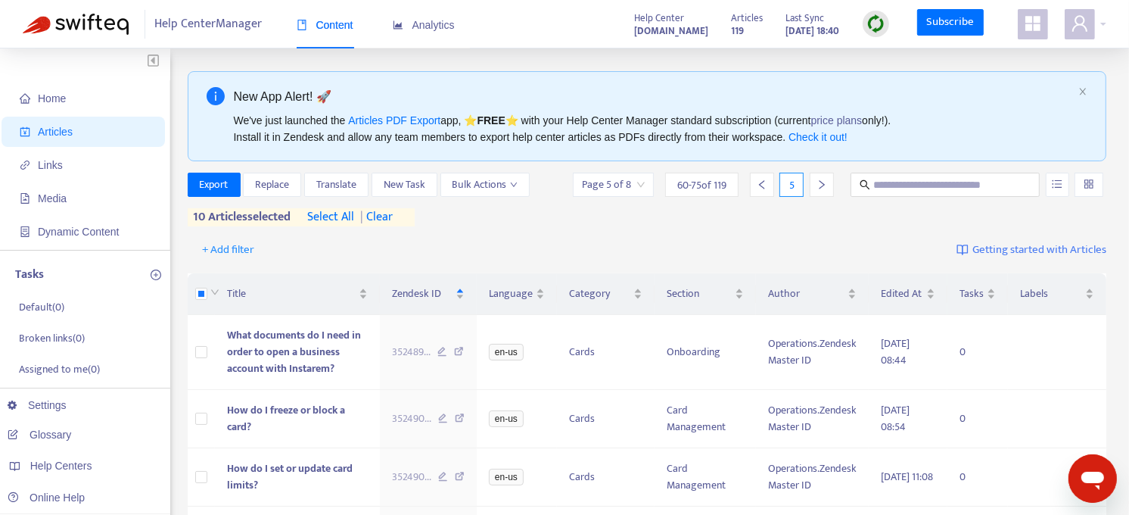
click at [393, 215] on span "| clear" at bounding box center [374, 217] width 38 height 18
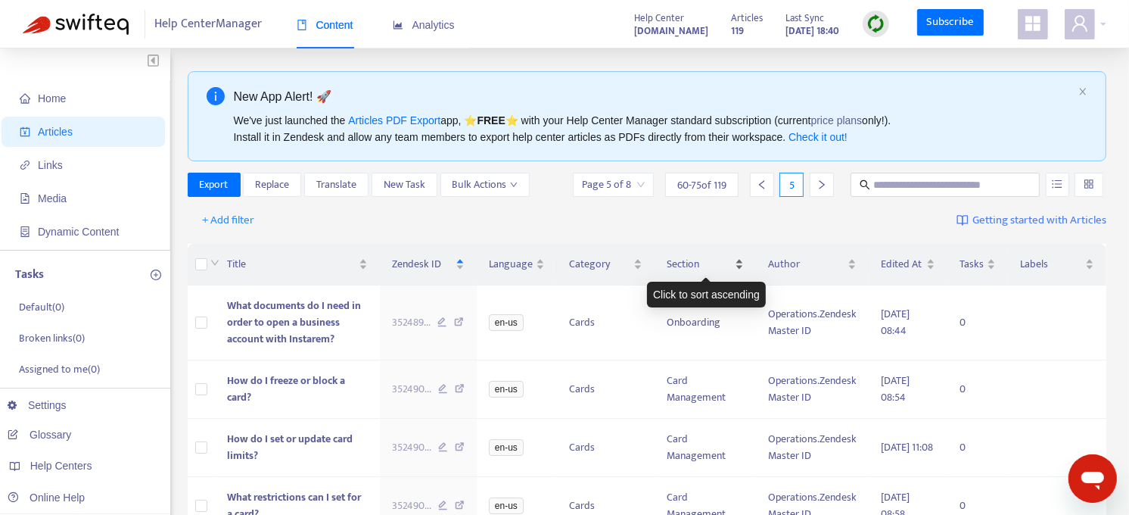
scroll to position [780, 0]
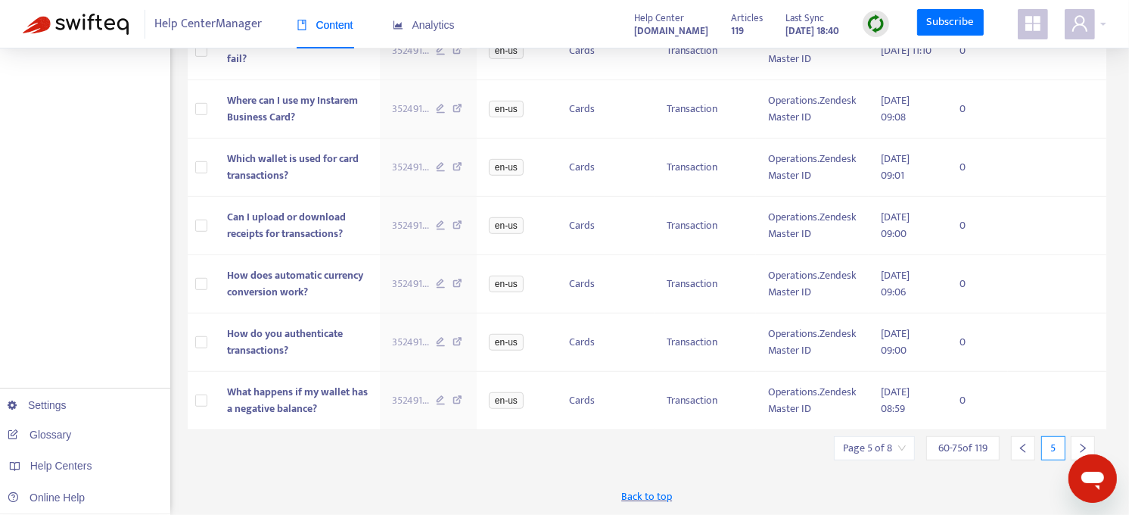
click at [1027, 447] on icon "right" at bounding box center [1083, 448] width 5 height 9
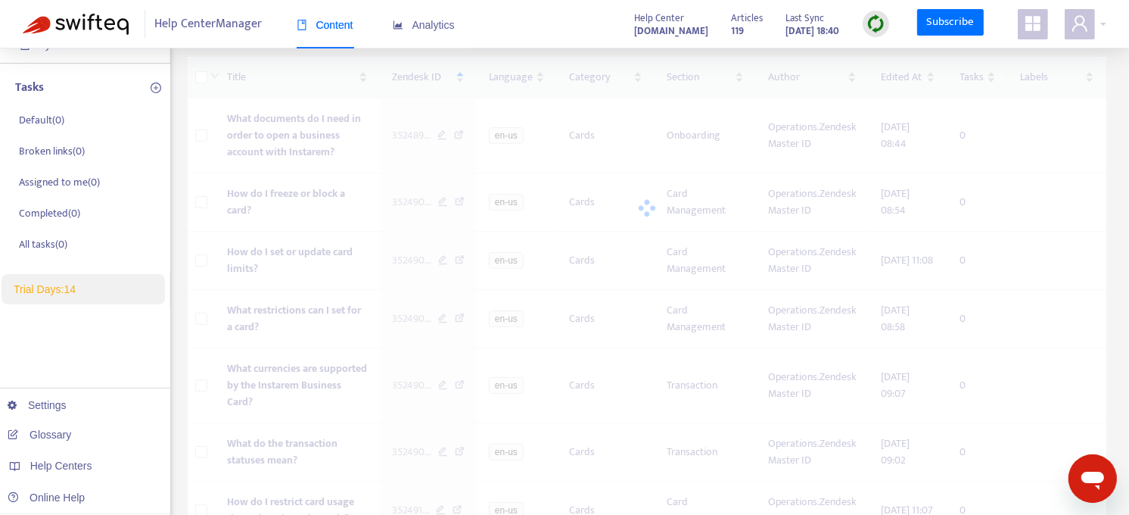
scroll to position [0, 0]
